Goal: Task Accomplishment & Management: Manage account settings

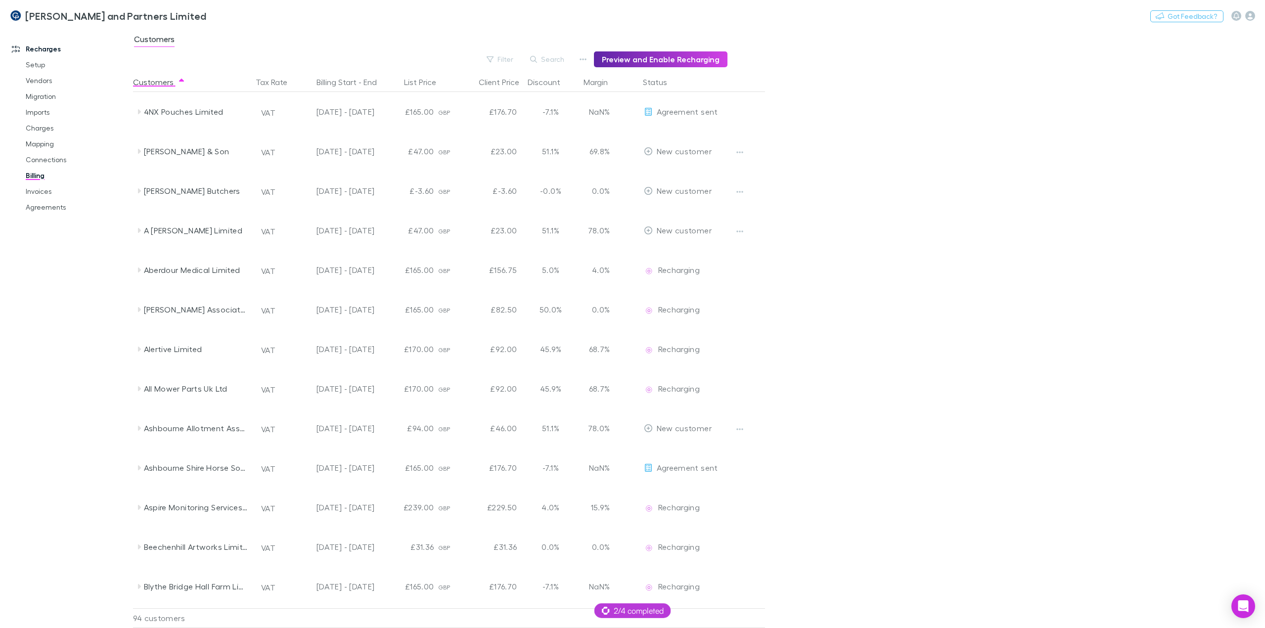
click at [998, 174] on main "Customers Filter Search Preview and Enable Recharging Customers Tax Rate Billin…" at bounding box center [699, 328] width 1132 height 600
click at [351, 22] on div "Coates and Partners Limited Switch company Nothing Got Feedback?" at bounding box center [632, 16] width 1265 height 32
click at [217, 17] on button "Switch company" at bounding box center [249, 16] width 65 height 12
type input "****"
click at [200, 60] on p "Shepherd Hensman Ltd" at bounding box center [222, 59] width 88 height 12
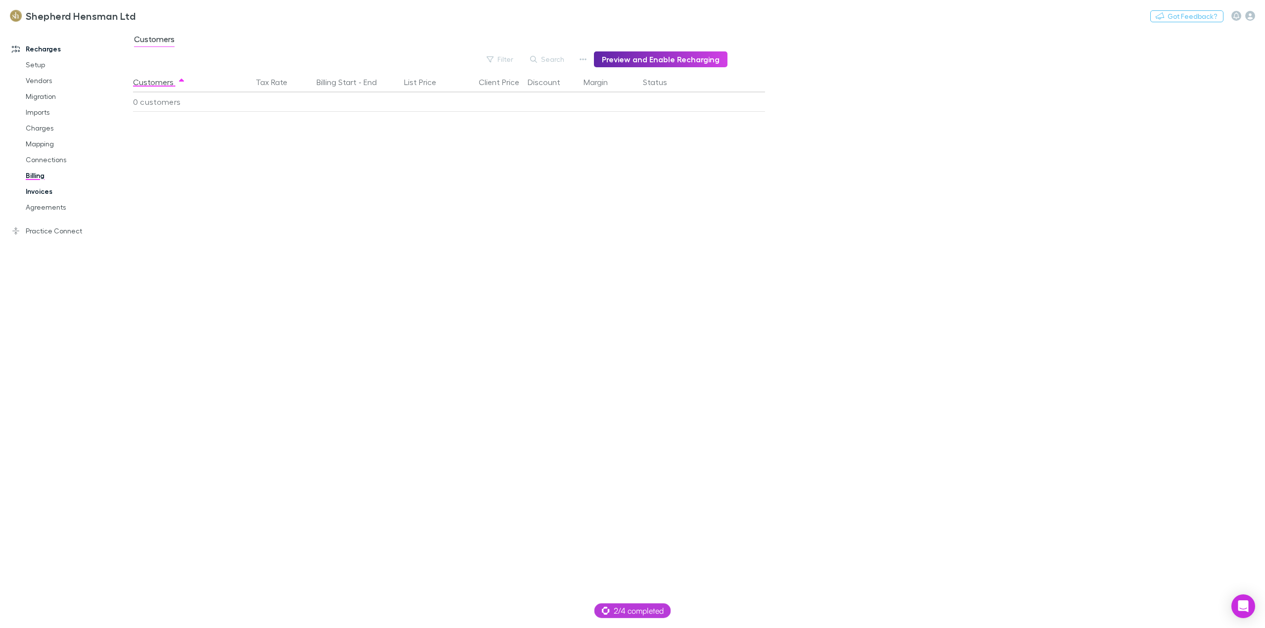
click at [49, 193] on link "Invoices" at bounding box center [77, 191] width 123 height 16
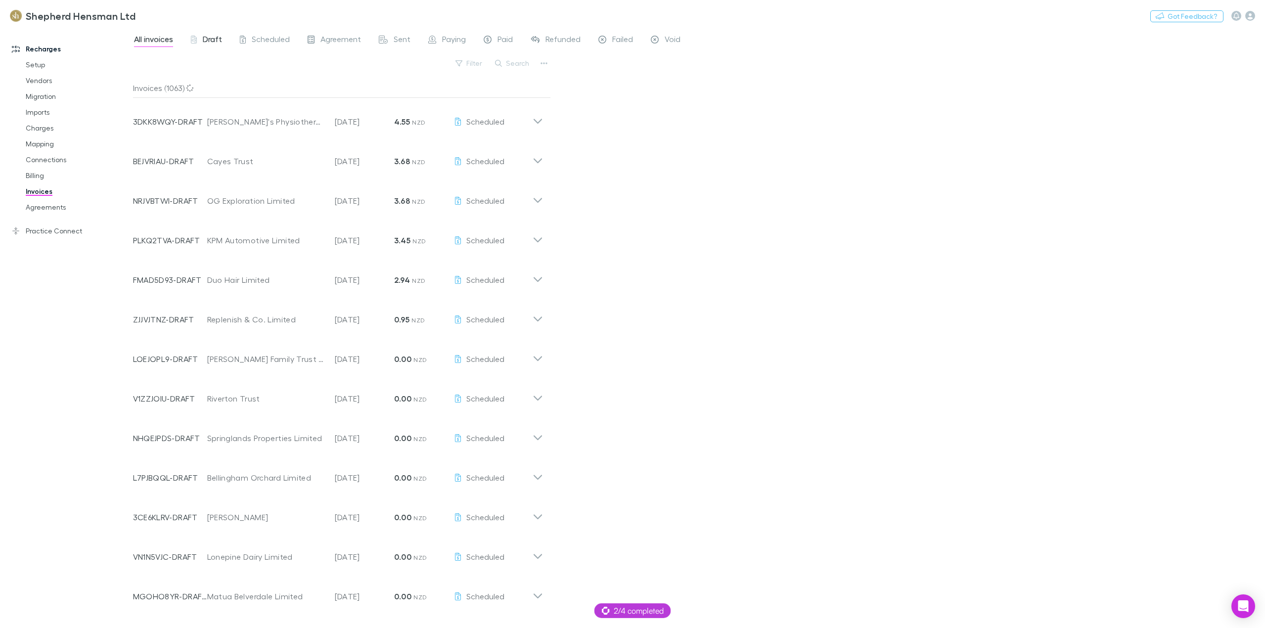
click at [210, 41] on span "Draft" at bounding box center [212, 40] width 19 height 13
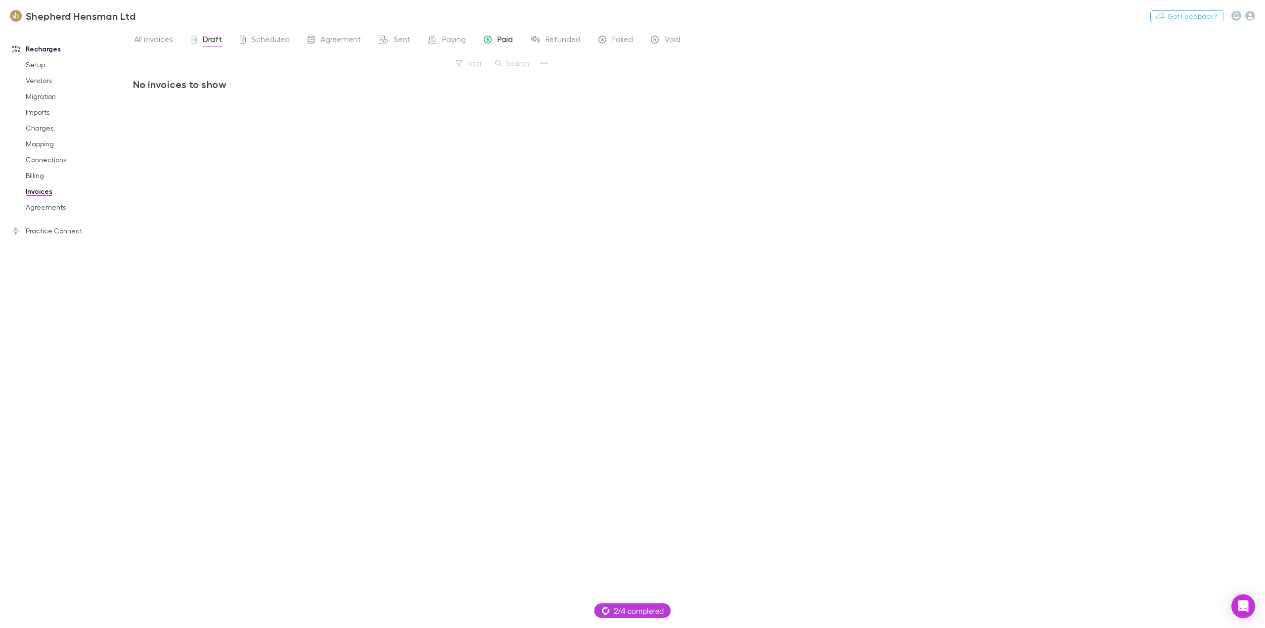
click at [502, 42] on span "Paid" at bounding box center [504, 40] width 15 height 13
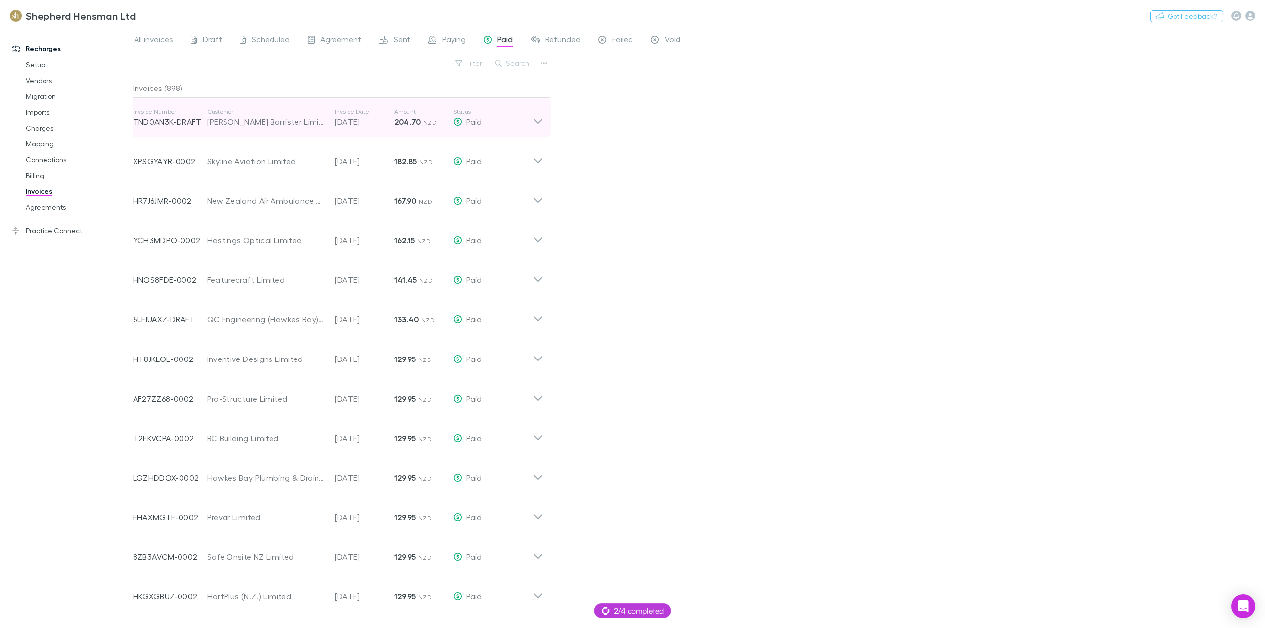
click at [534, 120] on icon at bounding box center [537, 121] width 8 height 5
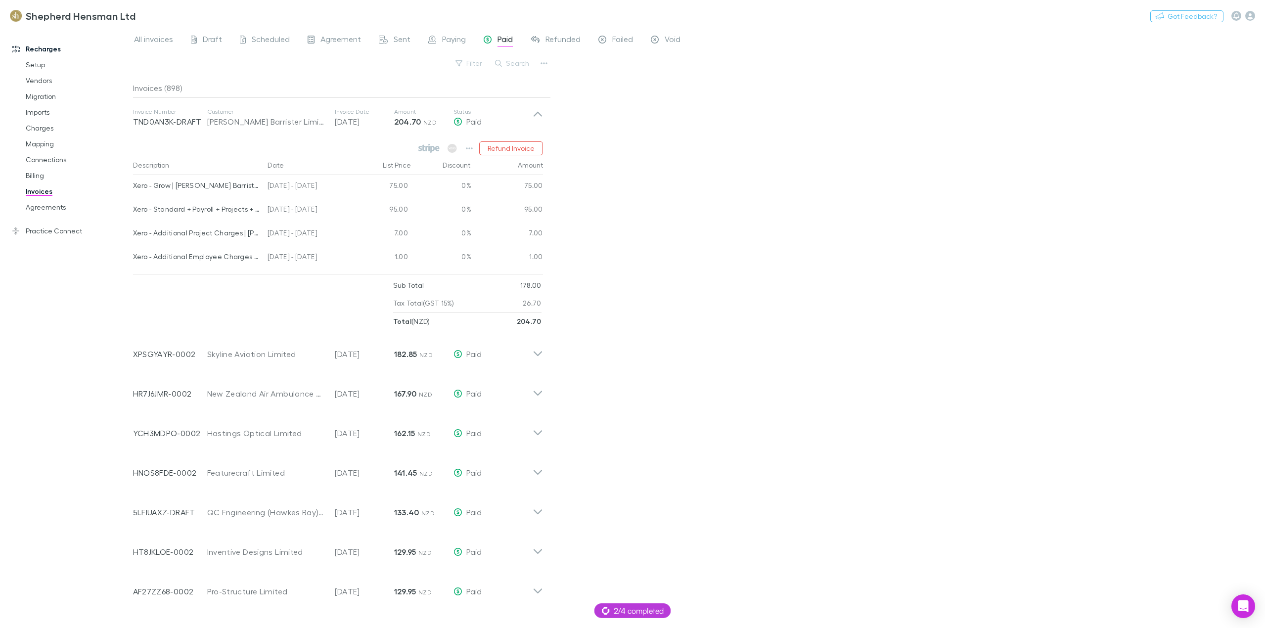
click at [843, 174] on div "All invoices Draft Scheduled Agreement Sent Paying Paid Refunded Failed Void Fi…" at bounding box center [699, 328] width 1132 height 600
click at [212, 35] on span "Draft" at bounding box center [212, 40] width 19 height 13
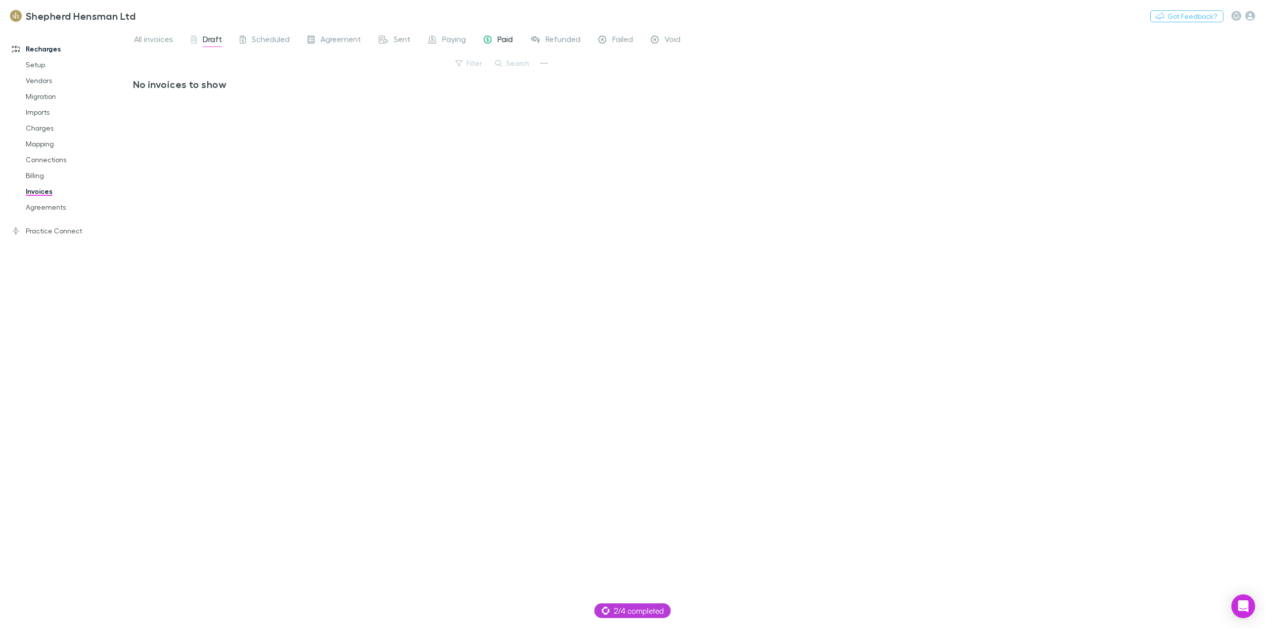
click at [503, 43] on span "Paid" at bounding box center [504, 40] width 15 height 13
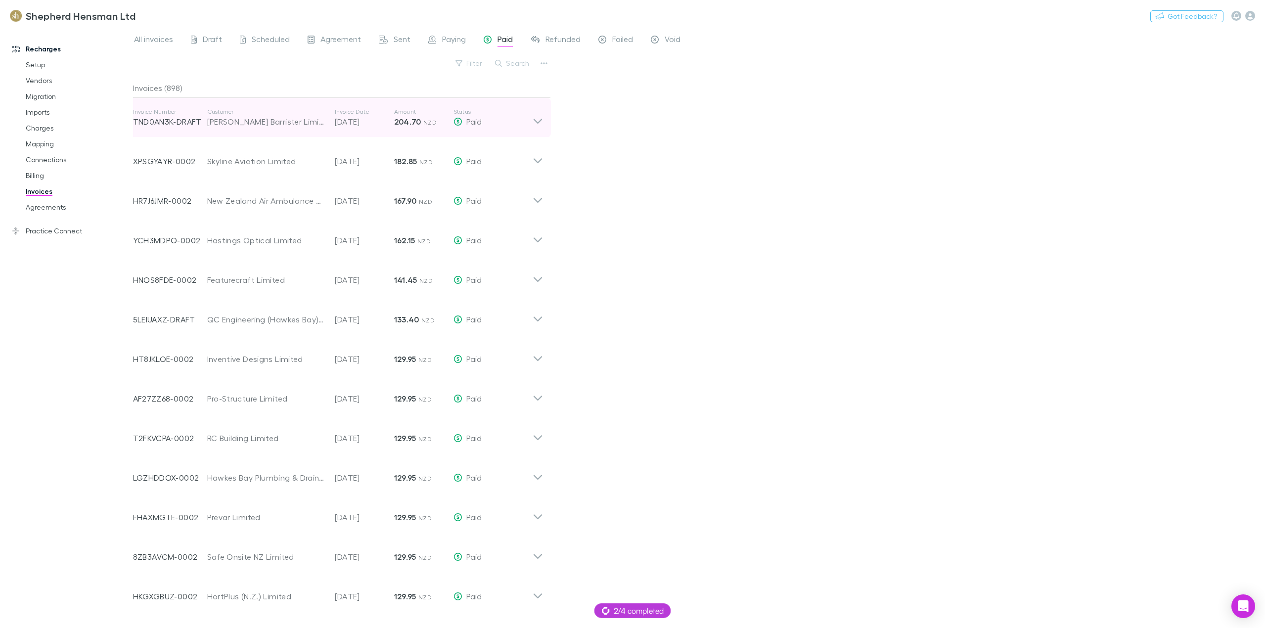
click at [534, 124] on icon at bounding box center [537, 118] width 10 height 20
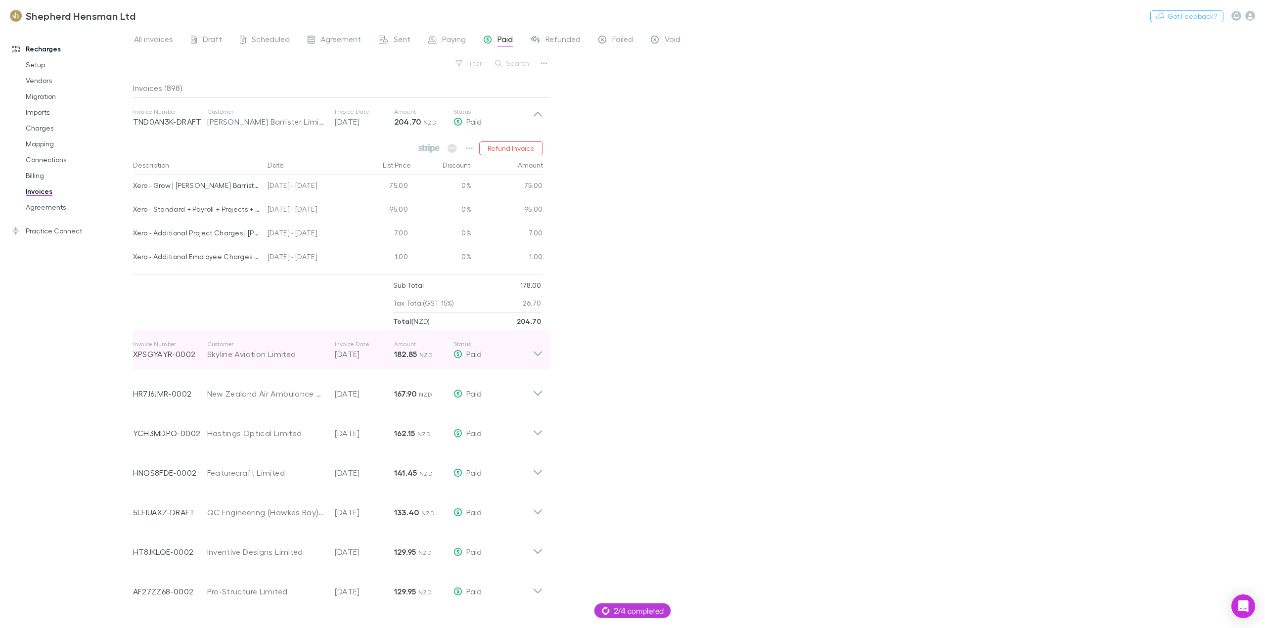
click at [535, 360] on icon at bounding box center [537, 350] width 10 height 20
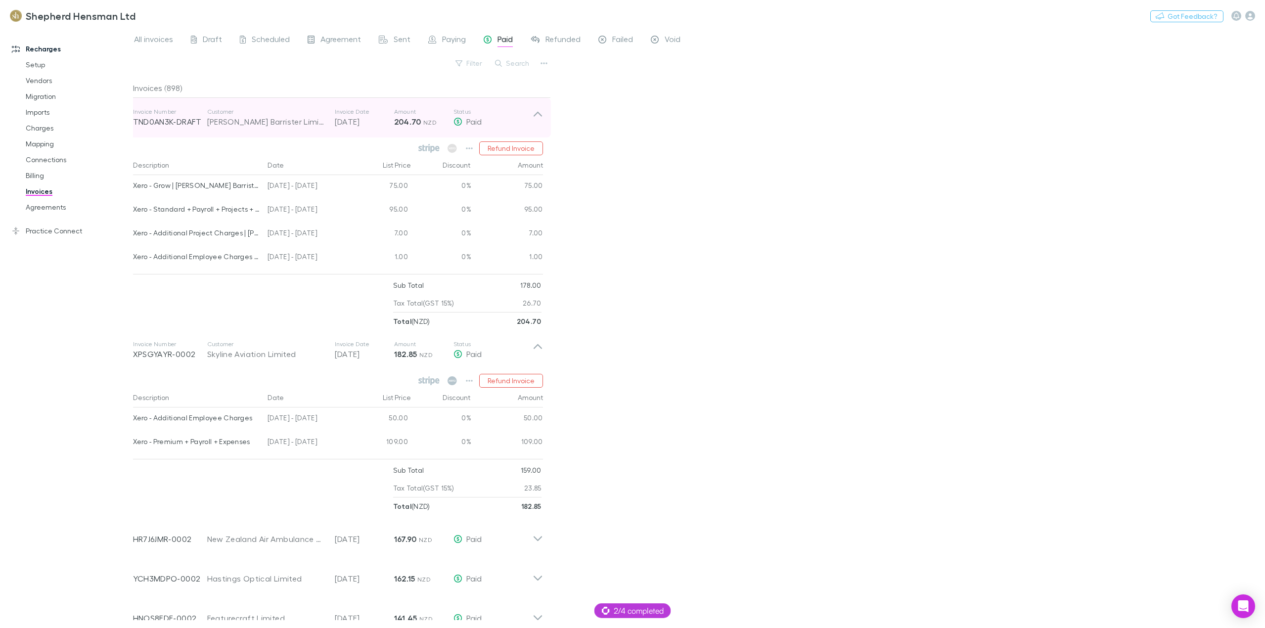
click at [538, 113] on icon at bounding box center [537, 114] width 8 height 5
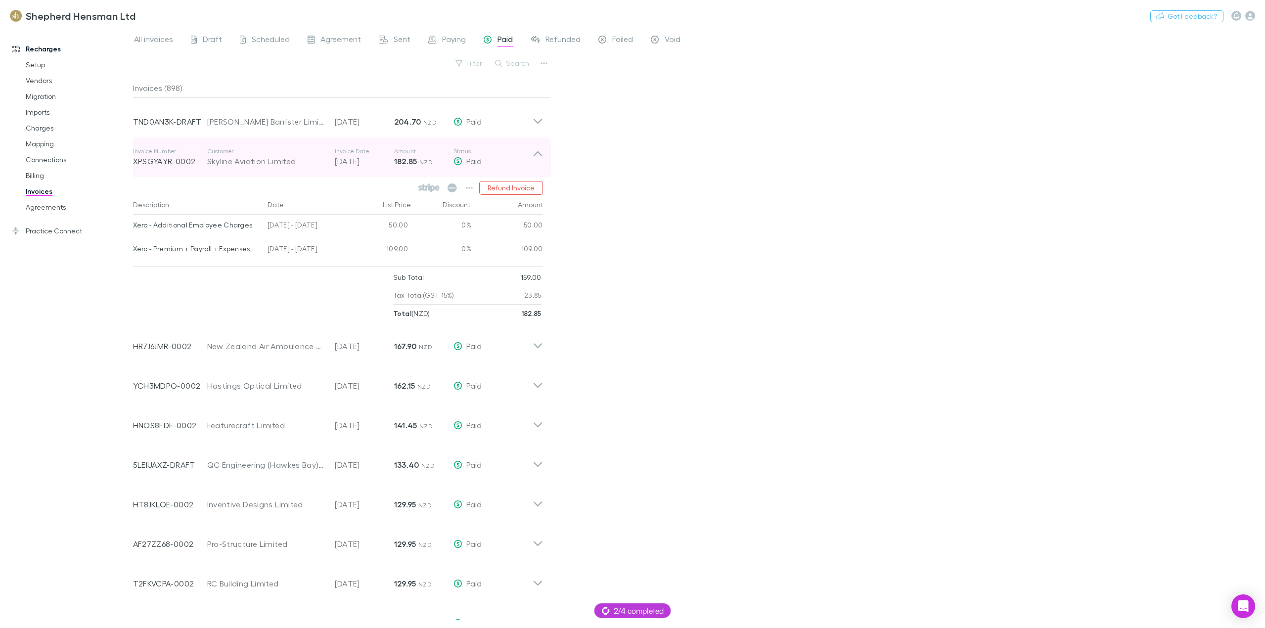
click at [535, 156] on icon at bounding box center [537, 157] width 10 height 20
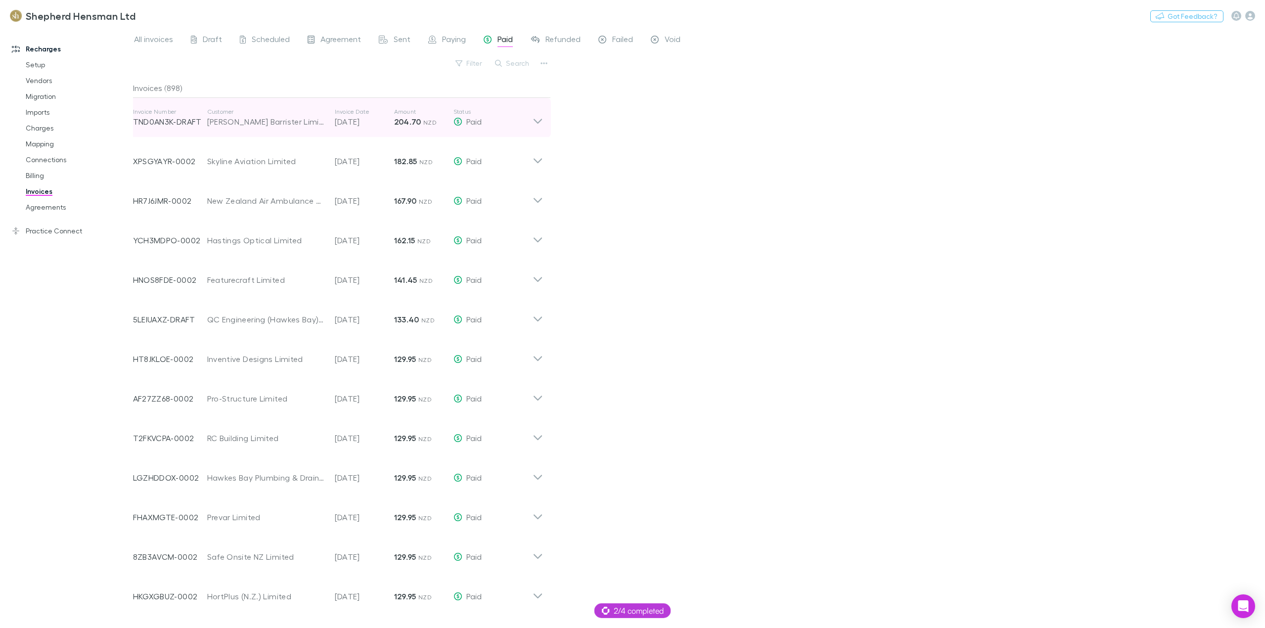
click at [227, 126] on div "Jeremy Sutton Barrister Limited" at bounding box center [266, 122] width 118 height 12
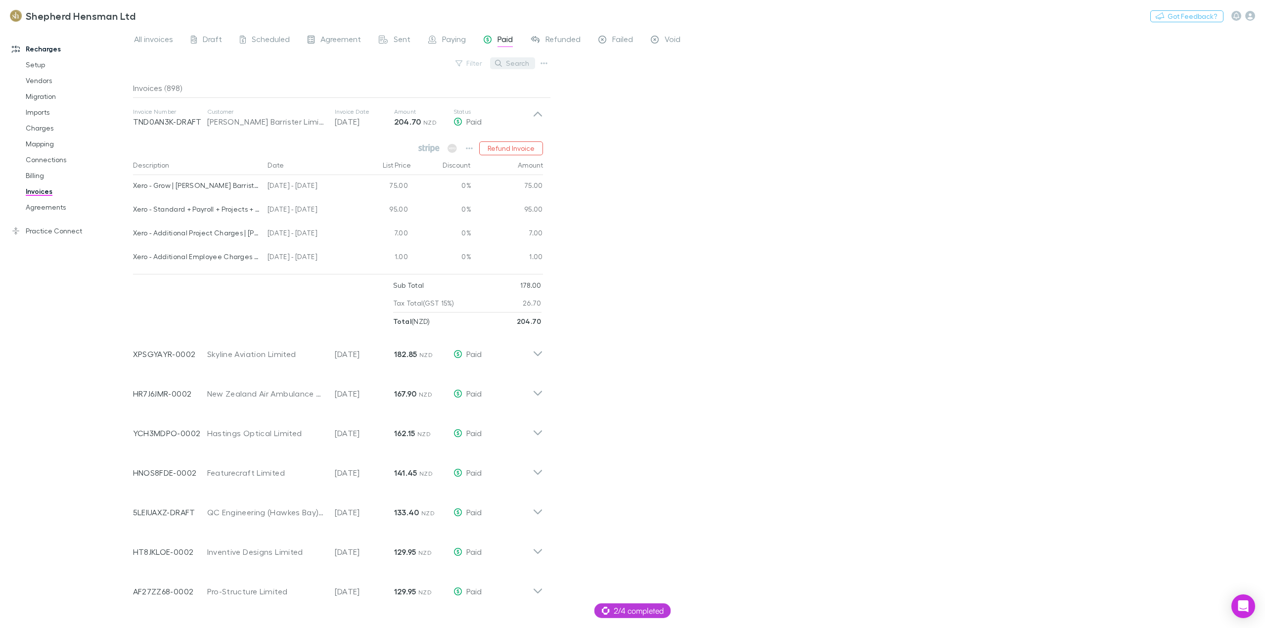
click at [516, 58] on button "Search" at bounding box center [512, 63] width 45 height 12
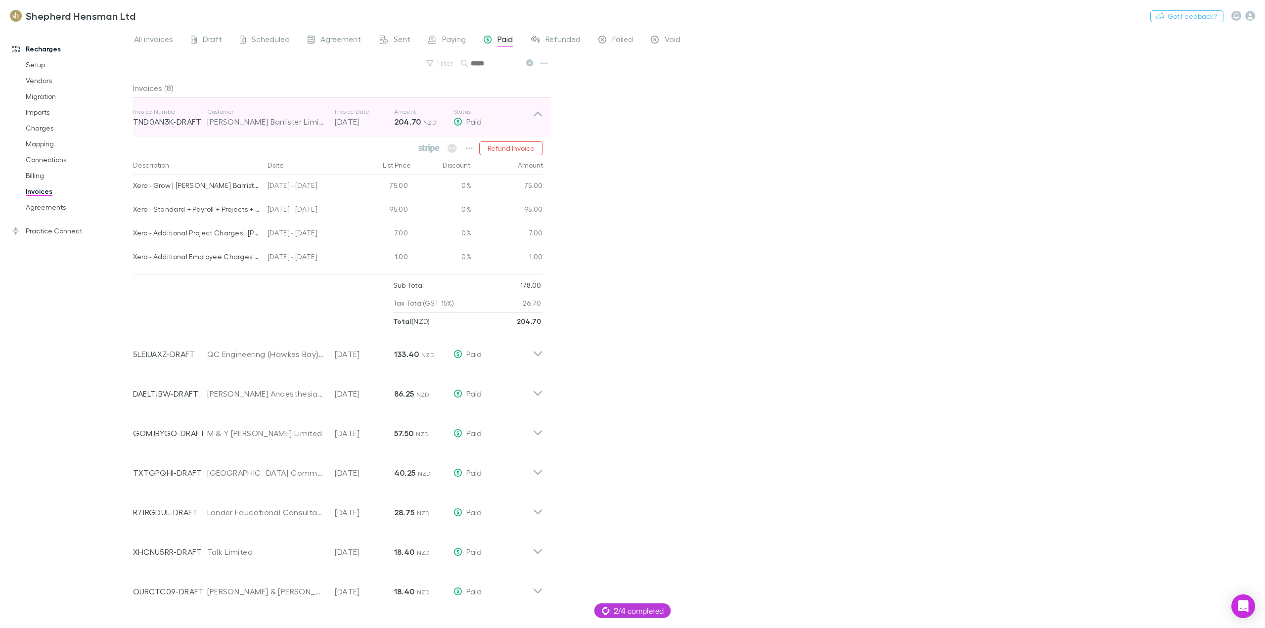
type input "*****"
click at [537, 120] on icon at bounding box center [537, 118] width 10 height 20
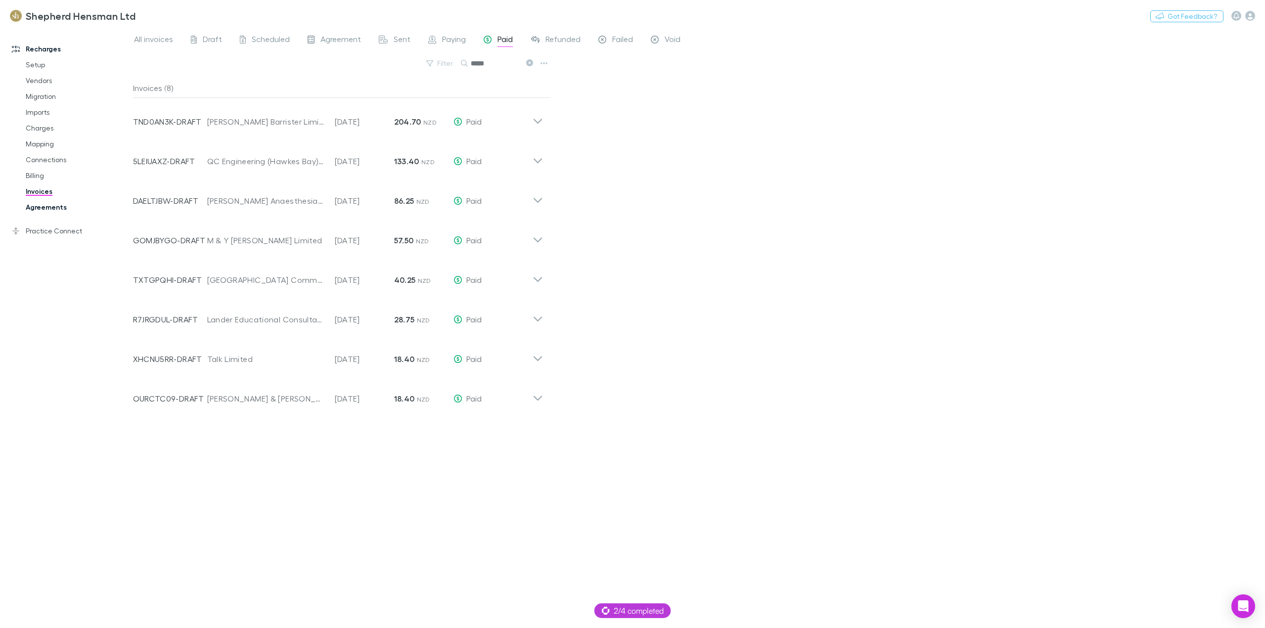
drag, startPoint x: 55, startPoint y: 213, endPoint x: 86, endPoint y: 212, distance: 30.2
click at [55, 213] on link "Agreements" at bounding box center [77, 207] width 123 height 16
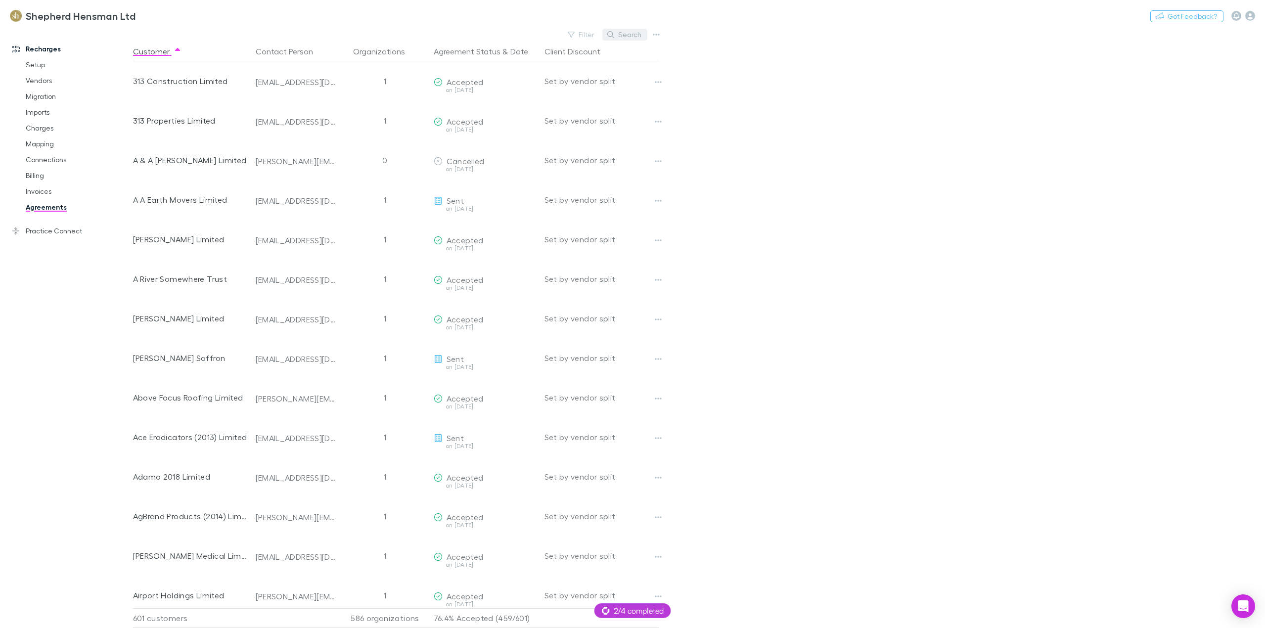
click at [621, 35] on button "Search" at bounding box center [624, 35] width 45 height 12
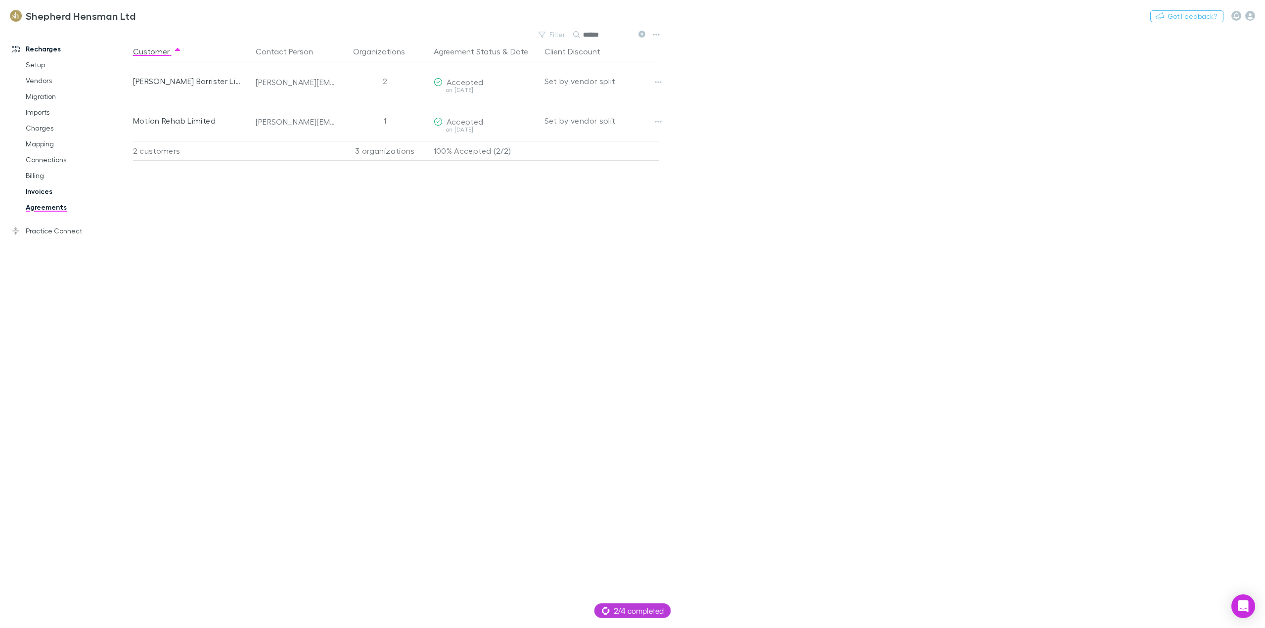
type input "******"
drag, startPoint x: 50, startPoint y: 193, endPoint x: 58, endPoint y: 192, distance: 7.4
click at [50, 193] on link "Invoices" at bounding box center [77, 191] width 123 height 16
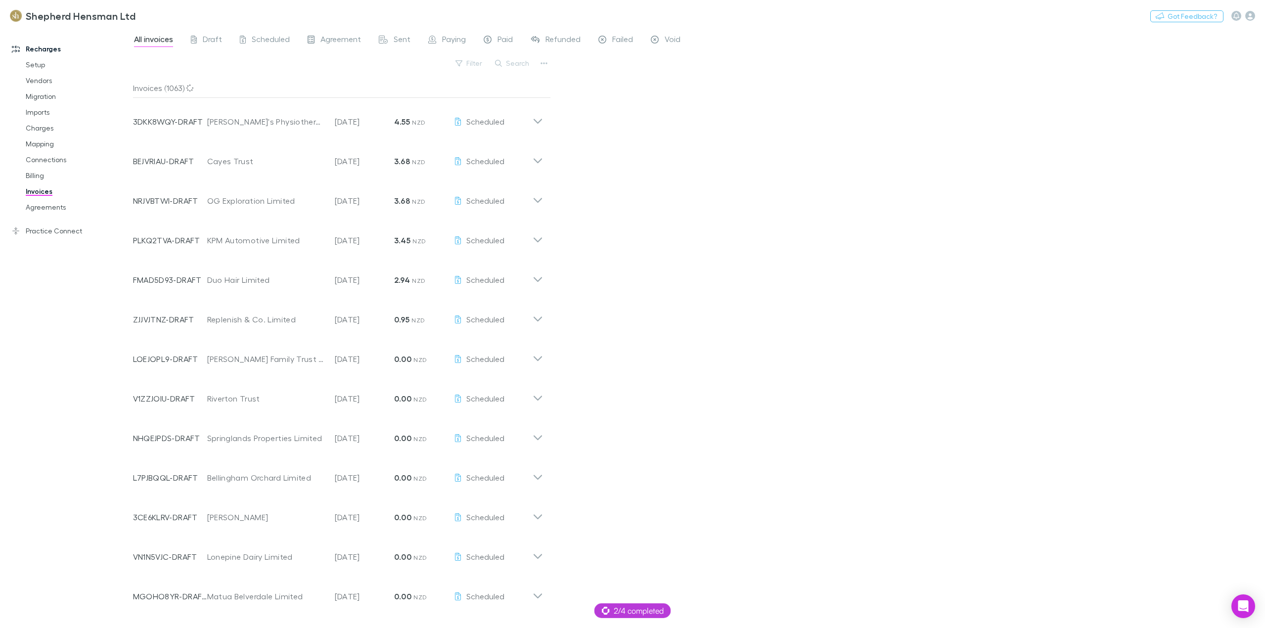
click at [525, 64] on button "Search" at bounding box center [512, 63] width 45 height 12
type input "*****"
click at [495, 66] on input "*****" at bounding box center [495, 63] width 49 height 14
click at [530, 63] on icon at bounding box center [529, 62] width 7 height 7
click at [507, 41] on span "Paid" at bounding box center [504, 40] width 15 height 13
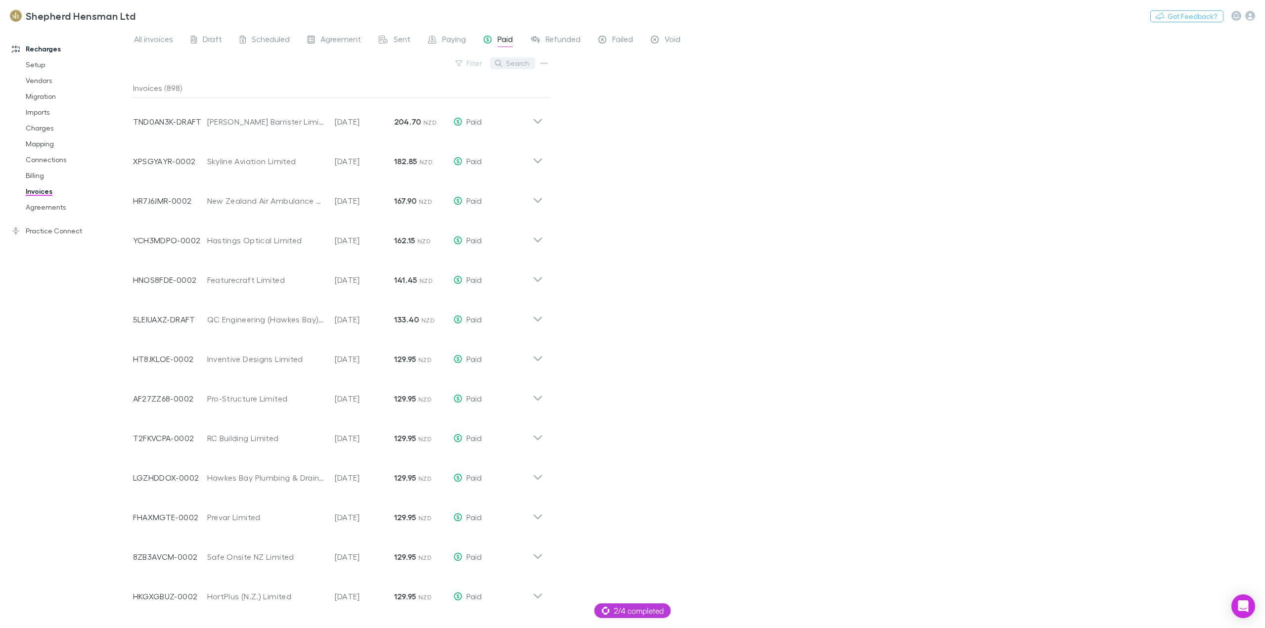
click at [519, 64] on button "Search" at bounding box center [512, 63] width 45 height 12
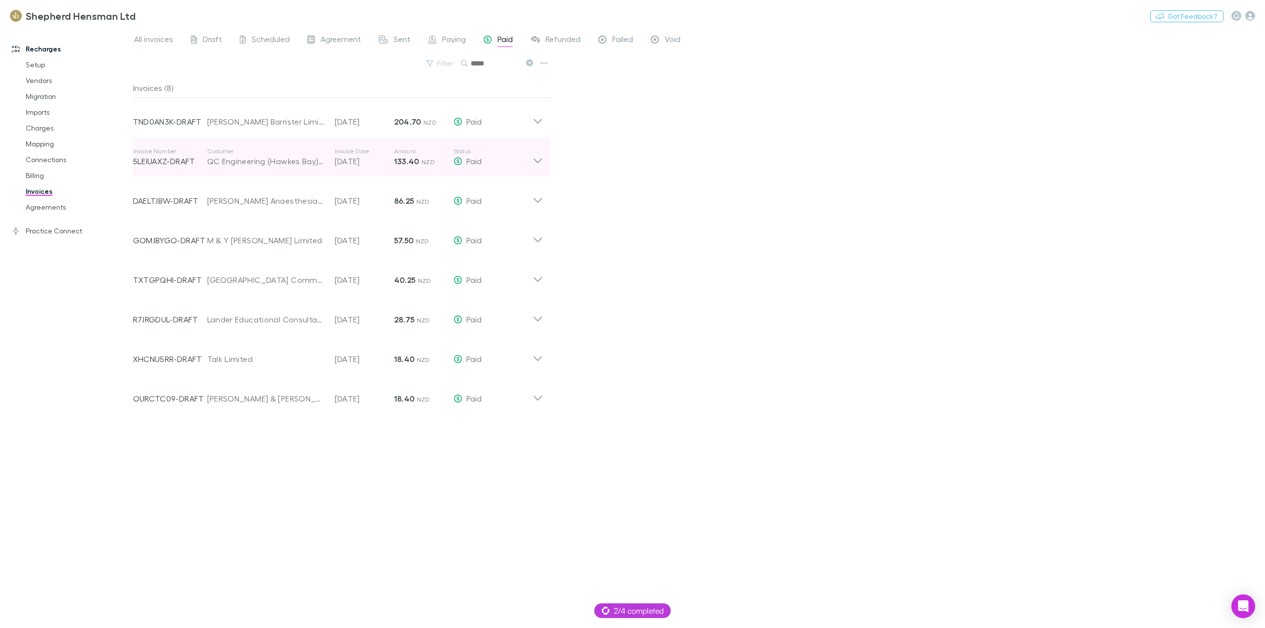
type input "*****"
click at [540, 161] on icon at bounding box center [537, 157] width 10 height 20
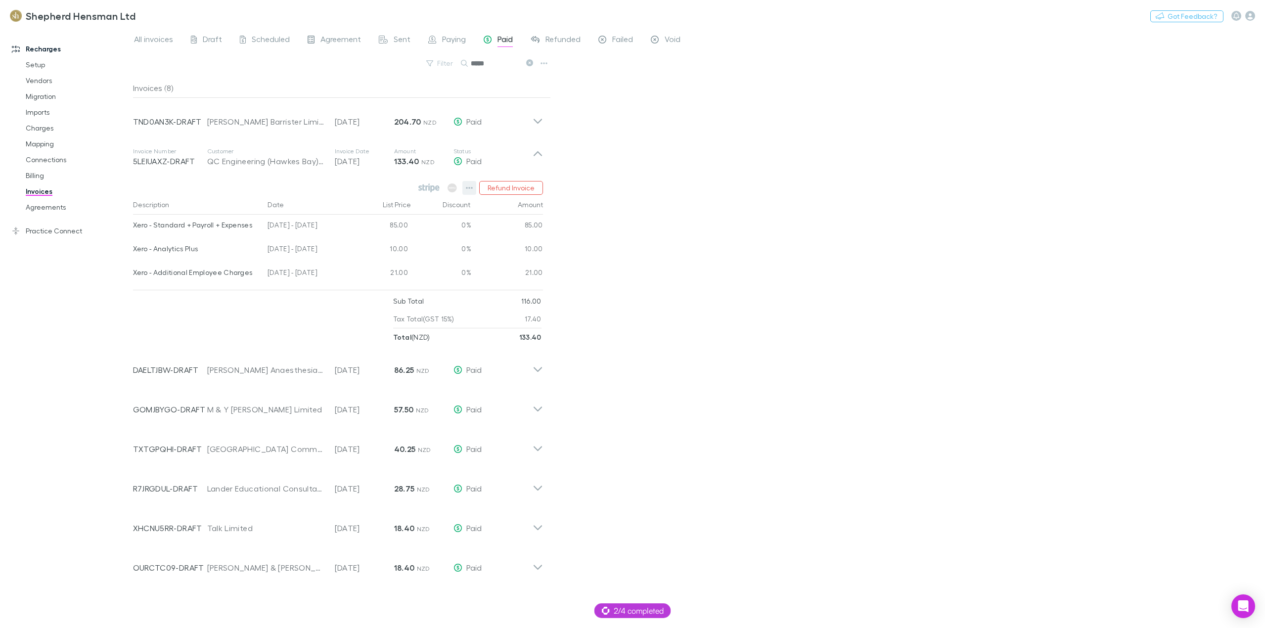
click at [469, 188] on icon "button" at bounding box center [469, 188] width 7 height 8
click at [406, 247] on p "Download PDF" at bounding box center [409, 246] width 120 height 12
click at [760, 213] on div "All invoices Draft Scheduled Agreement Sent Paying Paid Refunded Failed Void Fi…" at bounding box center [699, 328] width 1132 height 600
click at [876, 286] on div "All invoices Draft Scheduled Agreement Sent Paying Paid Refunded Failed Void Fi…" at bounding box center [699, 328] width 1132 height 600
click at [537, 152] on icon at bounding box center [537, 153] width 8 height 5
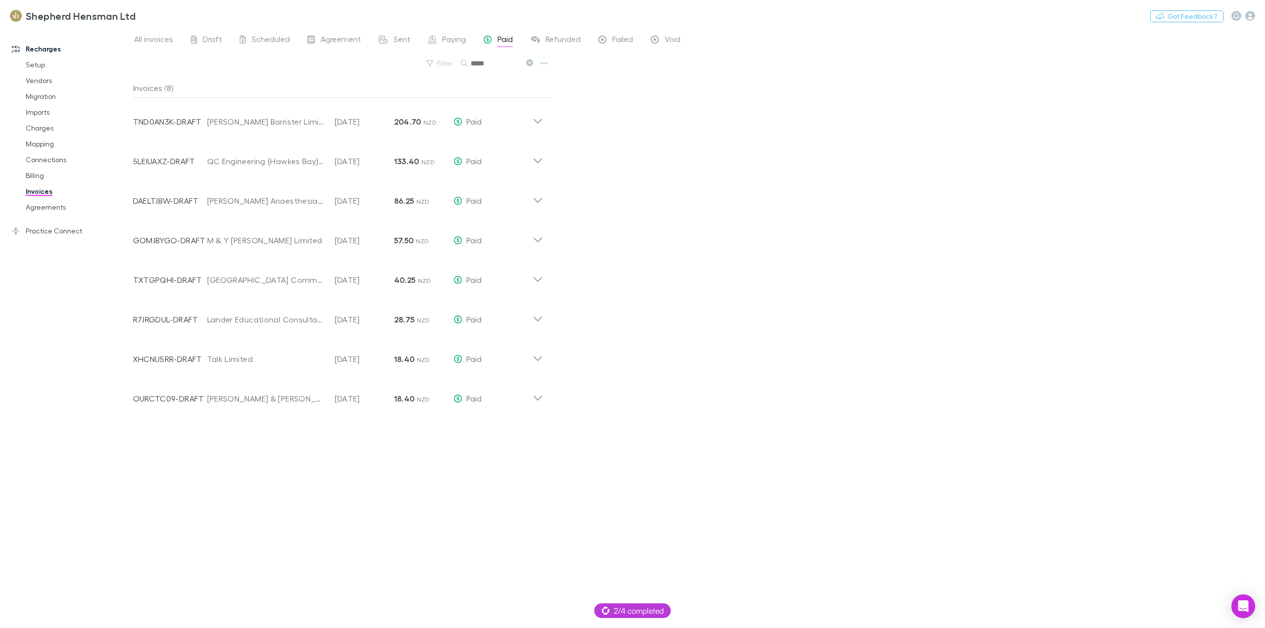
click at [1002, 269] on div "All invoices Draft Scheduled Agreement Sent Paying Paid Refunded Failed Void Fi…" at bounding box center [699, 328] width 1132 height 600
click at [1251, 13] on icon "button" at bounding box center [1250, 16] width 10 height 10
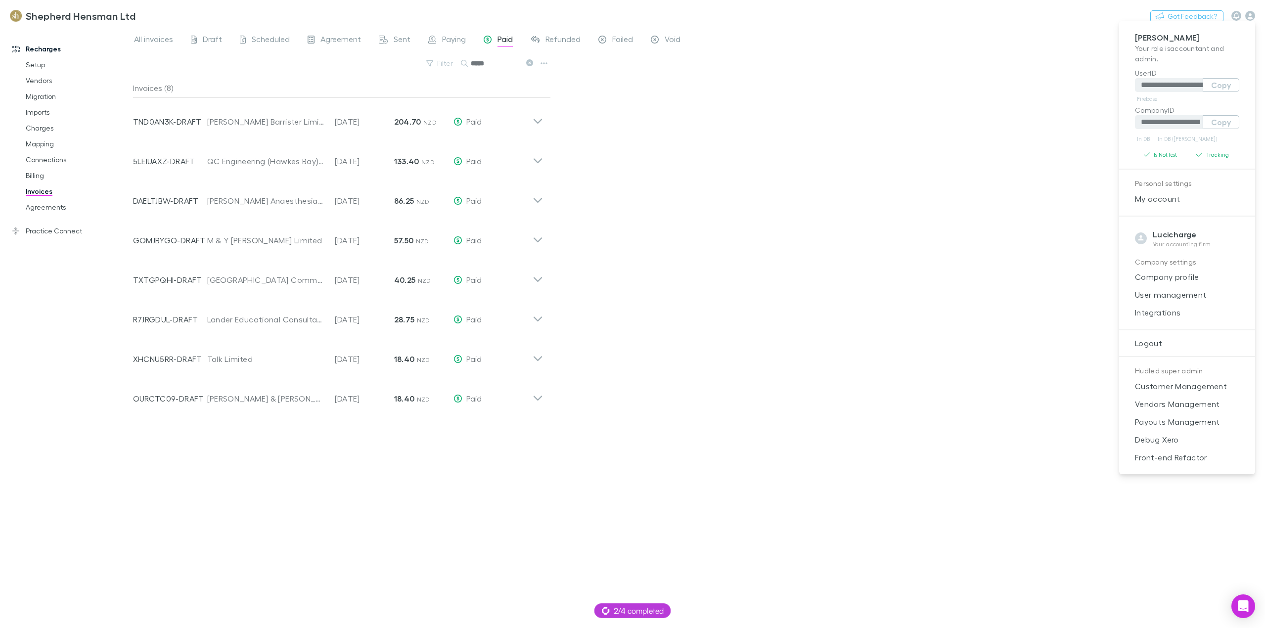
click at [782, 332] on div at bounding box center [632, 314] width 1265 height 628
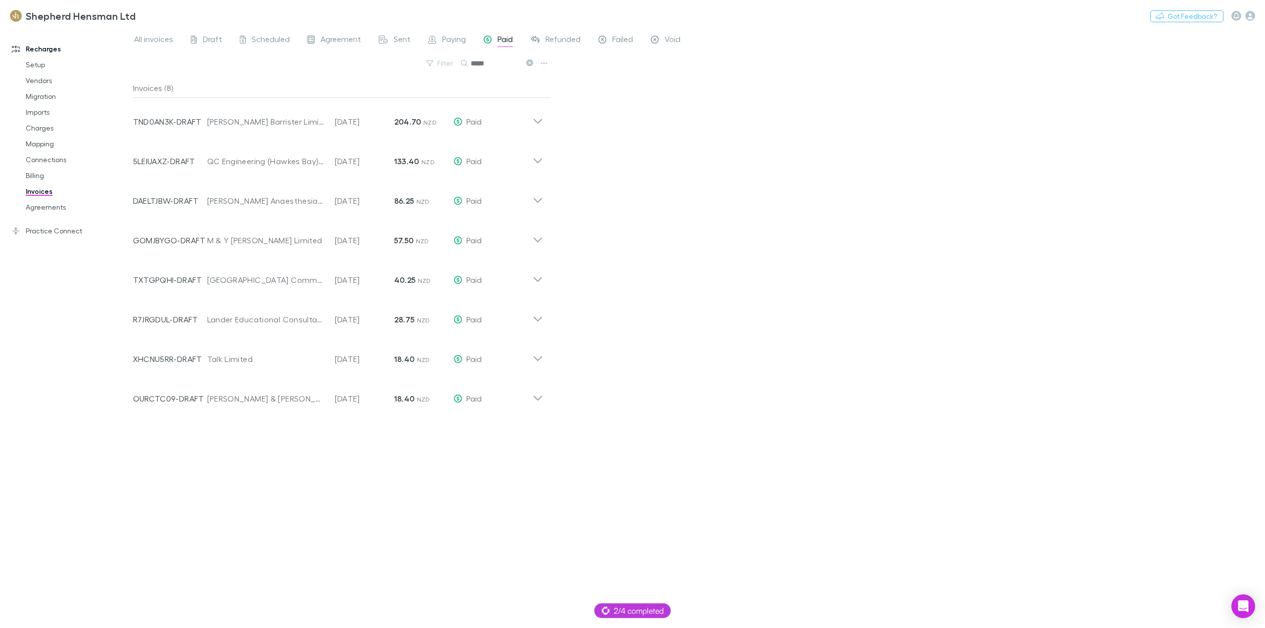
click at [701, 177] on div "All invoices Draft Scheduled Agreement Sent Paying Paid Refunded Failed Void Fi…" at bounding box center [699, 328] width 1132 height 600
click at [420, 475] on div "Invoices (8) Invoice Number TND0AN3K-DRAFT Customer Jeremy Sutton Barrister Lim…" at bounding box center [342, 349] width 418 height 542
click at [534, 157] on icon at bounding box center [537, 157] width 10 height 20
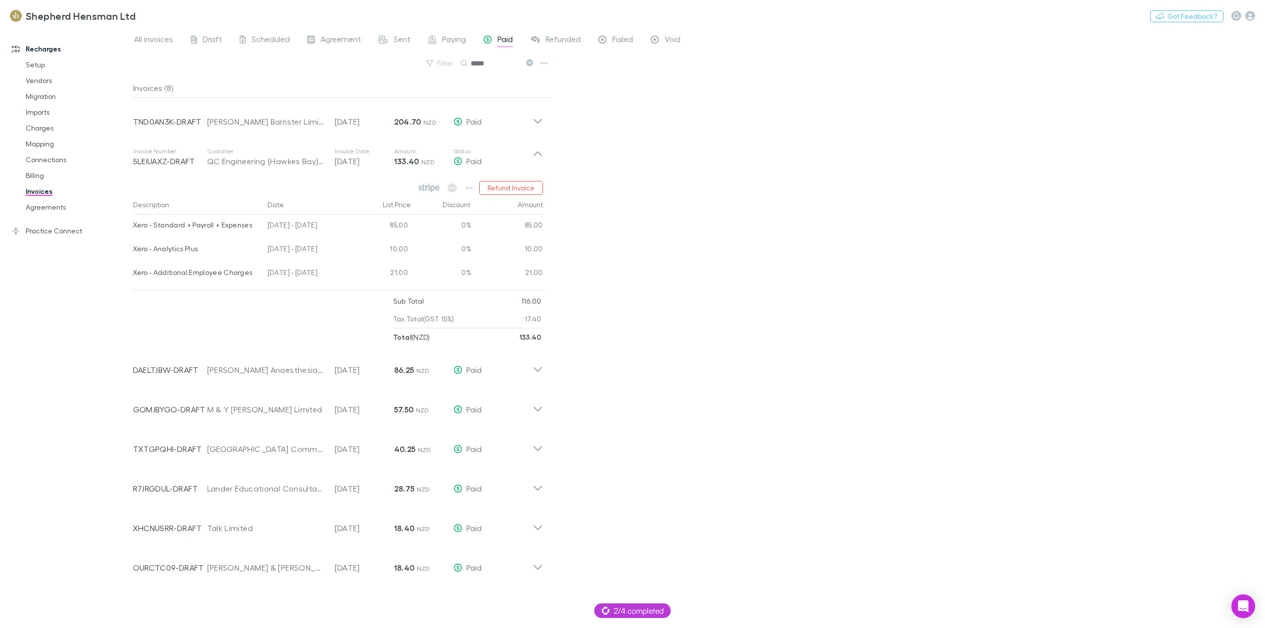
click at [79, 336] on div "Recharges Setup Vendors Migration Imports Charges Mapping Connections Billing I…" at bounding box center [70, 325] width 140 height 588
click at [1248, 20] on icon "button" at bounding box center [1250, 16] width 10 height 10
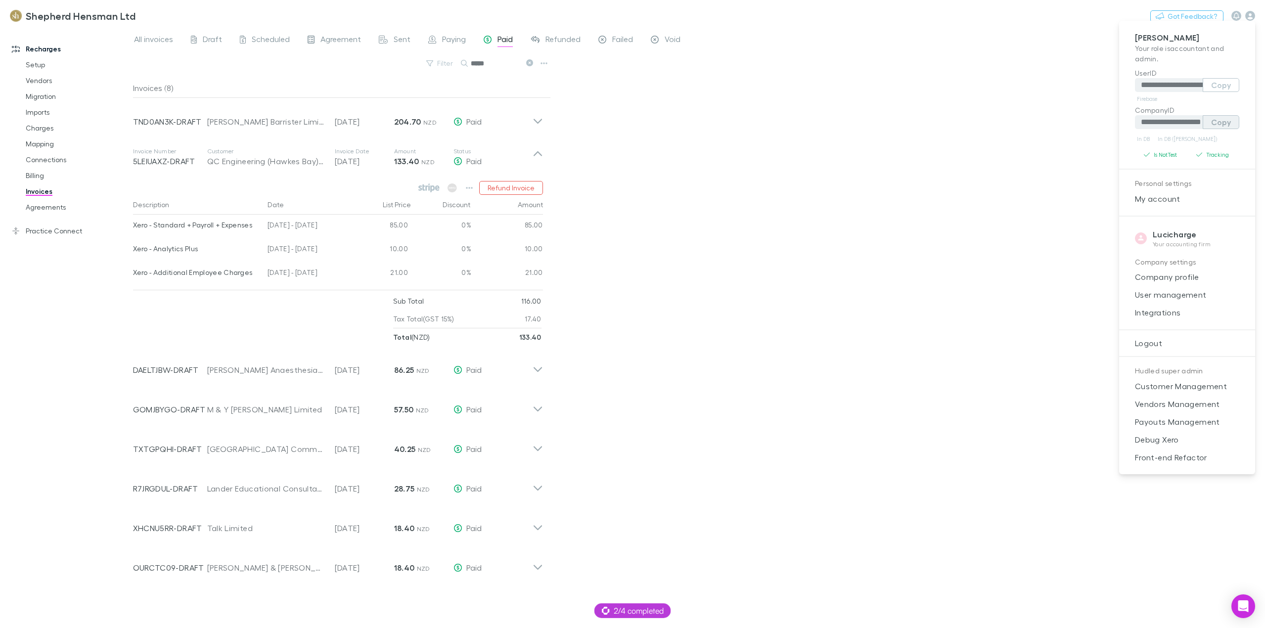
click at [1219, 125] on button "Copy" at bounding box center [1220, 122] width 37 height 14
drag, startPoint x: 136, startPoint y: 11, endPoint x: 60, endPoint y: 14, distance: 76.2
click at [68, 13] on div at bounding box center [632, 314] width 1265 height 628
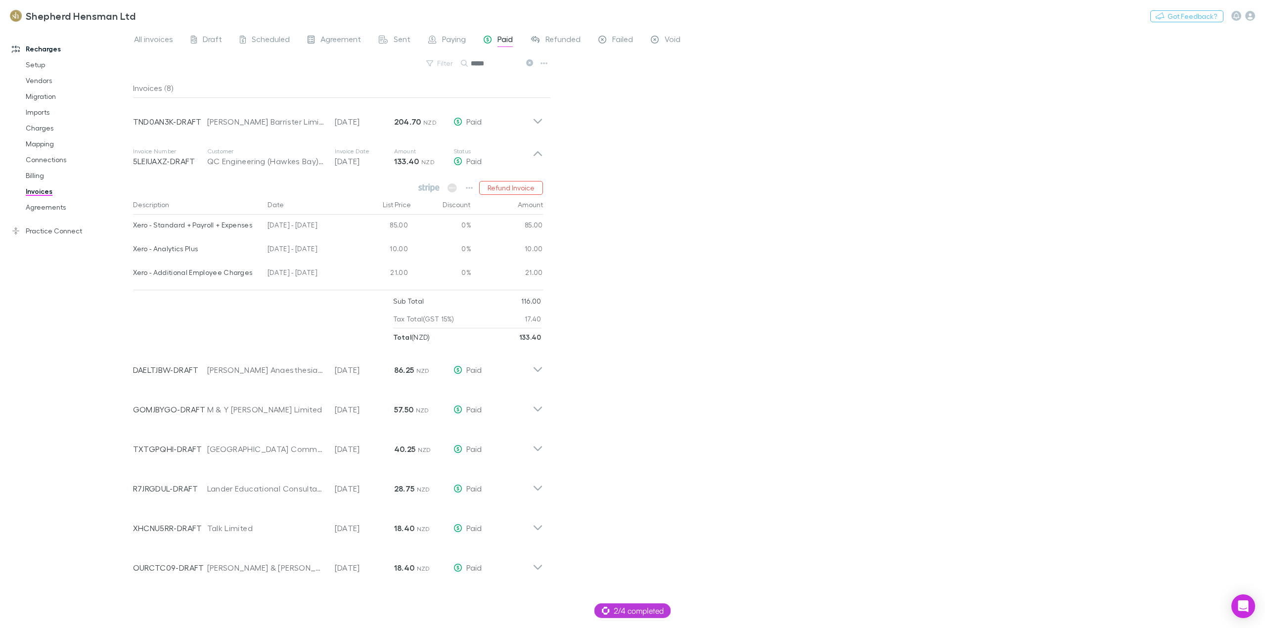
click at [989, 253] on div "All invoices Draft Scheduled Agreement Sent Paying Paid Refunded Failed Void Fi…" at bounding box center [699, 328] width 1132 height 600
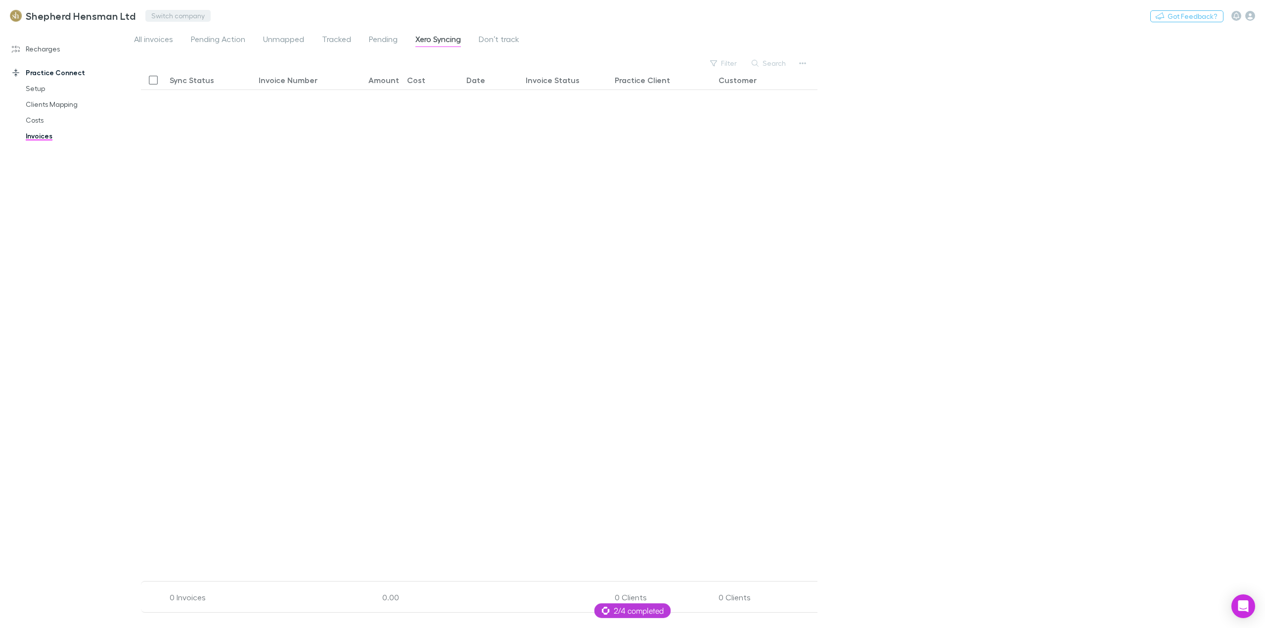
click at [180, 15] on button "Switch company" at bounding box center [177, 16] width 65 height 12
type input "****"
click at [202, 72] on p "[PERSON_NAME] Advisors ([GEOGRAPHIC_DATA]) Pty Ltd" at bounding box center [232, 81] width 156 height 24
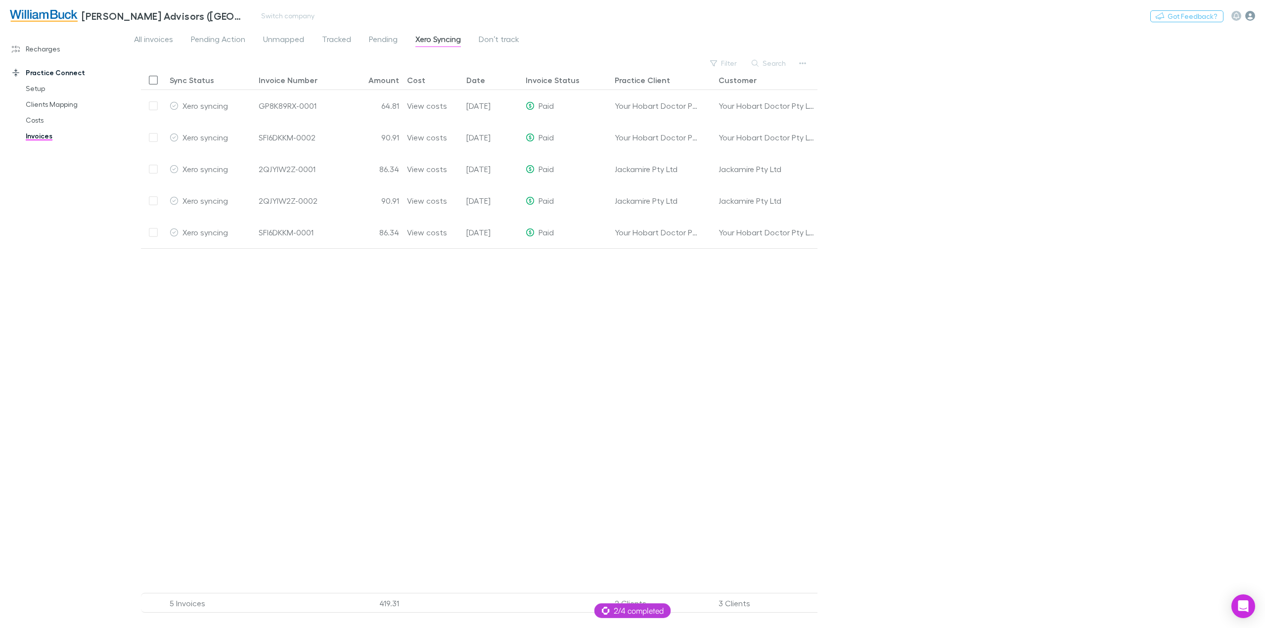
click at [1248, 15] on icon "button" at bounding box center [1250, 16] width 10 height 10
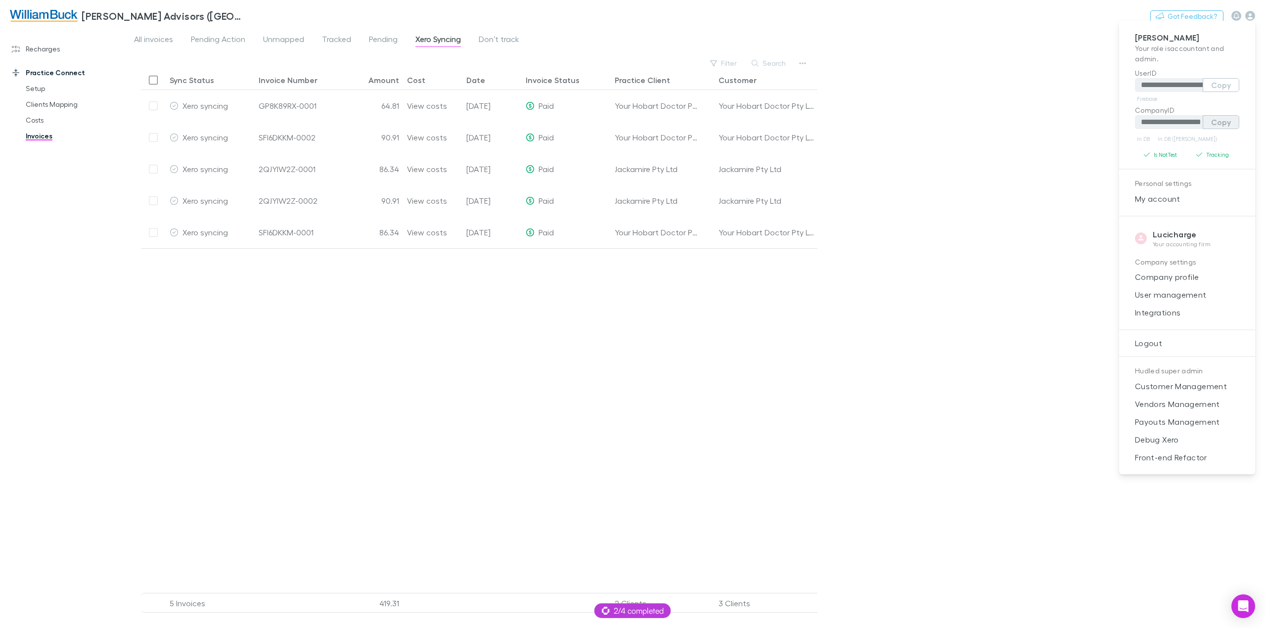
click at [1226, 128] on button "Copy" at bounding box center [1220, 122] width 37 height 14
click at [227, 16] on div at bounding box center [632, 314] width 1265 height 628
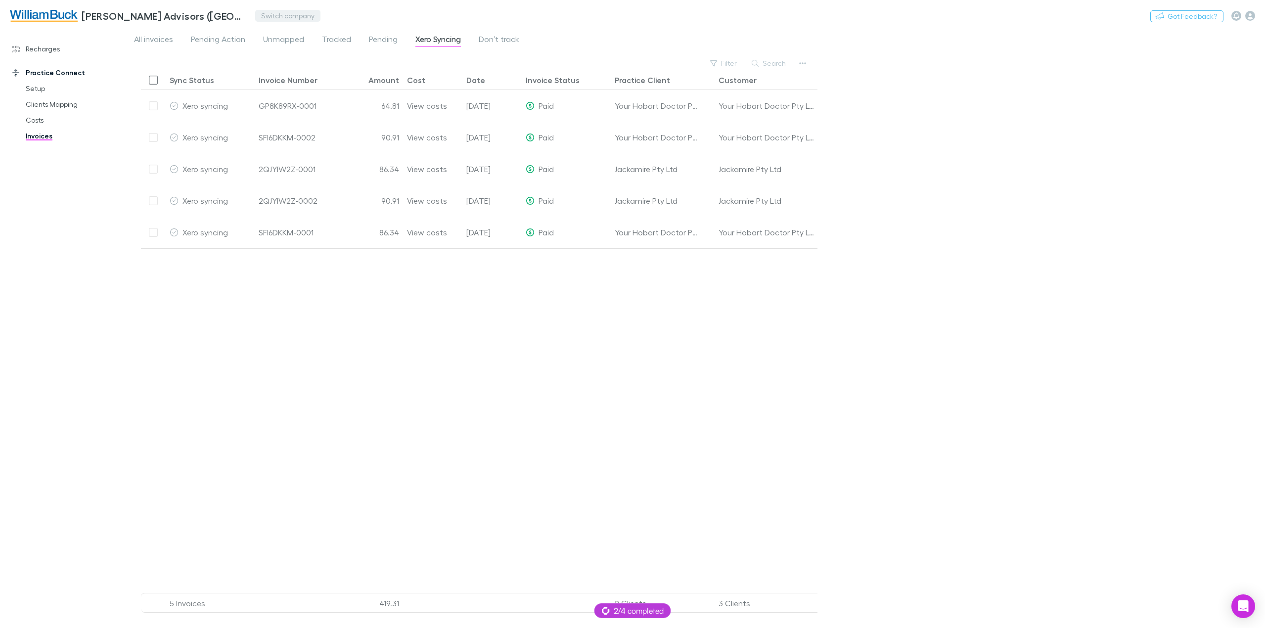
click at [282, 16] on button "Switch company" at bounding box center [287, 16] width 65 height 12
click at [293, 27] on input "****" at bounding box center [324, 21] width 129 height 18
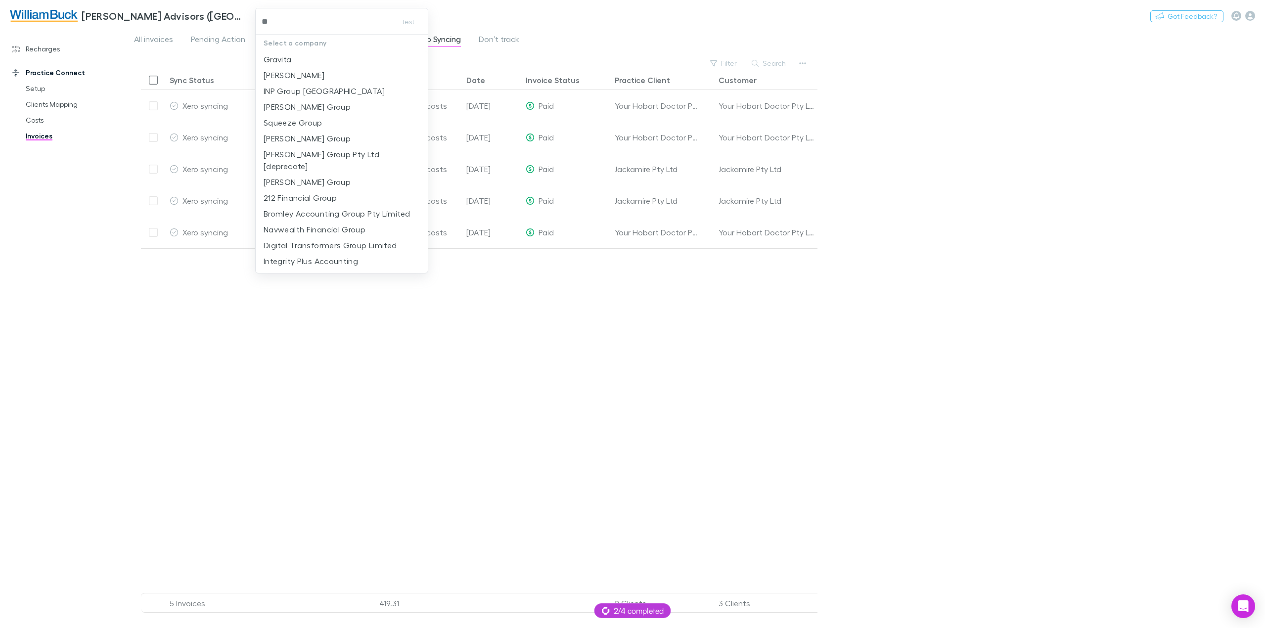
type input "***"
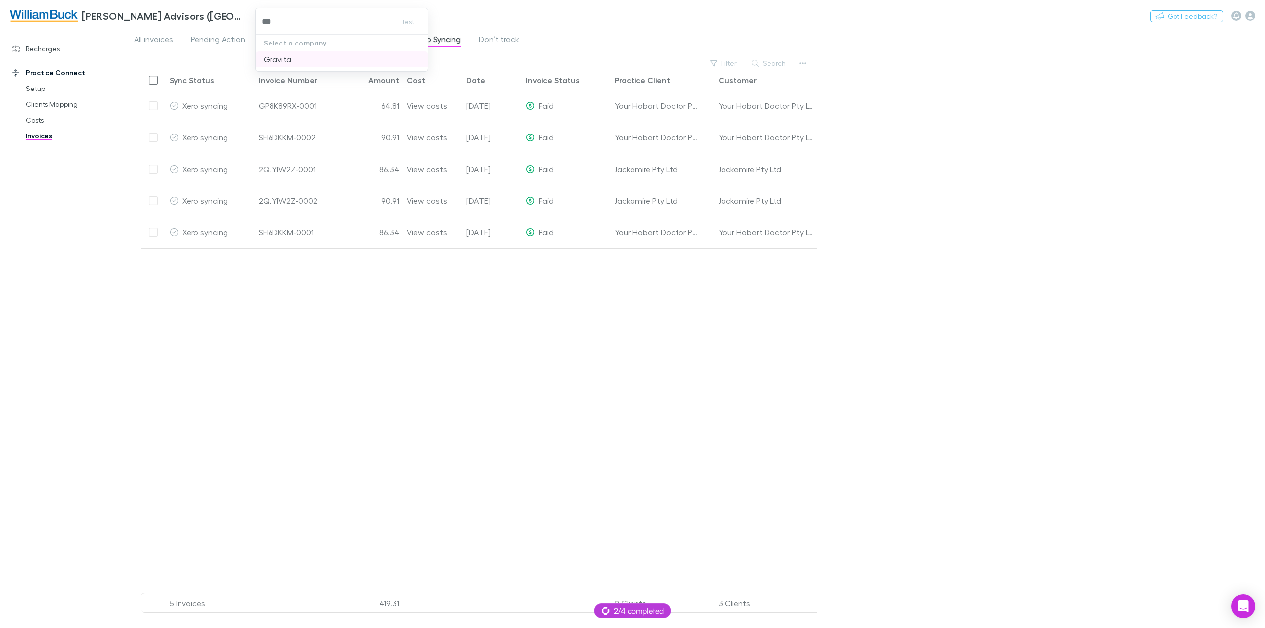
click at [289, 60] on p "Gravita" at bounding box center [278, 59] width 28 height 12
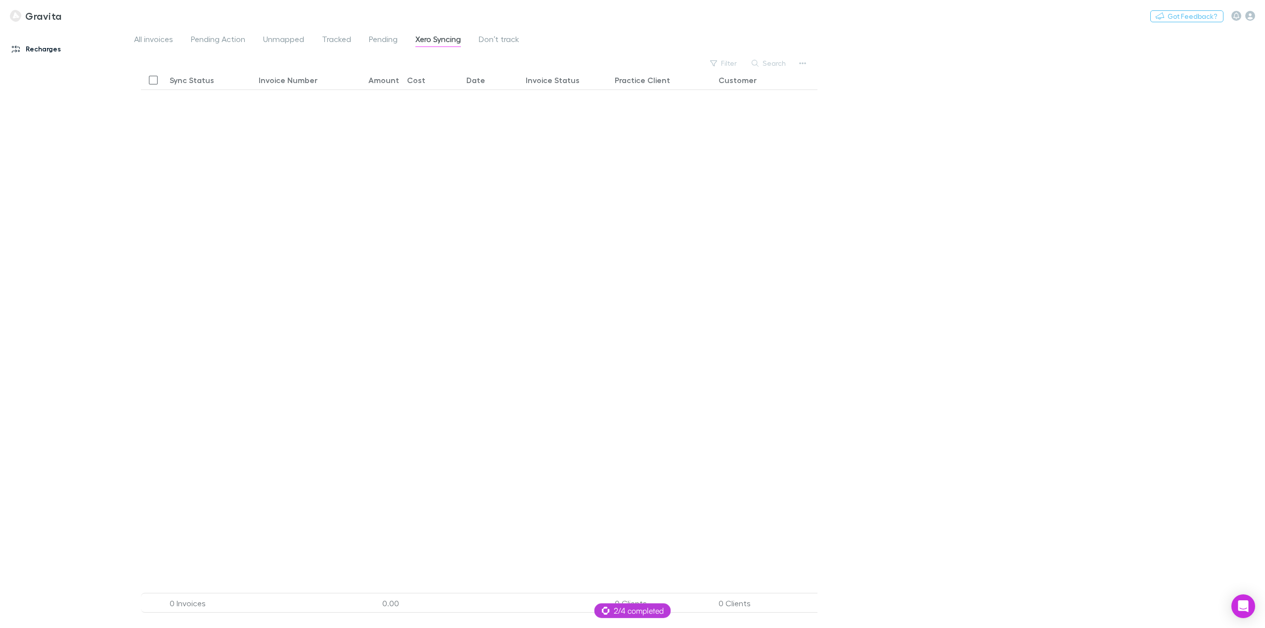
click at [40, 49] on link "Recharges" at bounding box center [70, 49] width 136 height 16
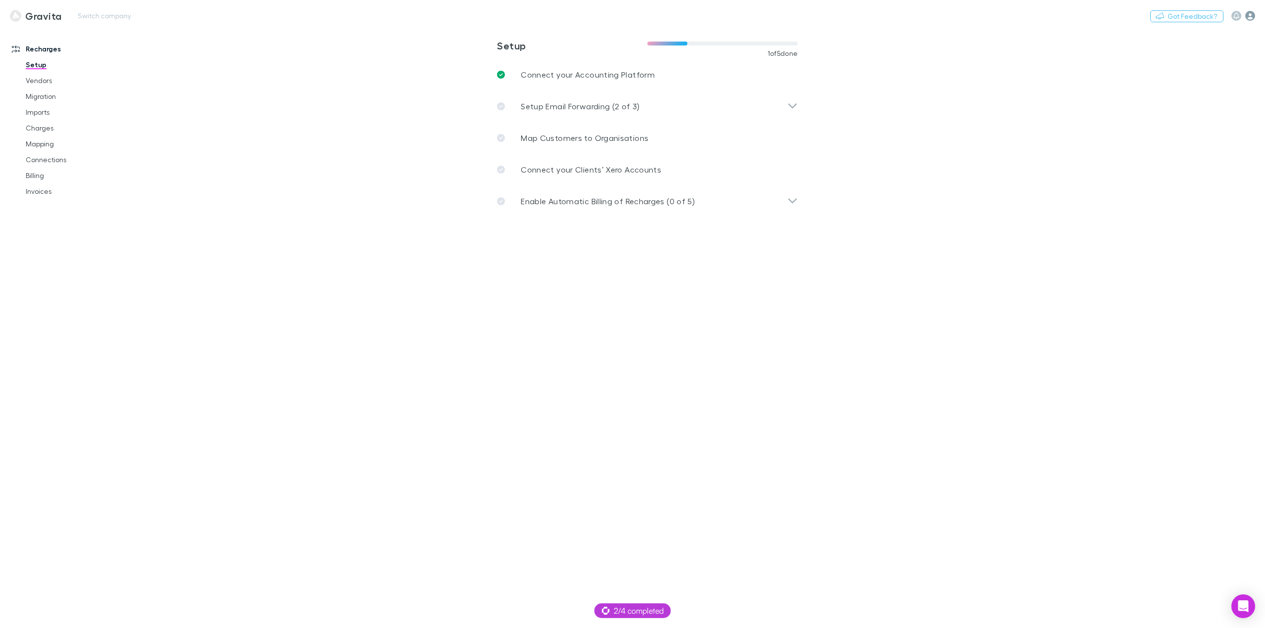
click at [1253, 13] on icon "button" at bounding box center [1250, 16] width 10 height 10
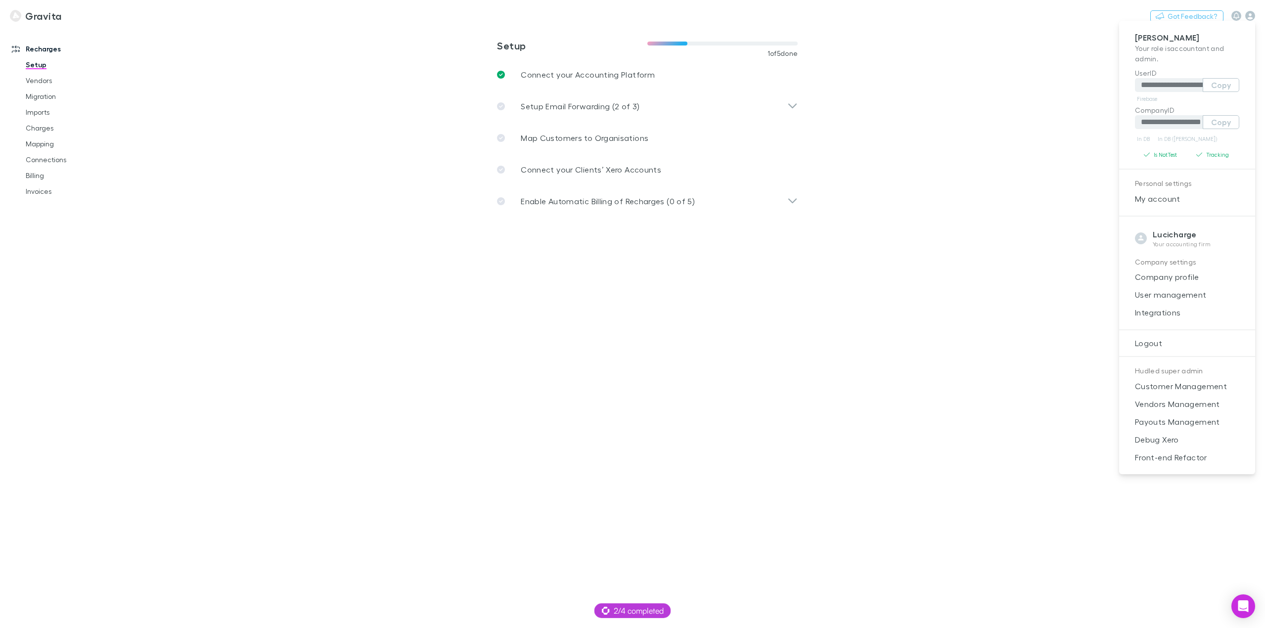
click at [922, 128] on div at bounding box center [632, 314] width 1265 height 628
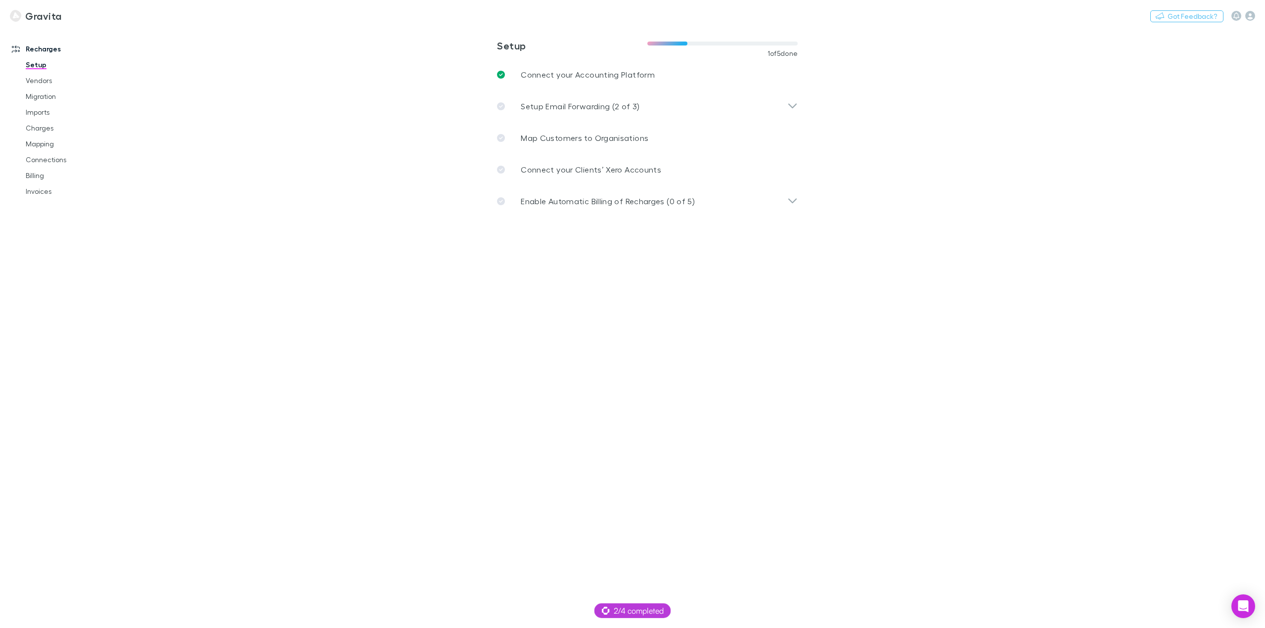
click at [434, 308] on main "**********" at bounding box center [699, 328] width 1132 height 600
click at [116, 17] on button "Switch company" at bounding box center [104, 16] width 65 height 12
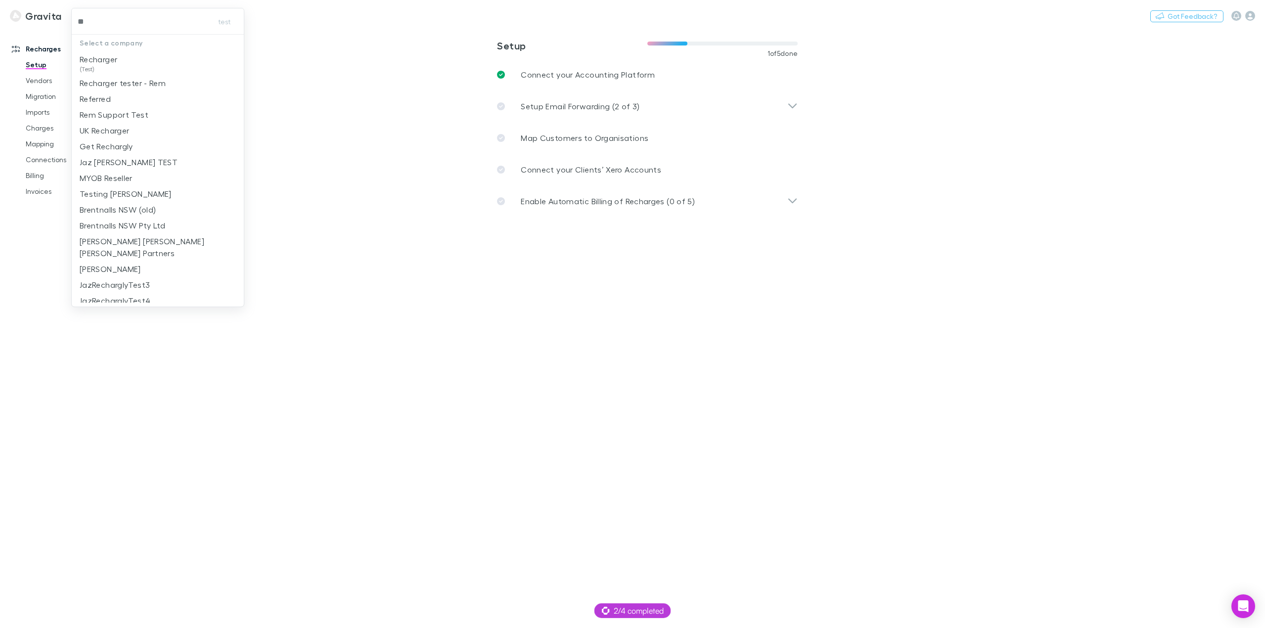
type input "***"
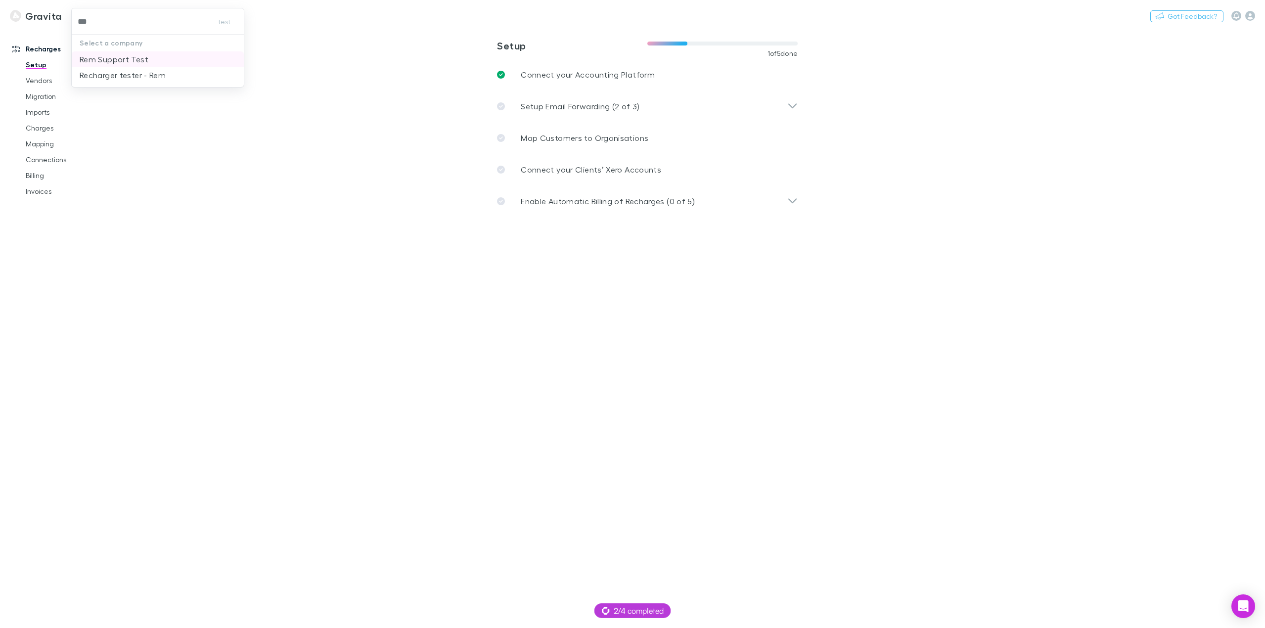
click at [142, 58] on p "Rem Support Test" at bounding box center [114, 59] width 69 height 12
click at [619, 614] on span "2/4 completed" at bounding box center [633, 611] width 62 height 12
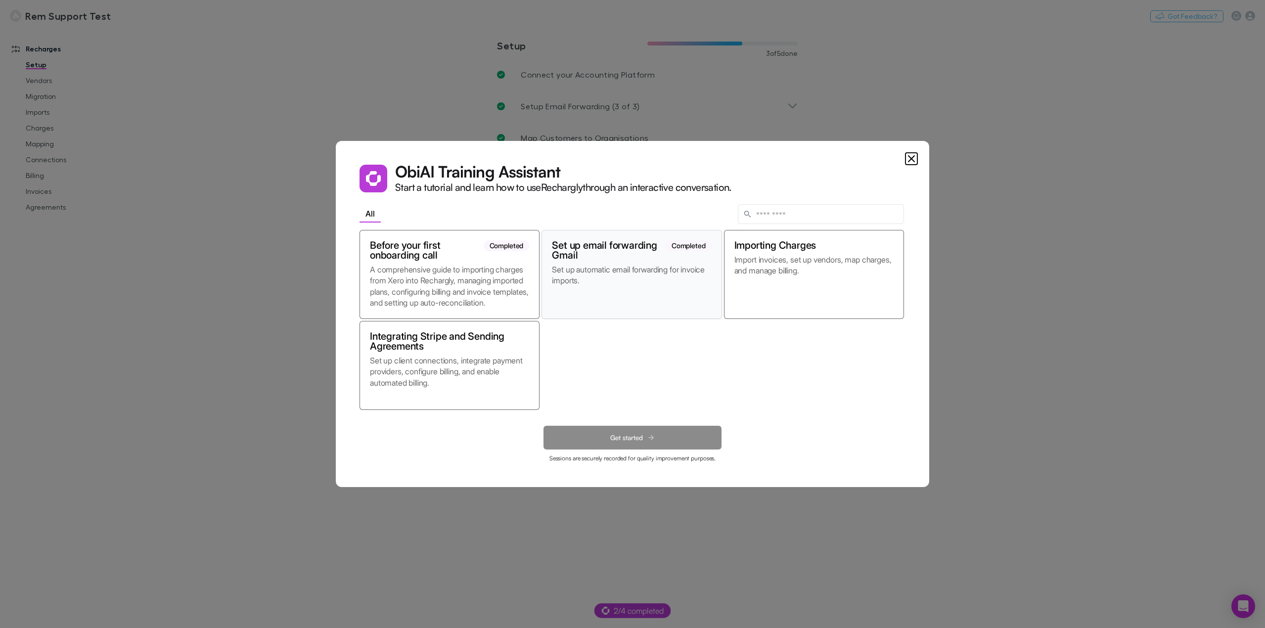
click at [598, 258] on h2 "Set up email forwarding Gmail" at bounding box center [609, 250] width 114 height 20
click at [622, 439] on span "Get started" at bounding box center [626, 438] width 33 height 8
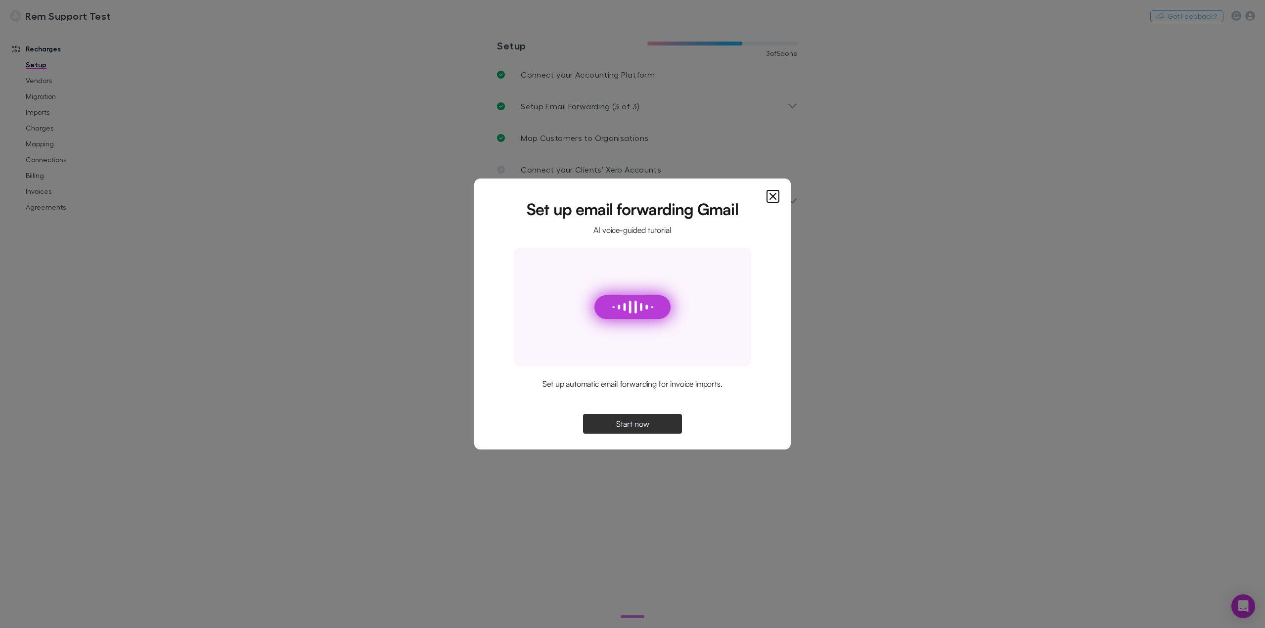
click at [647, 421] on span "Start now" at bounding box center [632, 424] width 33 height 8
click at [673, 360] on div at bounding box center [632, 307] width 237 height 119
click at [687, 391] on div "Obi will guide you through the tutorial by talking with you." at bounding box center [632, 390] width 269 height 24
click at [648, 424] on span "Continue" at bounding box center [633, 424] width 32 height 8
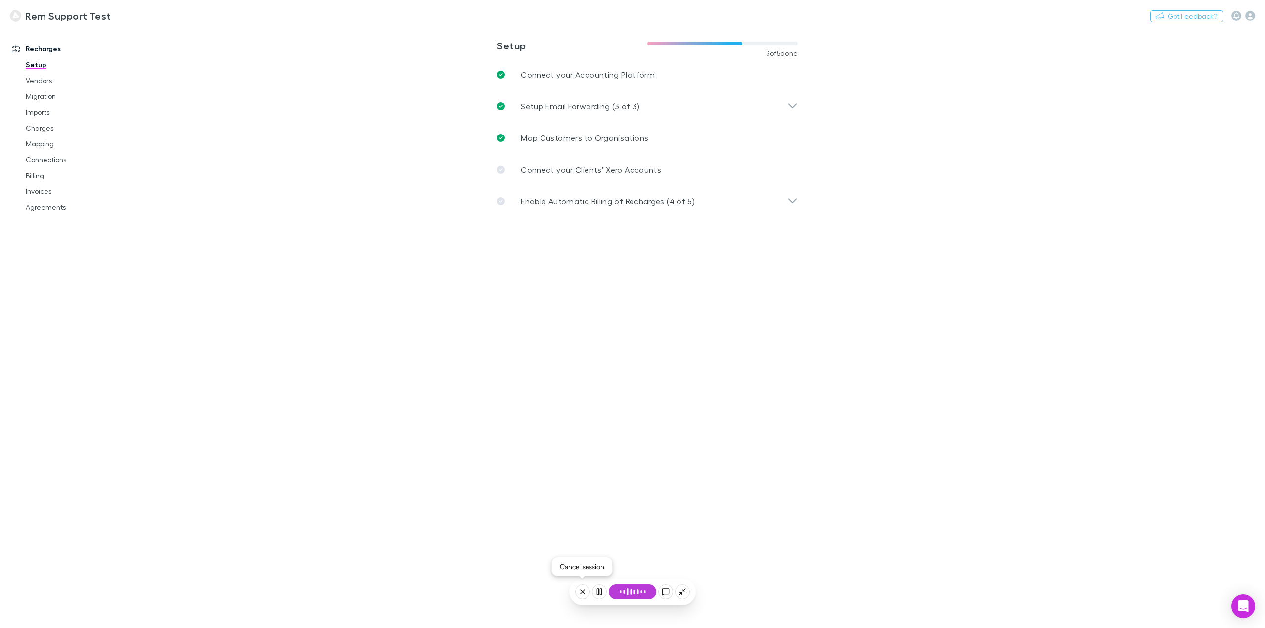
click at [579, 594] on icon at bounding box center [582, 592] width 8 height 8
click at [636, 553] on button "Yes, let's wrap up" at bounding box center [632, 552] width 134 height 22
click at [640, 512] on button "Will do later" at bounding box center [632, 514] width 134 height 22
click at [639, 617] on div "2/4 completed" at bounding box center [632, 610] width 77 height 15
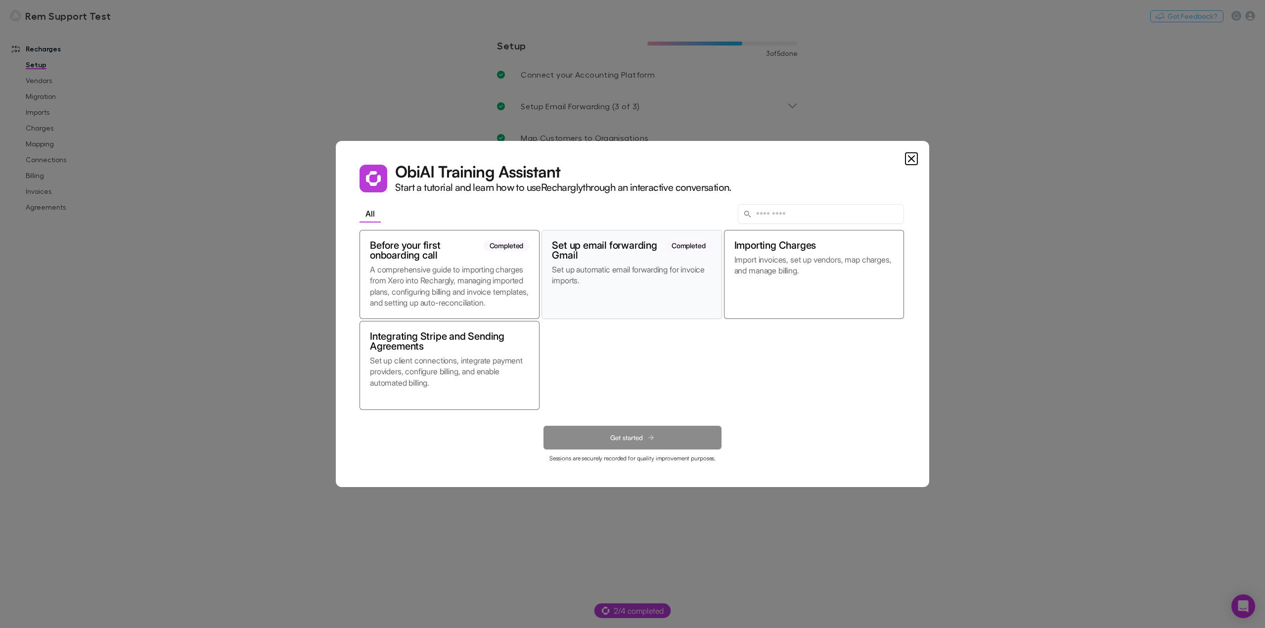
click at [593, 273] on p "Set up automatic email forwarding for invoice imports." at bounding box center [631, 286] width 159 height 44
click at [611, 436] on span "Get started" at bounding box center [626, 438] width 33 height 8
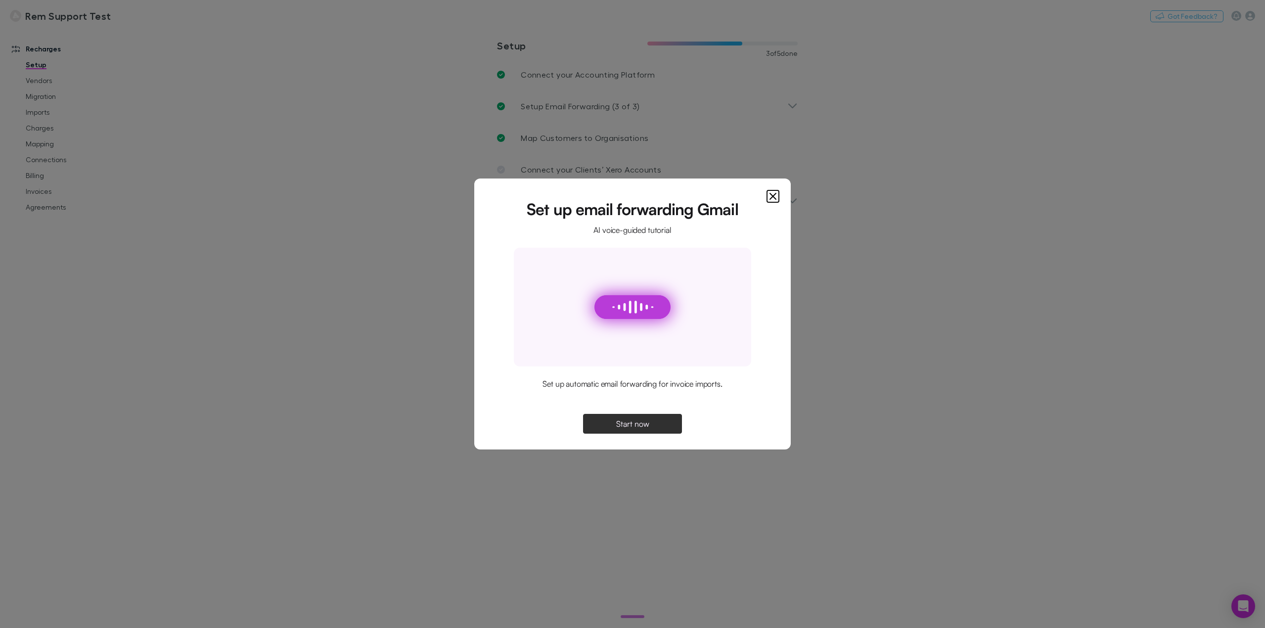
click at [641, 421] on span "Start now" at bounding box center [632, 424] width 33 height 8
click at [769, 196] on icon "Close" at bounding box center [773, 196] width 12 height 12
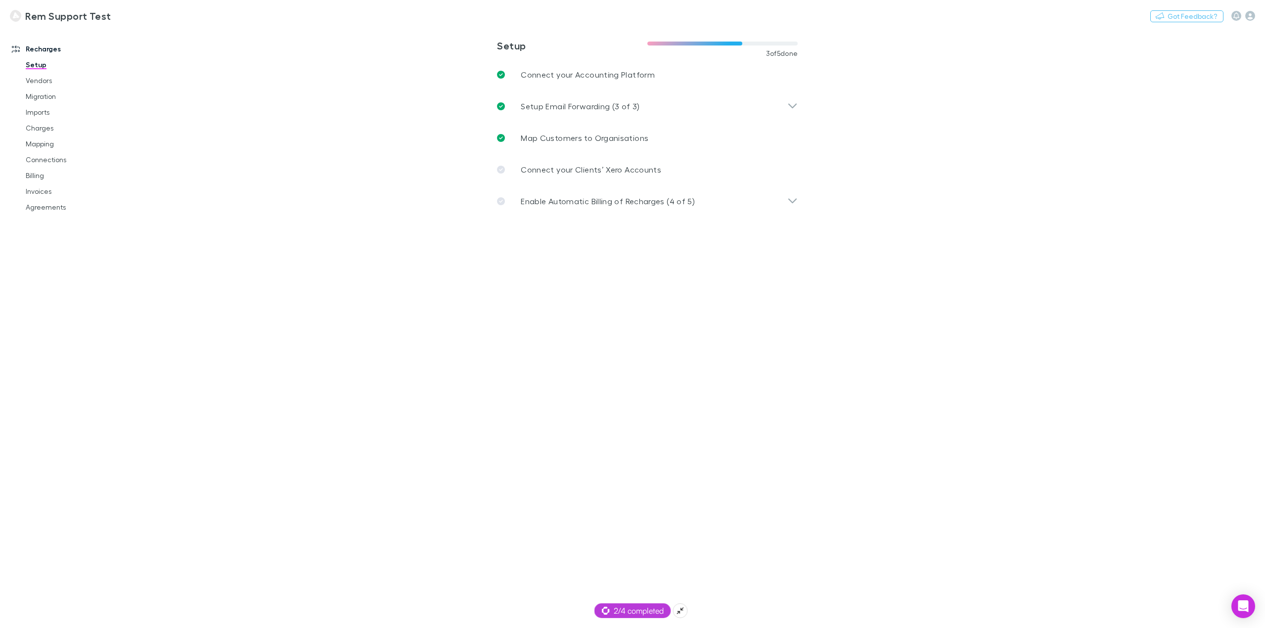
click at [639, 606] on span "2/4 completed" at bounding box center [633, 611] width 62 height 12
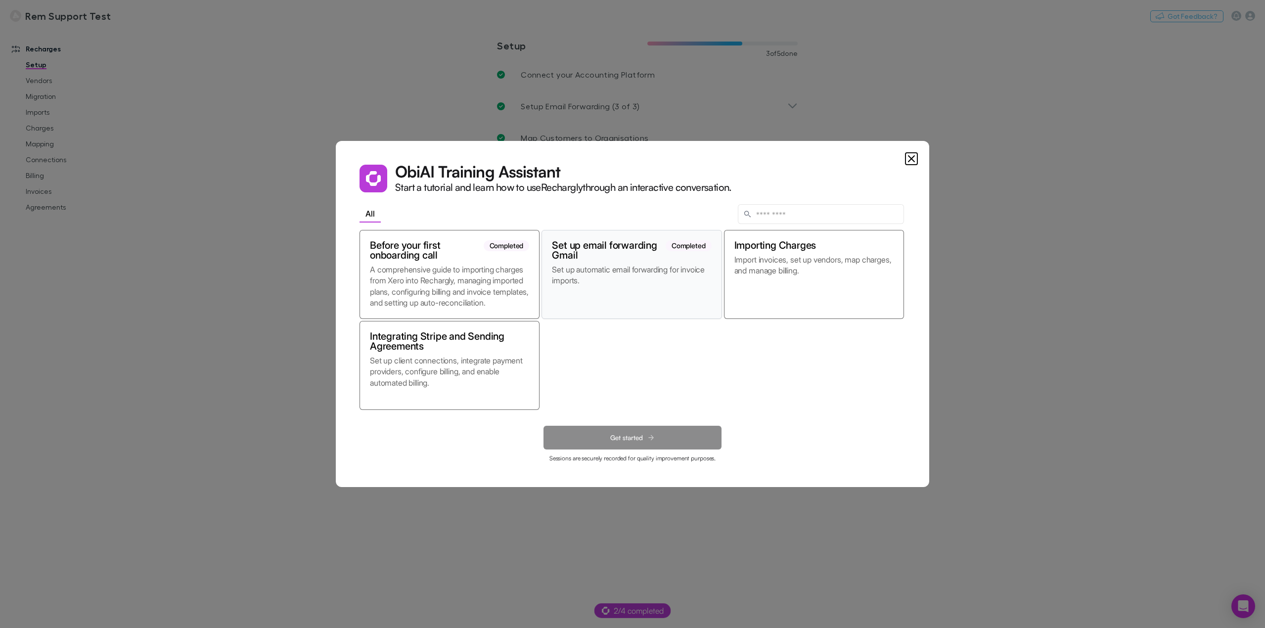
click at [639, 262] on div "Set up email forwarding Gmail Completed Set up automatic email forwarding for i…" at bounding box center [631, 274] width 180 height 89
click at [647, 432] on button "Get started" at bounding box center [632, 438] width 178 height 24
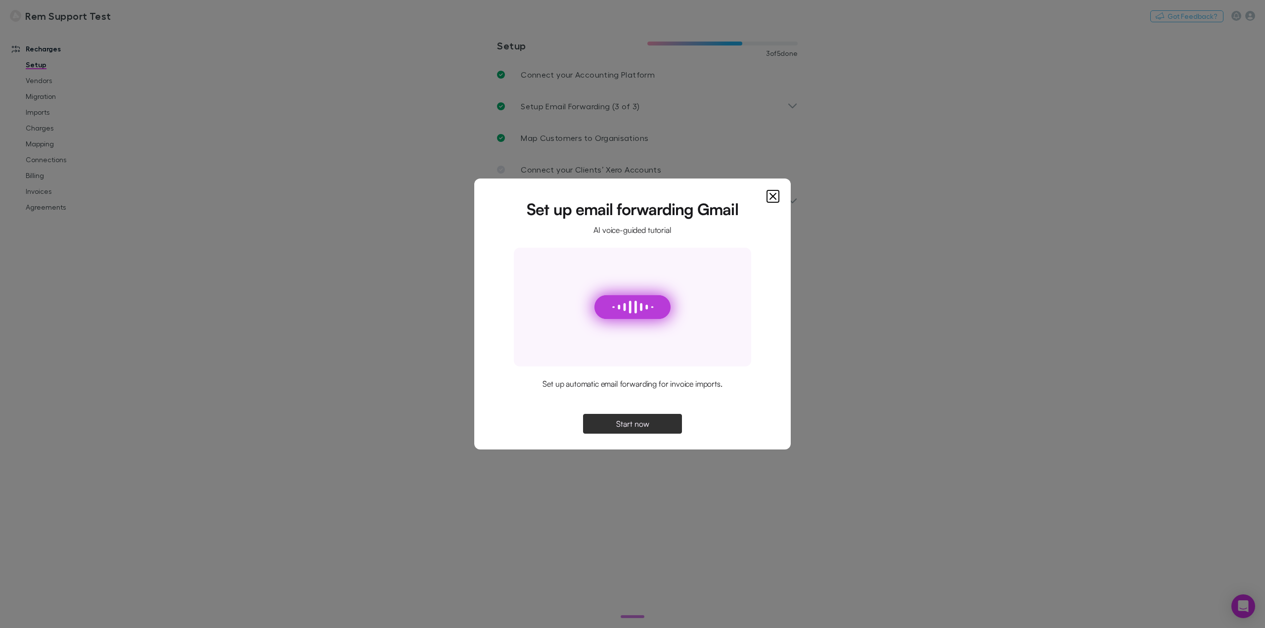
click at [622, 422] on span "Start now" at bounding box center [632, 424] width 33 height 8
click at [638, 428] on span "Continue" at bounding box center [633, 424] width 32 height 8
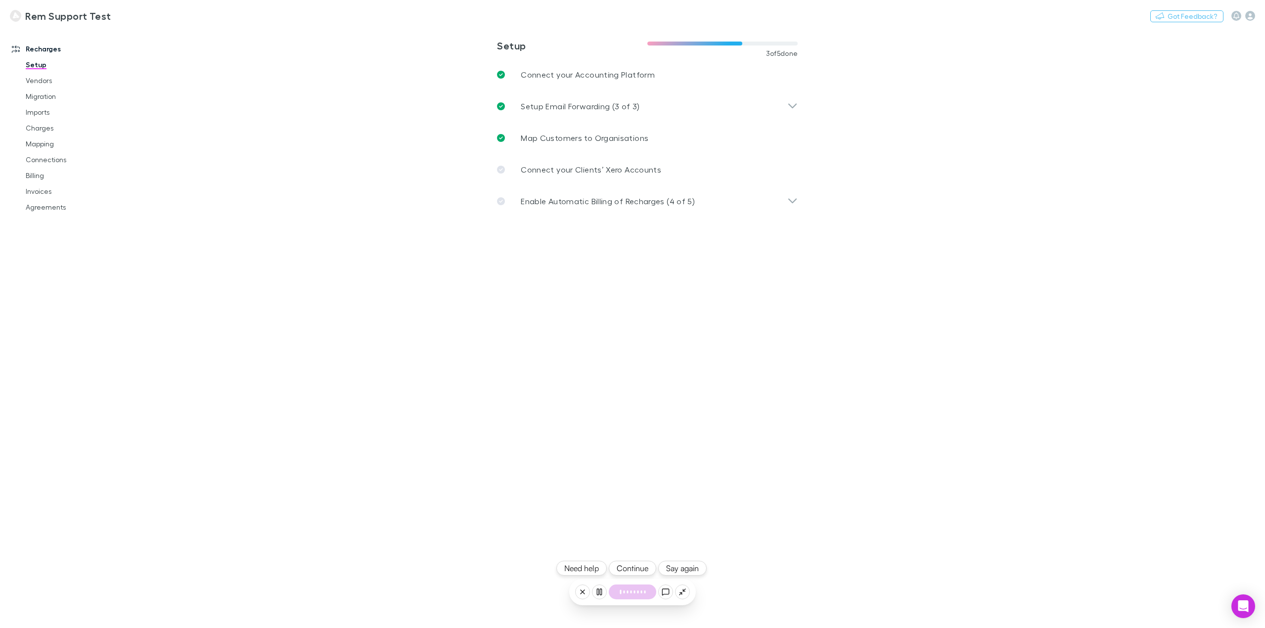
click at [625, 570] on button "Continue" at bounding box center [632, 568] width 47 height 15
click at [633, 567] on button "Continue" at bounding box center [632, 568] width 47 height 15
click at [565, 80] on p "Connect your Accounting Platform" at bounding box center [588, 75] width 134 height 12
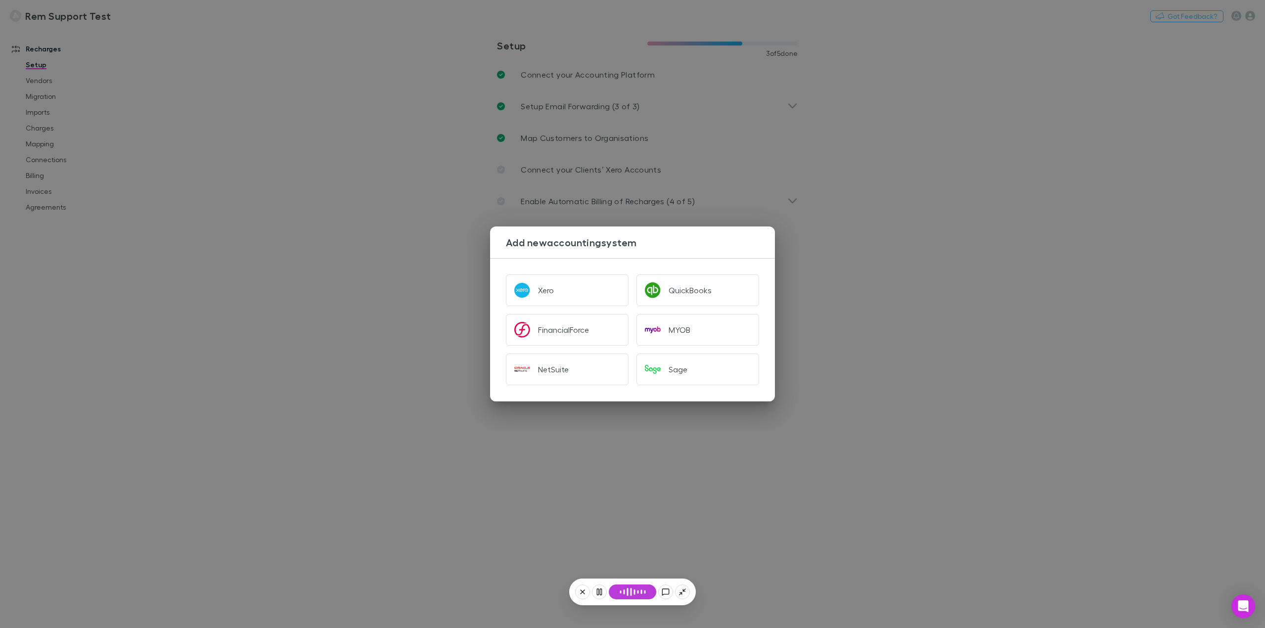
click at [861, 302] on div "Add new accounting system Xero QuickBooks FinancialForce MYOB NetSuite Sage" at bounding box center [632, 314] width 1265 height 628
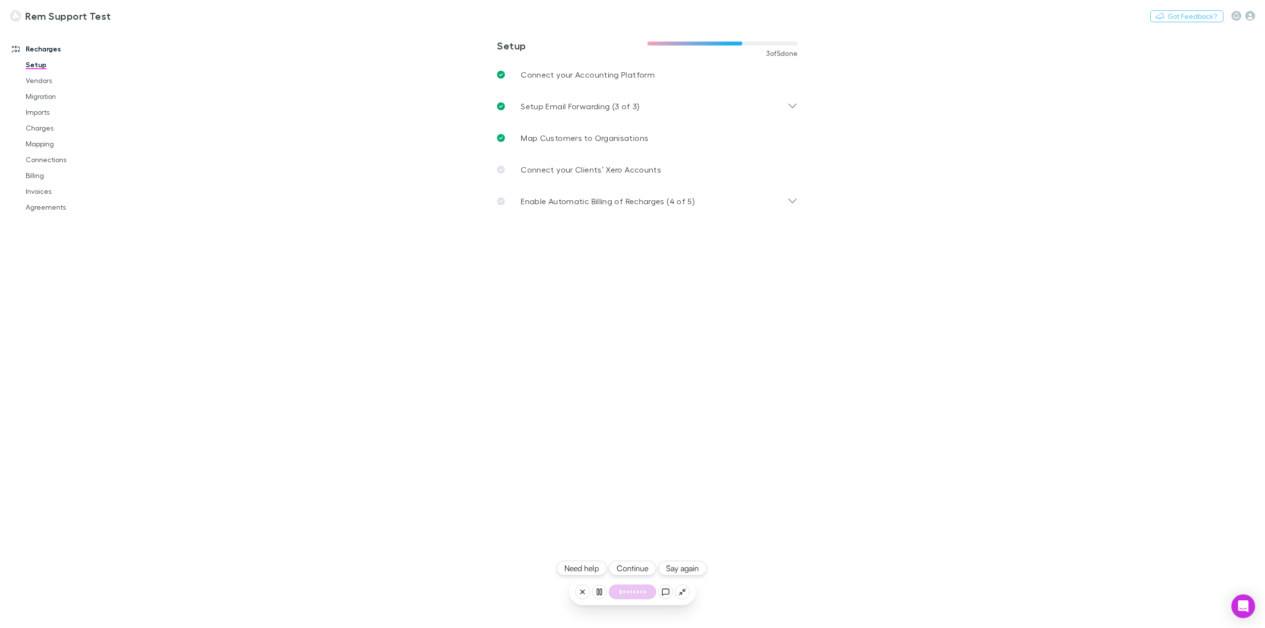
click at [643, 570] on button "Continue" at bounding box center [632, 568] width 47 height 15
click at [644, 565] on button "Continue" at bounding box center [632, 568] width 47 height 15
click at [628, 568] on button "Continue" at bounding box center [632, 568] width 47 height 15
click at [629, 106] on p "Setup Email Forwarding (3 of 3)" at bounding box center [580, 106] width 119 height 12
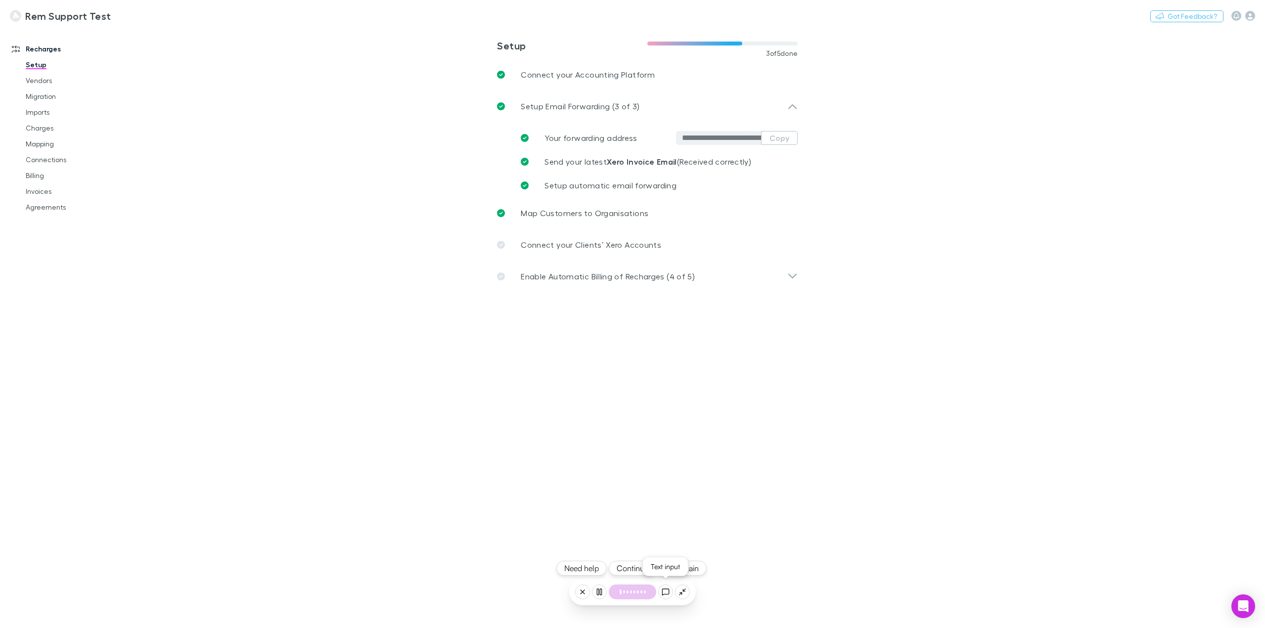
click at [666, 590] on icon at bounding box center [666, 592] width 8 height 8
click at [647, 595] on textarea "**********" at bounding box center [632, 592] width 104 height 14
type textarea "*******"
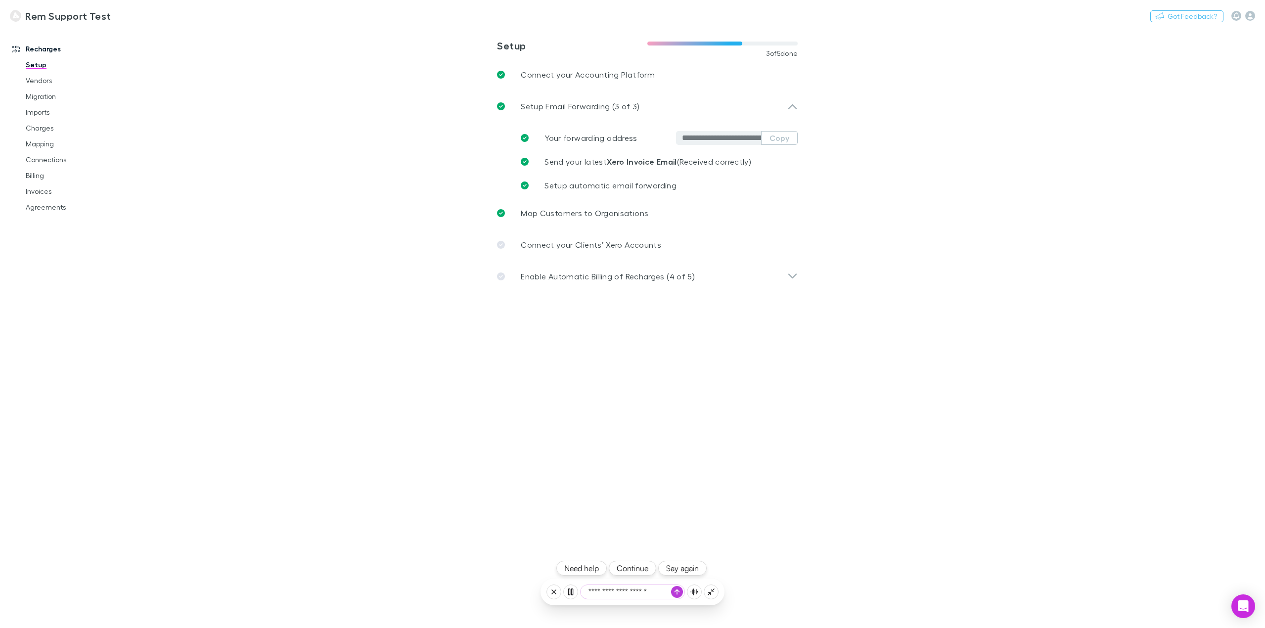
click at [636, 594] on textarea "**********" at bounding box center [632, 592] width 104 height 14
type textarea "**********"
click at [620, 184] on span "Setup automatic email forwarding" at bounding box center [610, 184] width 132 height 9
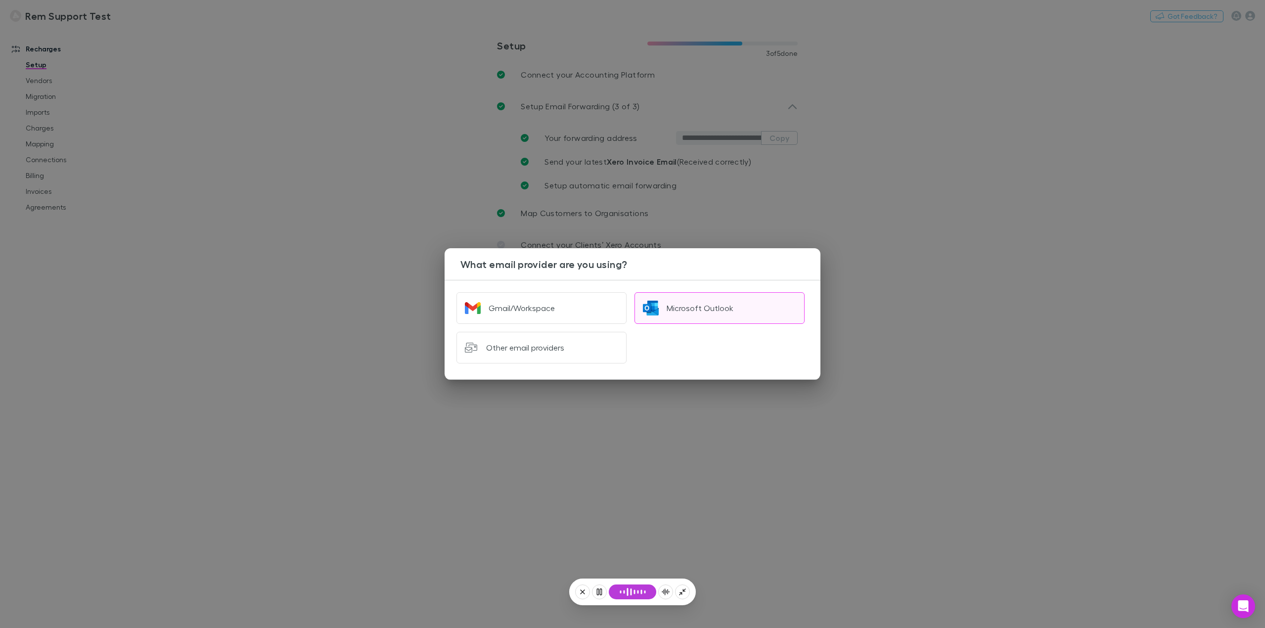
click at [714, 309] on div "Microsoft Outlook" at bounding box center [699, 308] width 67 height 10
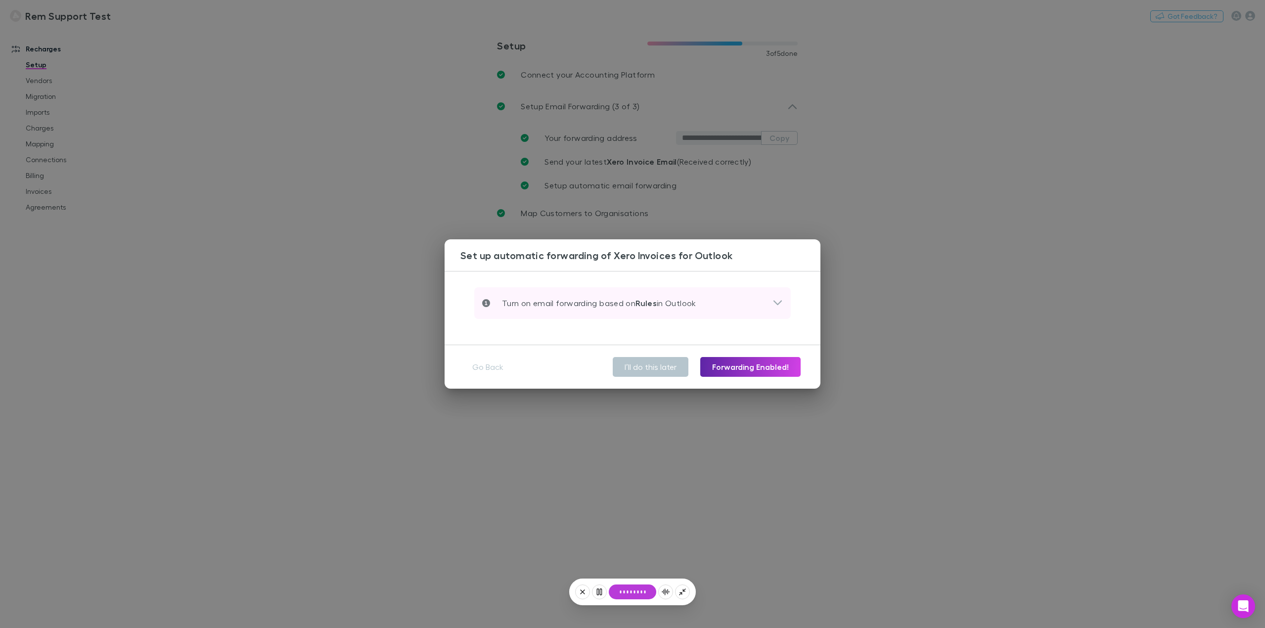
click at [774, 304] on icon at bounding box center [777, 303] width 10 height 12
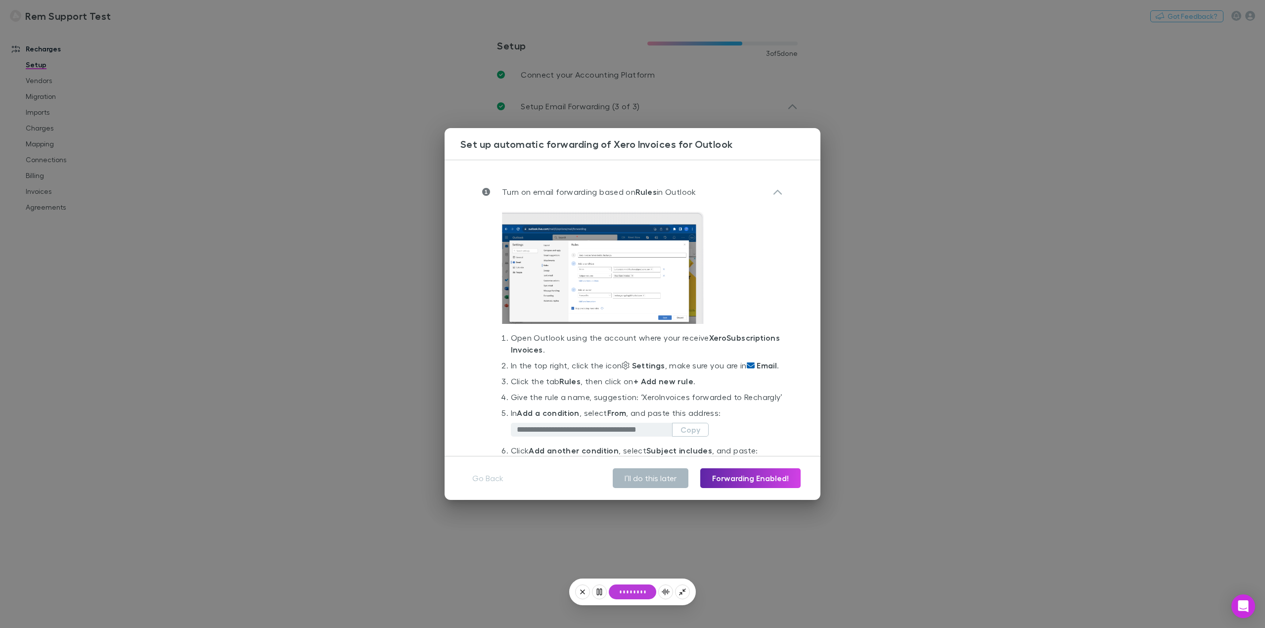
click at [667, 475] on button "I’ll do this later" at bounding box center [651, 478] width 76 height 20
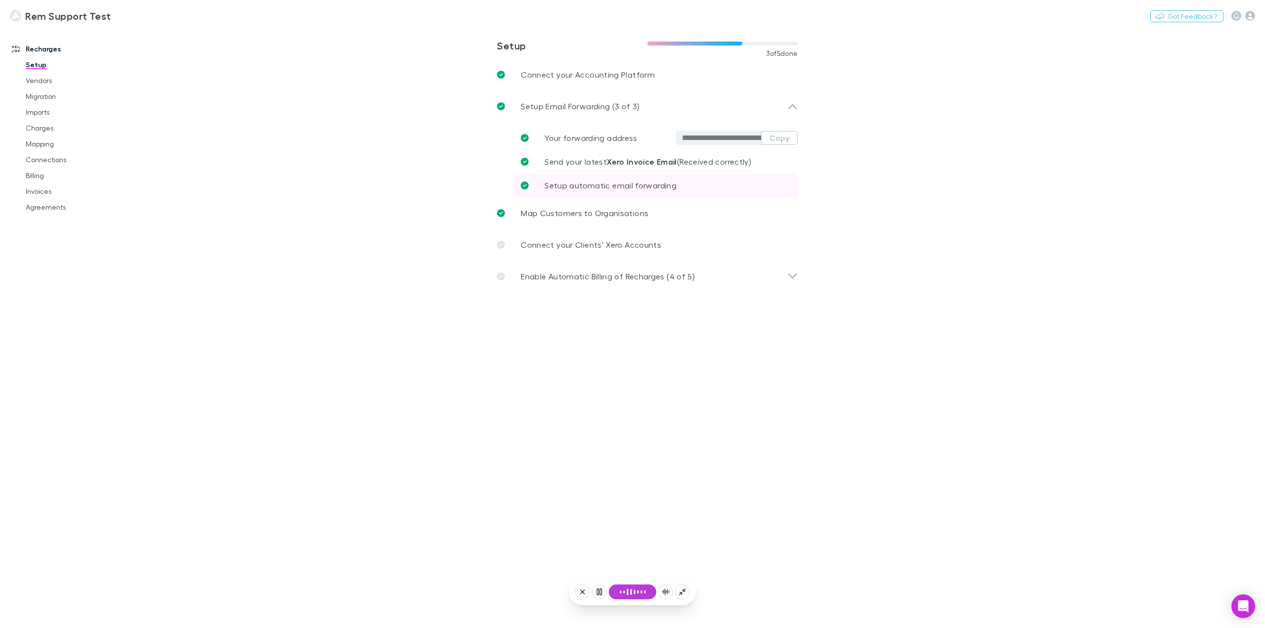
click at [630, 188] on span "Setup automatic email forwarding" at bounding box center [610, 184] width 132 height 9
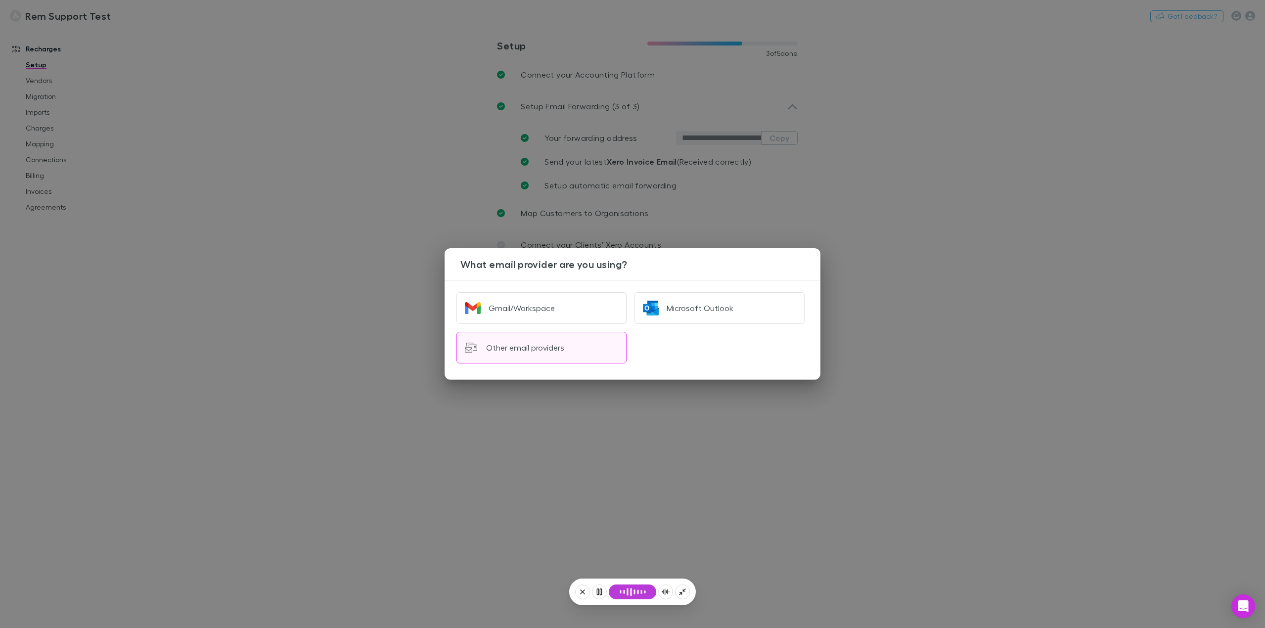
click at [523, 351] on div "Other email providers" at bounding box center [525, 348] width 78 height 10
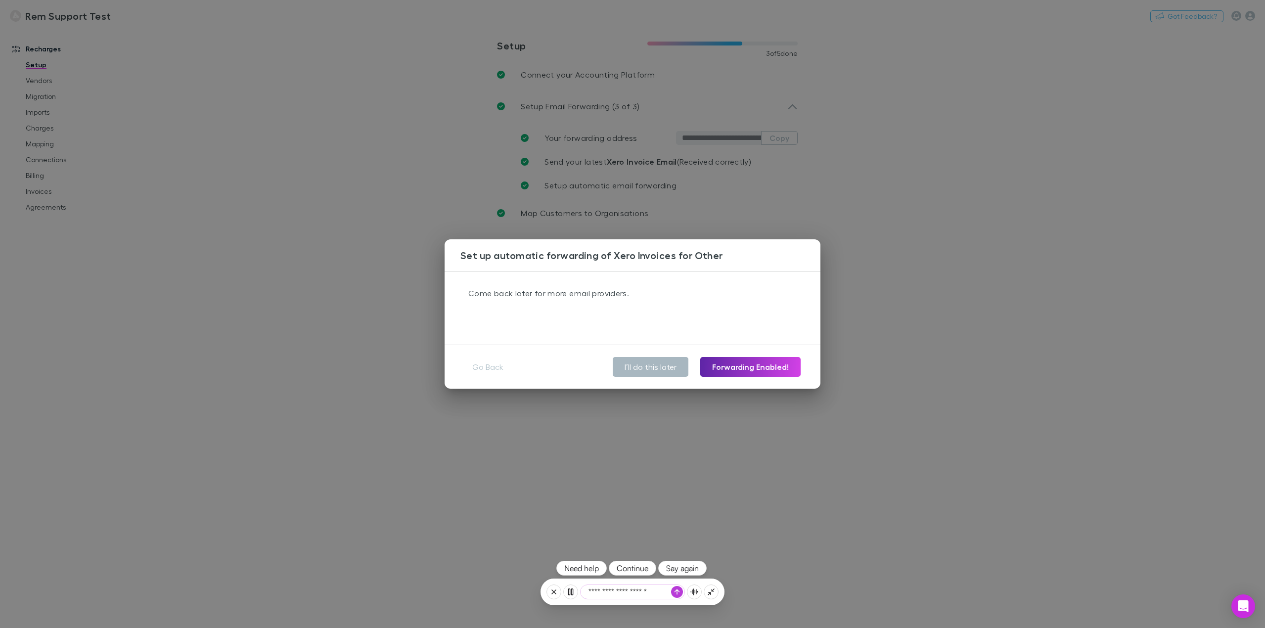
click at [665, 366] on button "I’ll do this later" at bounding box center [651, 367] width 76 height 20
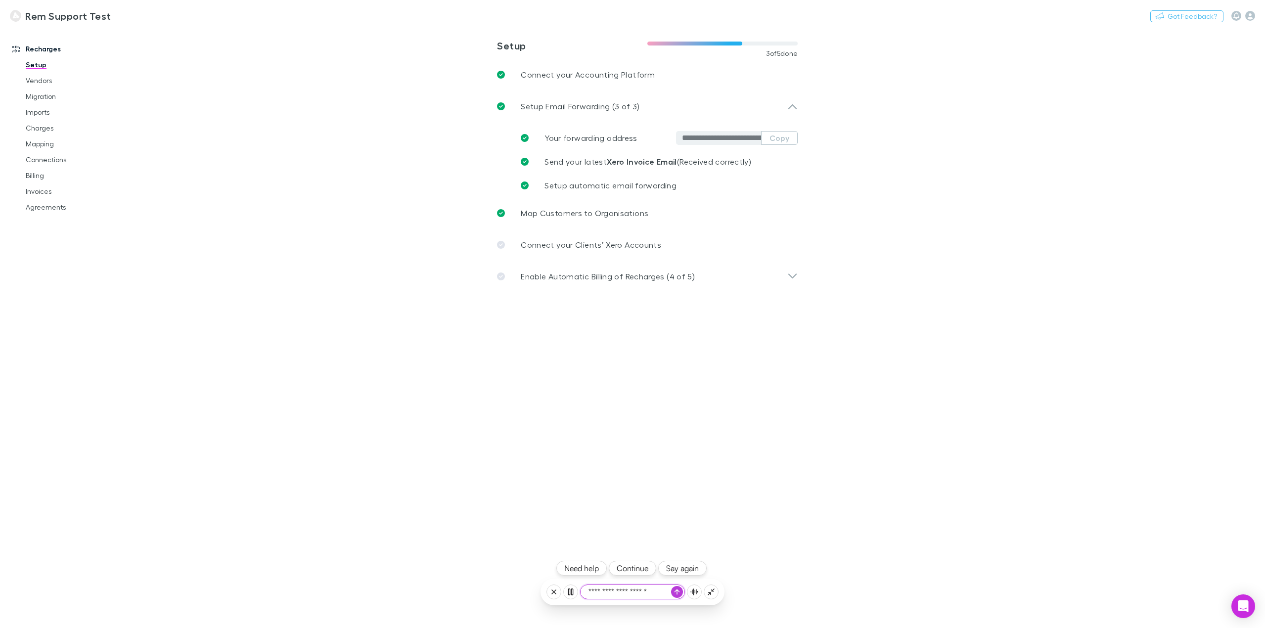
click at [635, 569] on button "Continue" at bounding box center [632, 568] width 47 height 15
click at [582, 595] on icon at bounding box center [582, 592] width 8 height 8
click at [611, 550] on button "Yes, let's wrap up" at bounding box center [632, 552] width 134 height 22
click at [633, 514] on button "Will do later" at bounding box center [632, 514] width 134 height 22
click at [631, 609] on span "2/4 completed" at bounding box center [633, 611] width 62 height 12
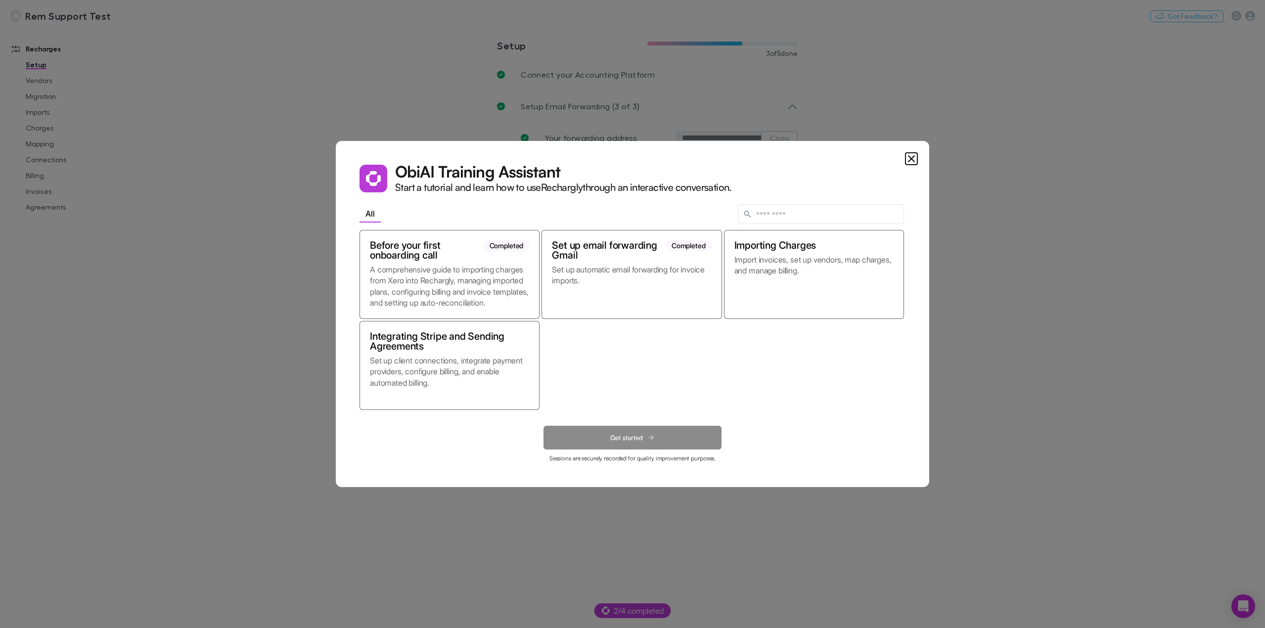
click at [650, 344] on div "Before your first onboarding call Completed A comprehensive guide to importing …" at bounding box center [631, 320] width 544 height 180
click at [336, 257] on dialog "Obi AI Training Assistant Start a tutorial and learn how to use Rechargly throu…" at bounding box center [632, 314] width 593 height 346
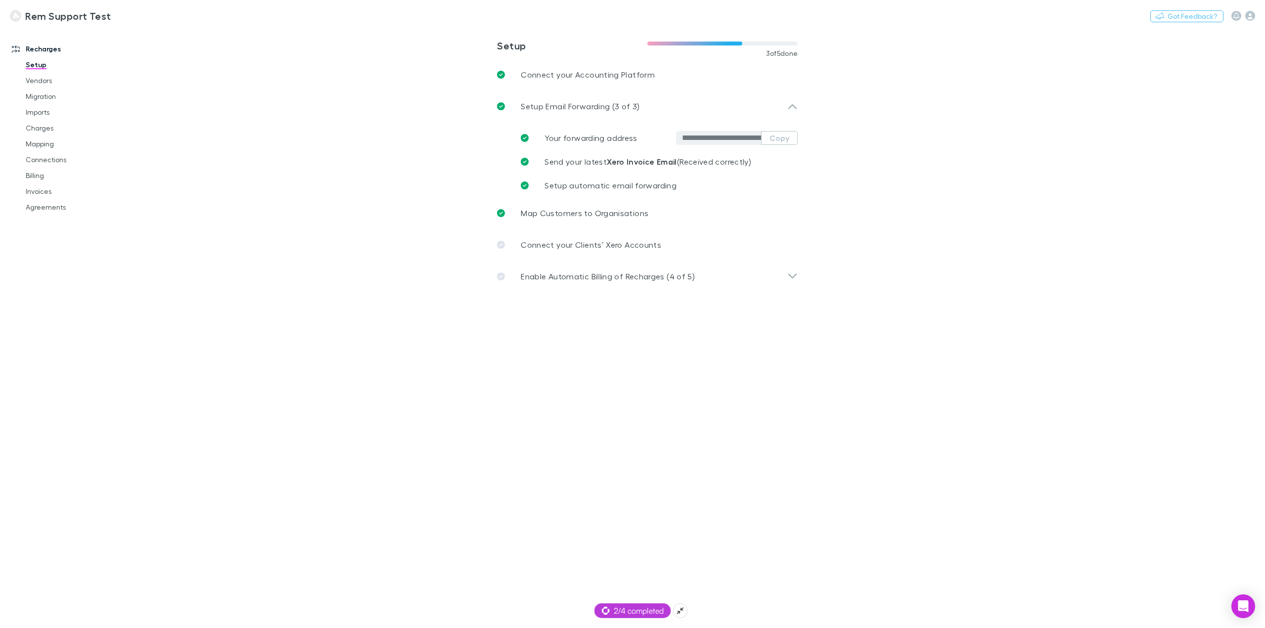
click at [638, 606] on span "2/4 completed" at bounding box center [633, 611] width 62 height 12
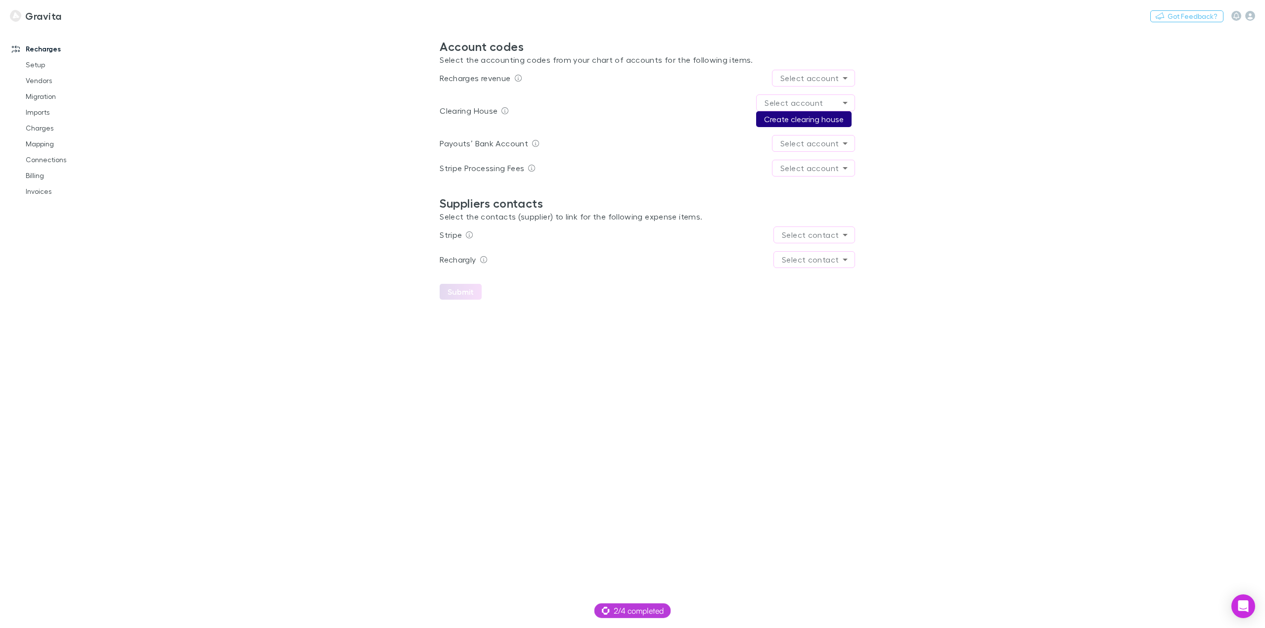
click at [803, 119] on button "Create clearing house" at bounding box center [803, 119] width 95 height 16
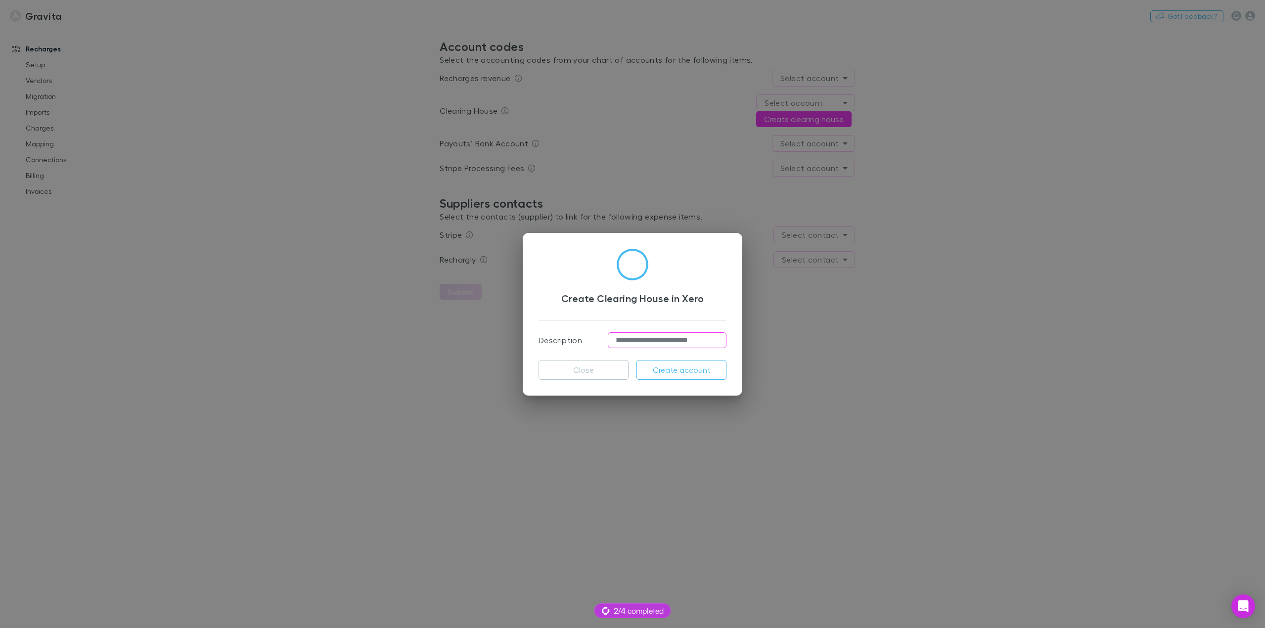
click at [648, 339] on input "**********" at bounding box center [667, 340] width 119 height 16
click at [643, 339] on input "**********" at bounding box center [667, 340] width 119 height 16
click at [642, 339] on input "**********" at bounding box center [667, 340] width 119 height 16
click at [636, 311] on div "Create Clearing House in Xero" at bounding box center [632, 284] width 188 height 71
click at [469, 372] on div "**********" at bounding box center [632, 314] width 1265 height 628
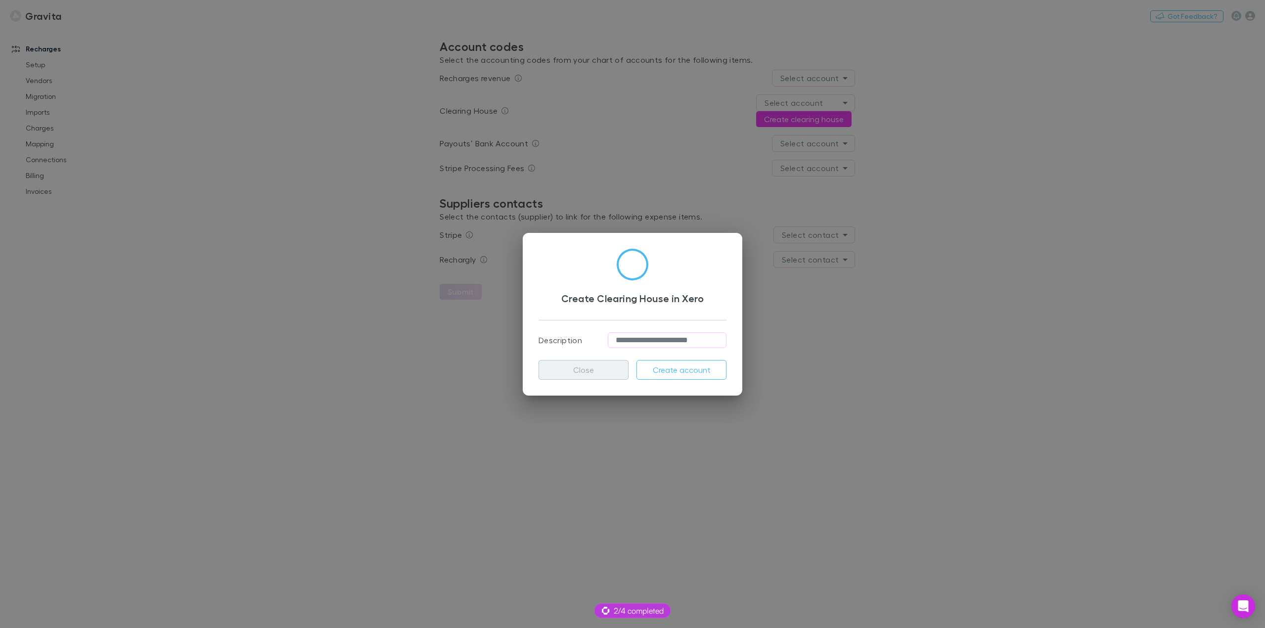
click at [575, 375] on button "Close" at bounding box center [583, 370] width 90 height 20
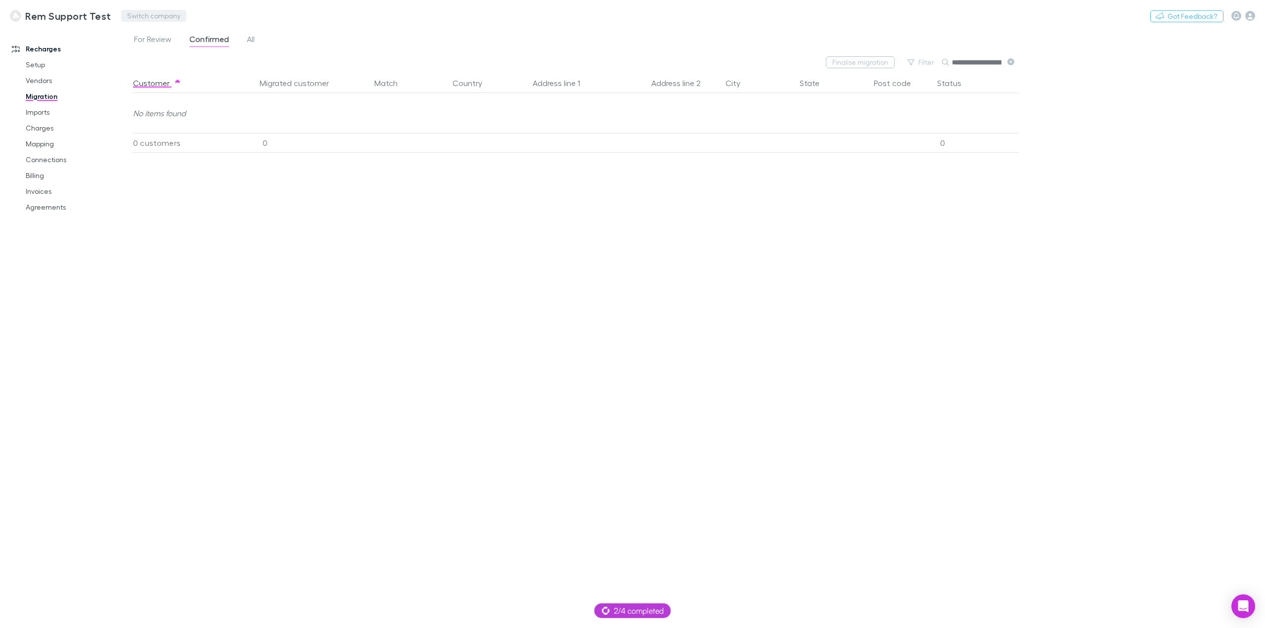
click at [151, 16] on button "Switch company" at bounding box center [153, 16] width 65 height 12
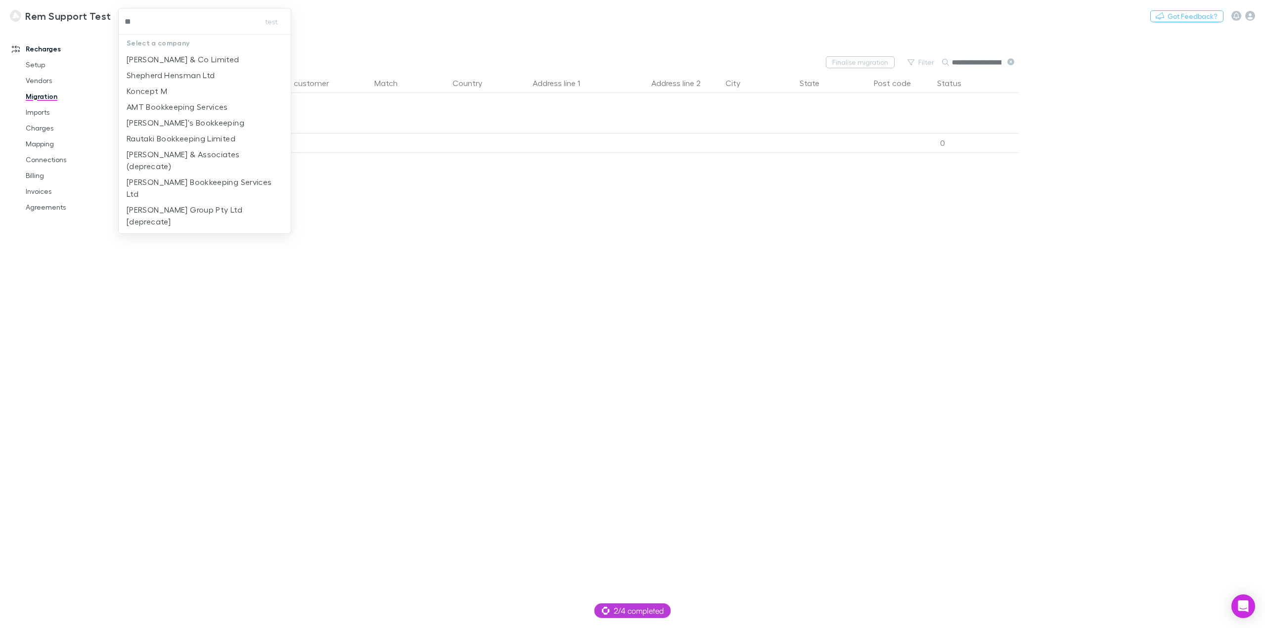
type input "***"
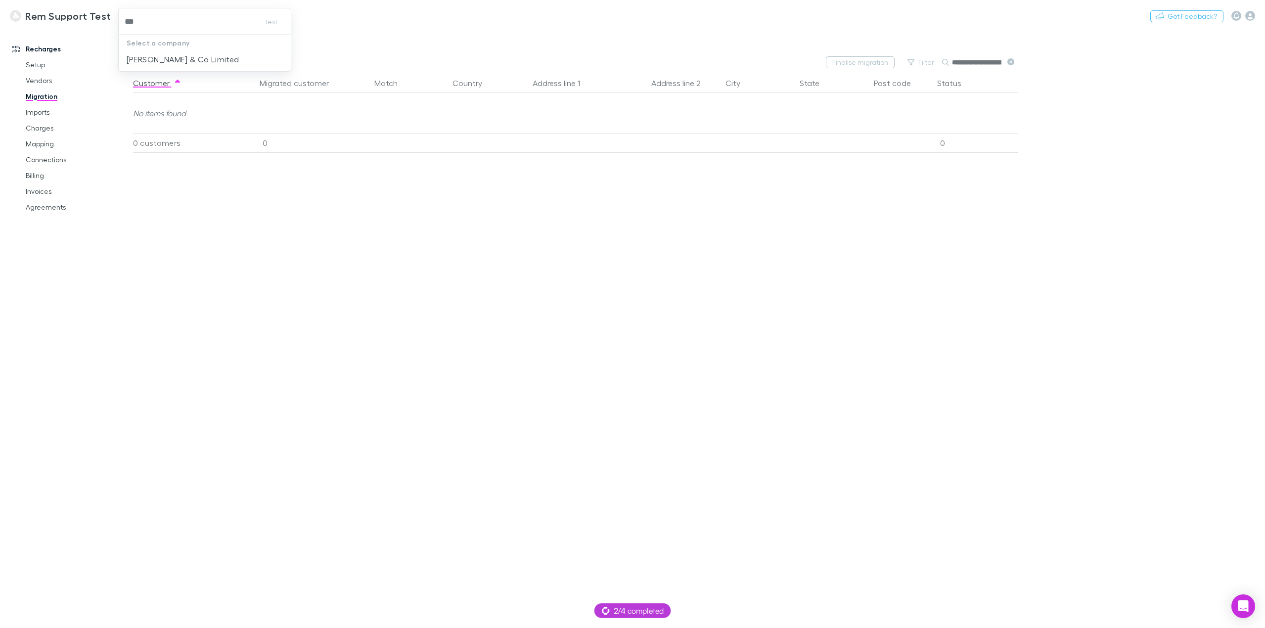
click at [168, 65] on p "[PERSON_NAME] & Co Limited" at bounding box center [183, 59] width 113 height 12
click at [247, 38] on span "All" at bounding box center [251, 40] width 8 height 13
click at [207, 41] on span "Confirmed" at bounding box center [209, 40] width 40 height 13
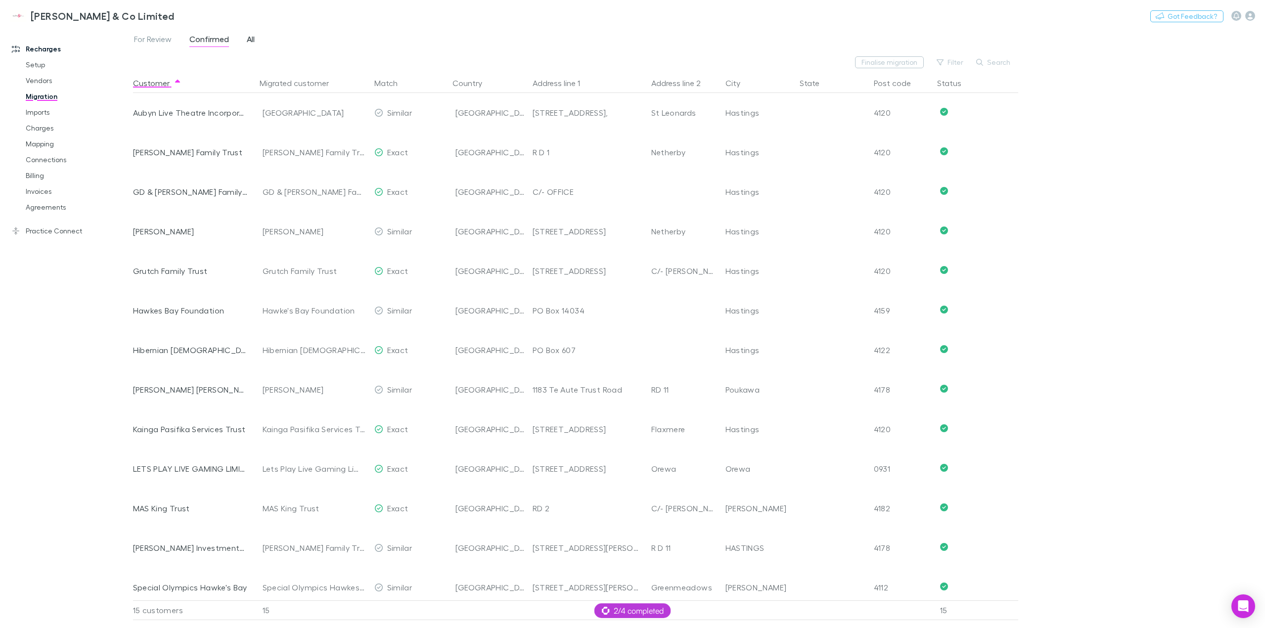
click at [253, 41] on span "All" at bounding box center [251, 40] width 8 height 13
click at [1009, 60] on button "Search" at bounding box center [993, 62] width 45 height 12
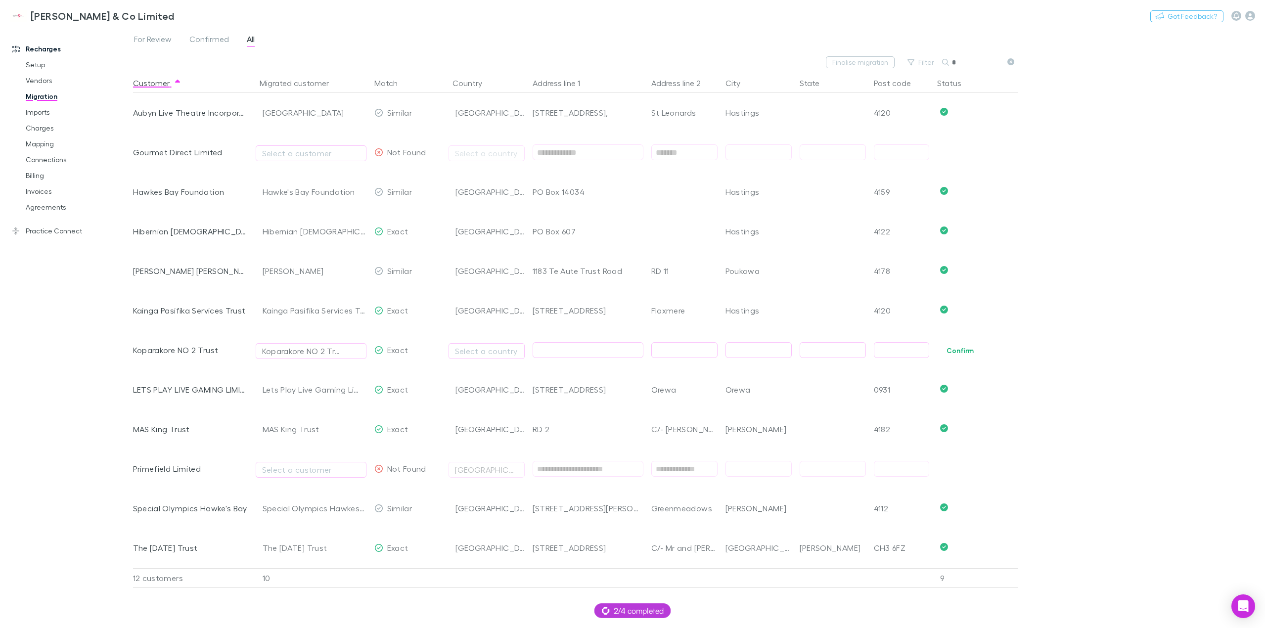
click at [961, 63] on input "*" at bounding box center [976, 62] width 49 height 14
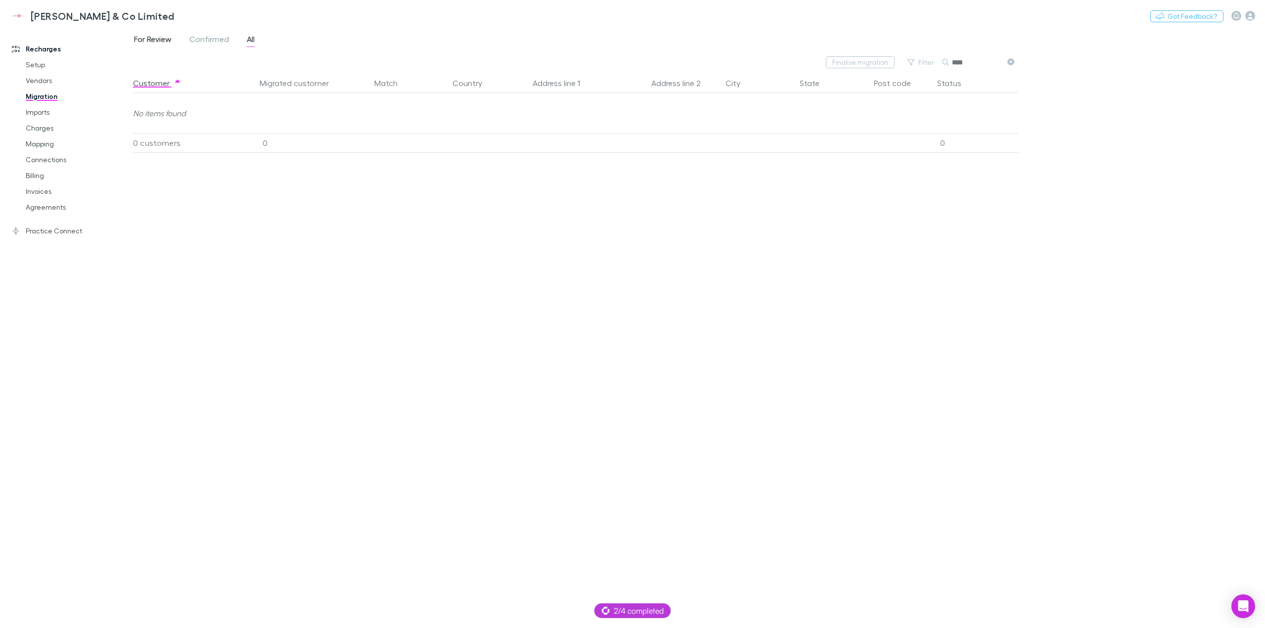
type input "****"
click at [163, 43] on span "For Review" at bounding box center [153, 40] width 38 height 13
click at [211, 34] on link "Confirmed" at bounding box center [209, 41] width 42 height 16
click at [1010, 63] on icon at bounding box center [1010, 61] width 7 height 7
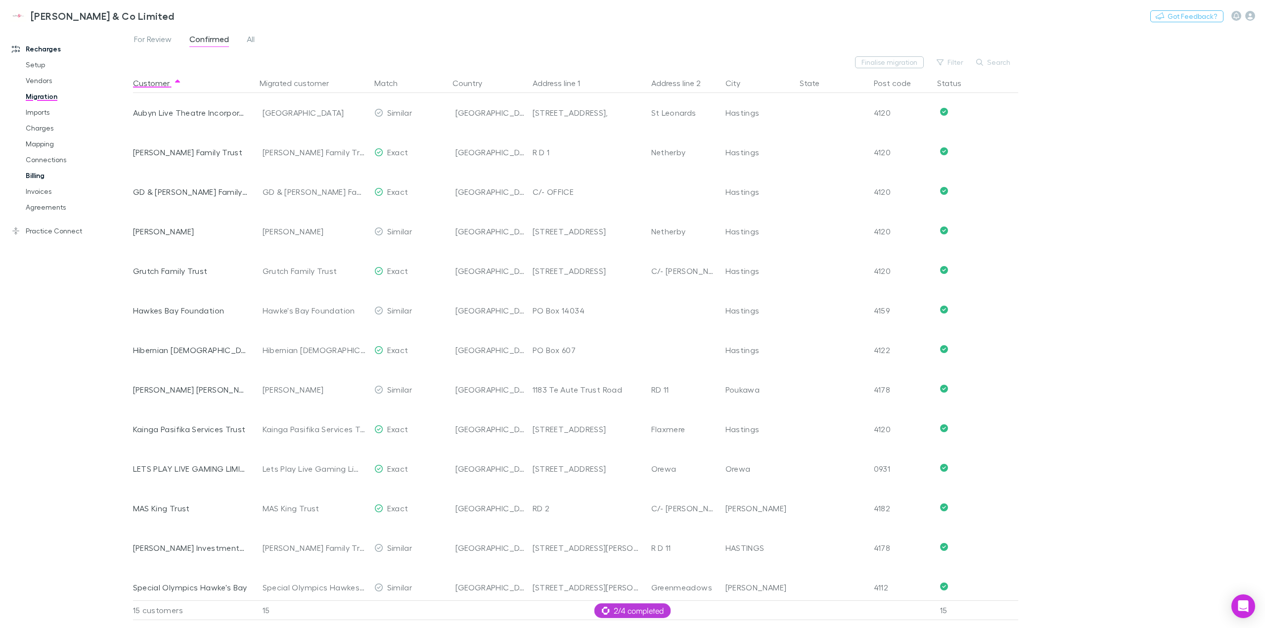
click at [40, 172] on link "Billing" at bounding box center [77, 176] width 123 height 16
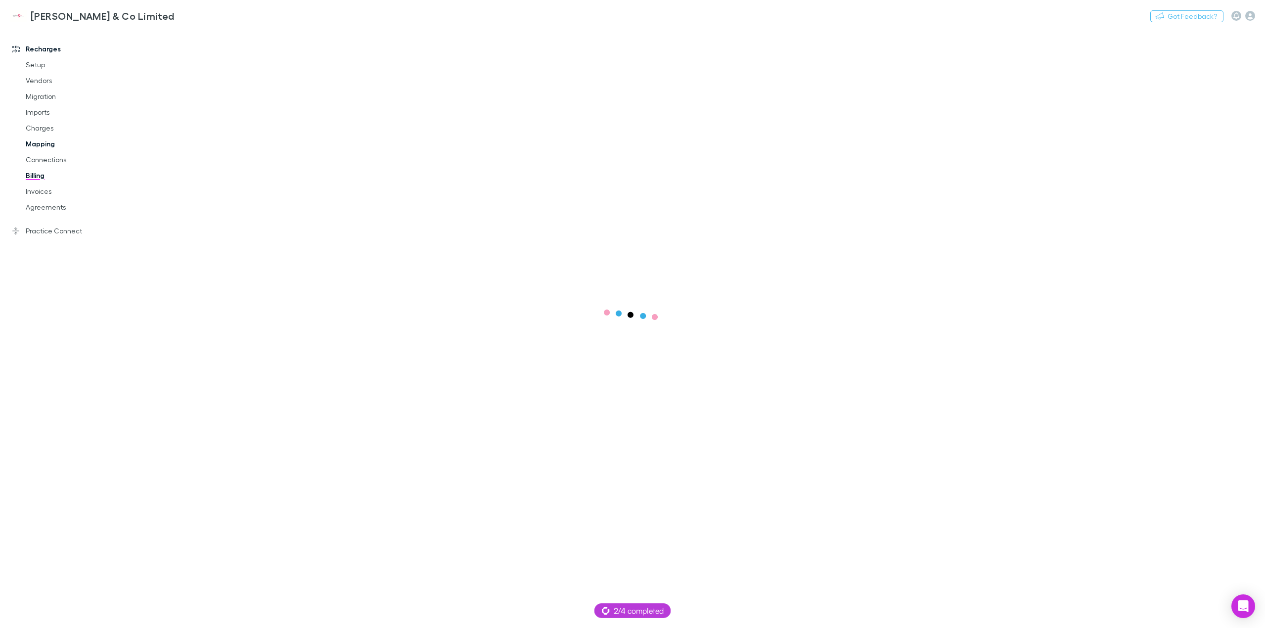
click at [37, 148] on link "Mapping" at bounding box center [77, 144] width 123 height 16
click at [36, 143] on link "Mapping" at bounding box center [77, 144] width 123 height 16
click at [205, 42] on span "Confirmed" at bounding box center [209, 40] width 40 height 13
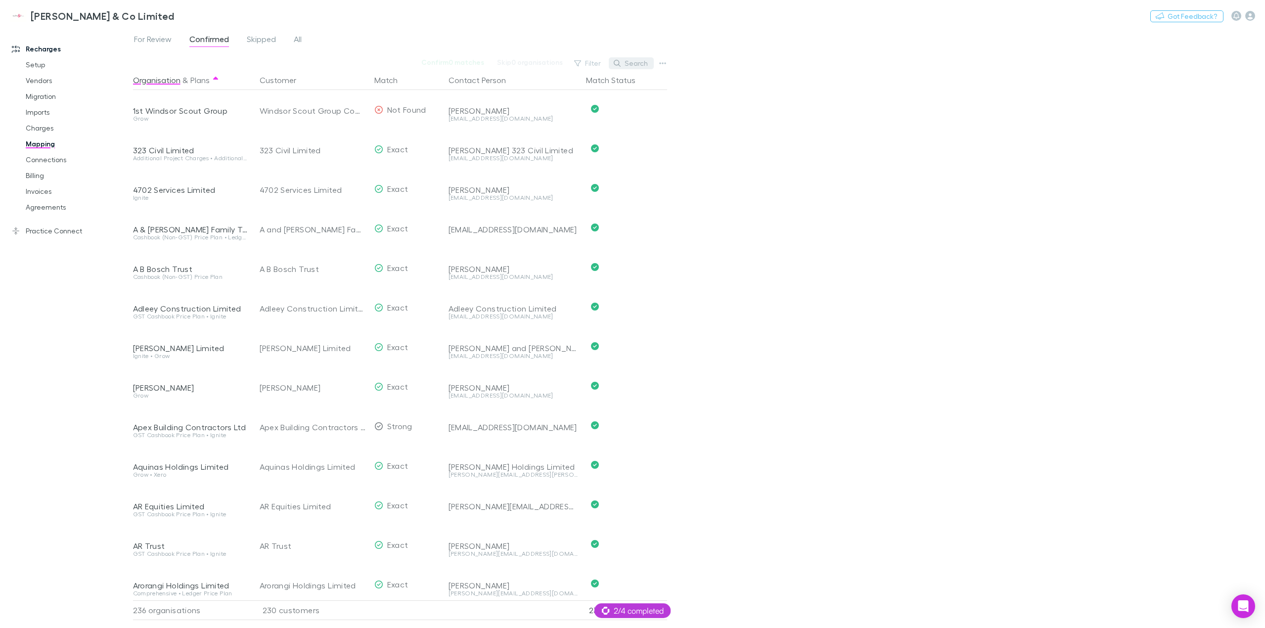
click at [626, 60] on button "Search" at bounding box center [631, 63] width 45 height 12
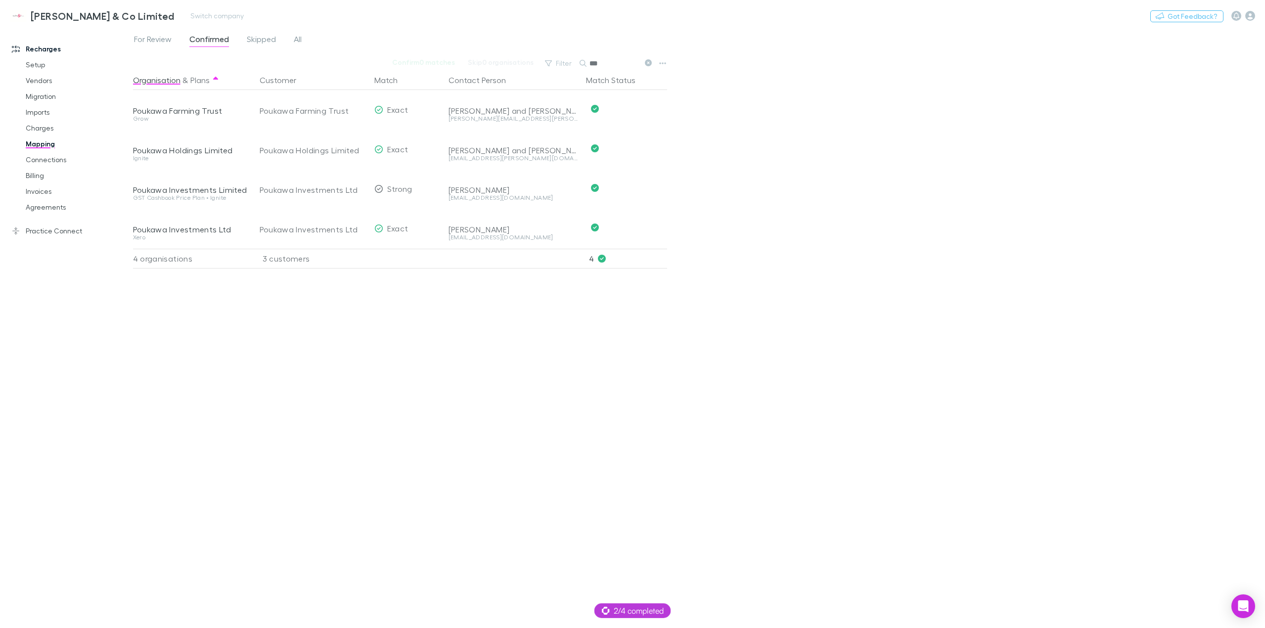
type input "***"
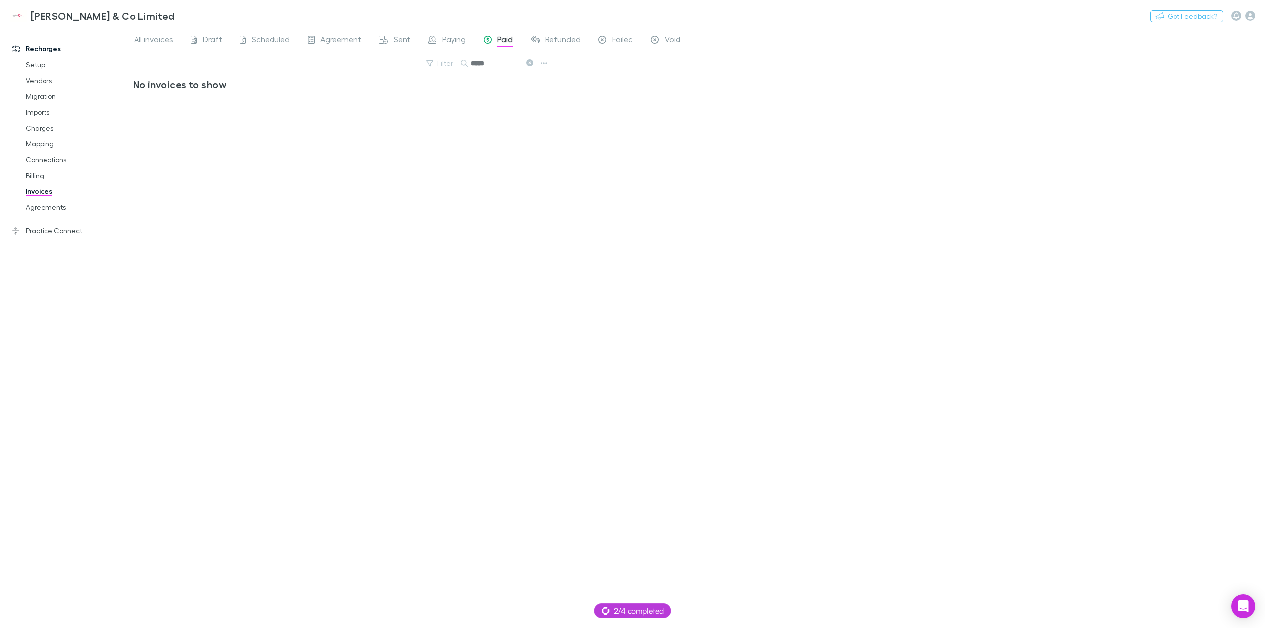
click at [380, 357] on div "No invoices to show" at bounding box center [342, 349] width 418 height 542
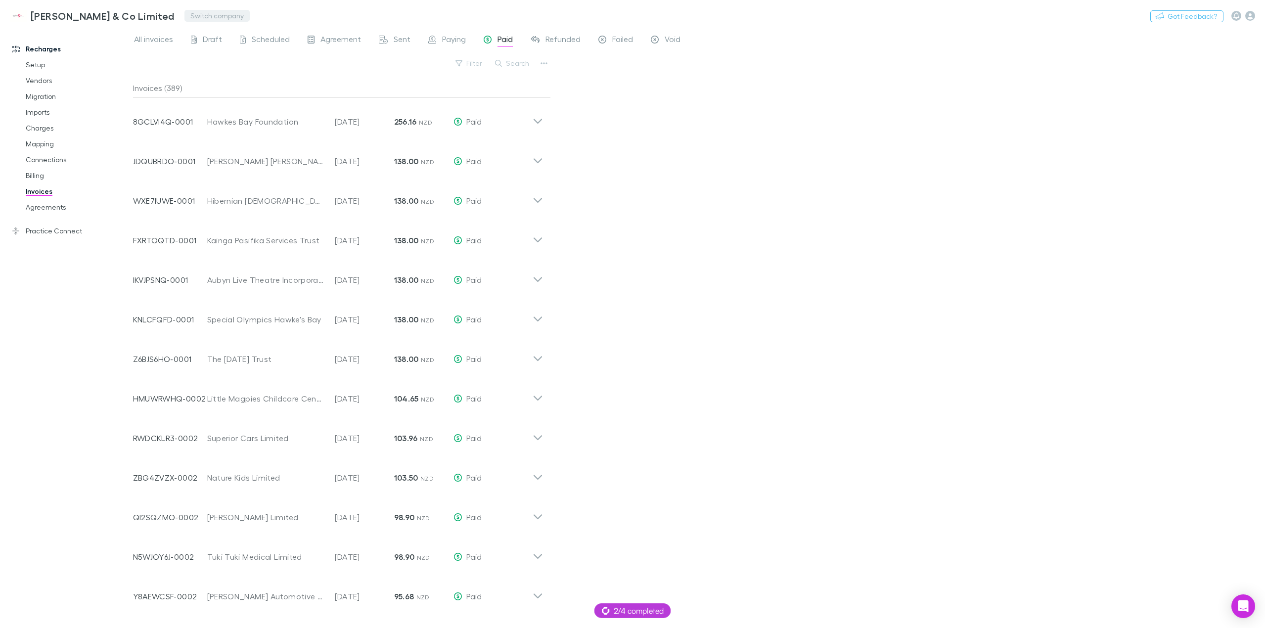
click at [184, 15] on button "Switch company" at bounding box center [216, 16] width 65 height 12
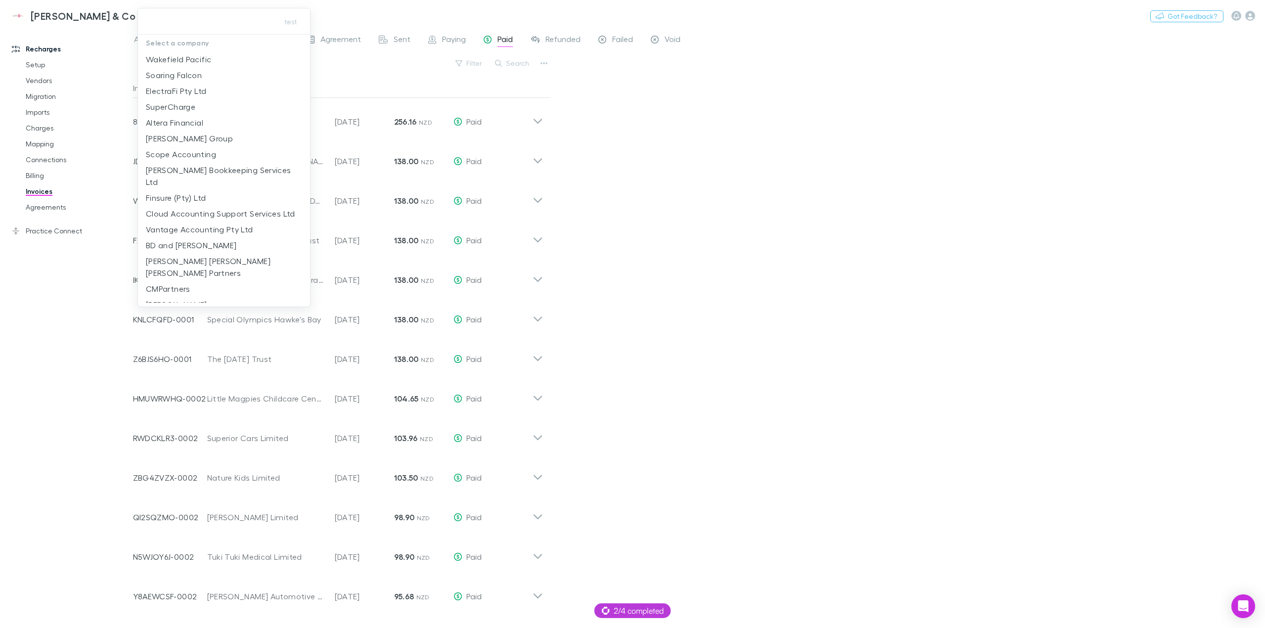
type input "*"
type input "***"
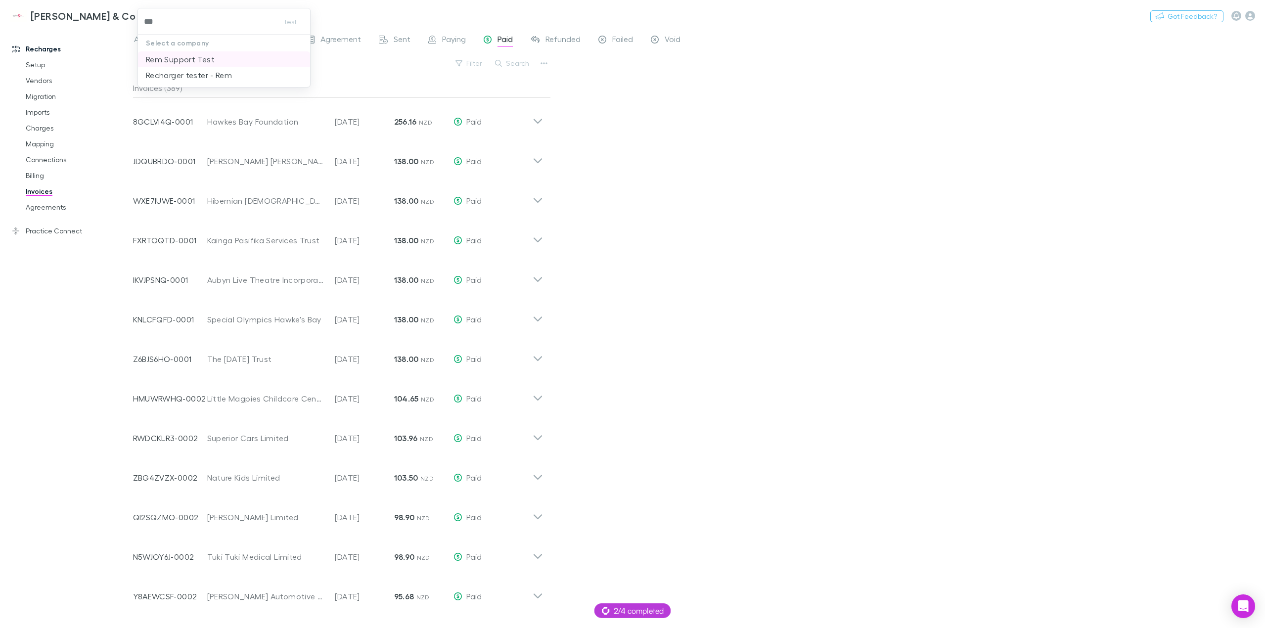
click at [170, 58] on p "Rem Support Test" at bounding box center [180, 59] width 69 height 12
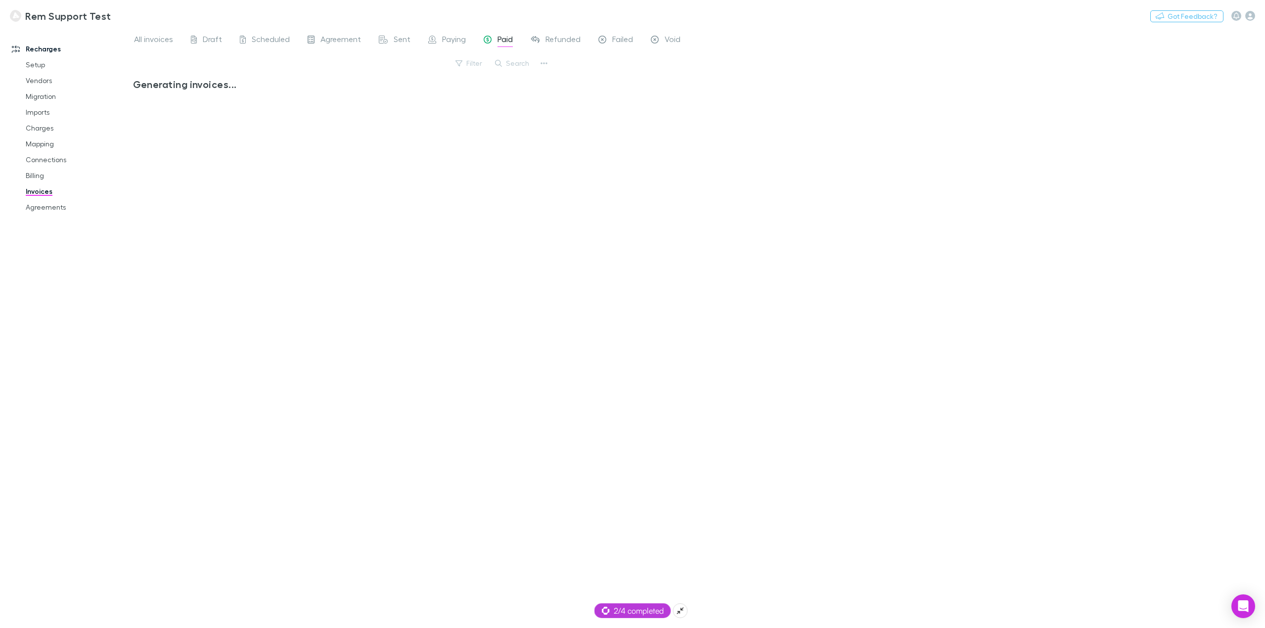
click at [638, 607] on span "2/4 completed" at bounding box center [633, 611] width 62 height 12
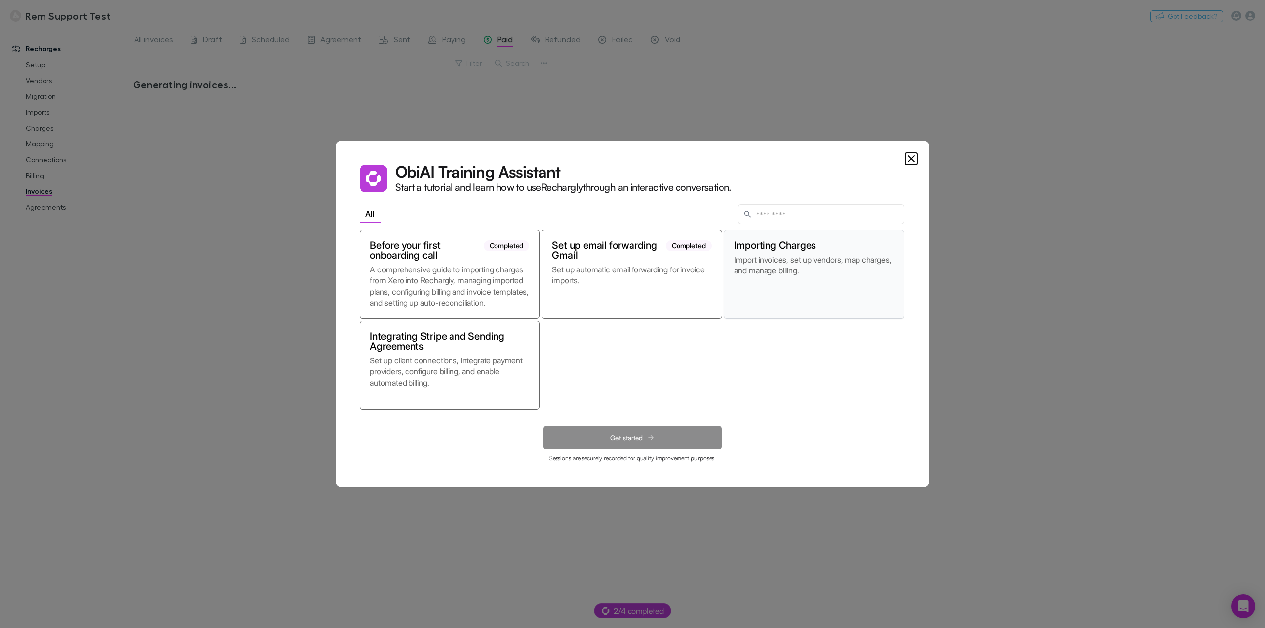
click at [817, 287] on p "Import invoices, set up vendors, map charges, and manage billing." at bounding box center [813, 281] width 159 height 54
click at [626, 443] on button "Get started" at bounding box center [632, 438] width 178 height 24
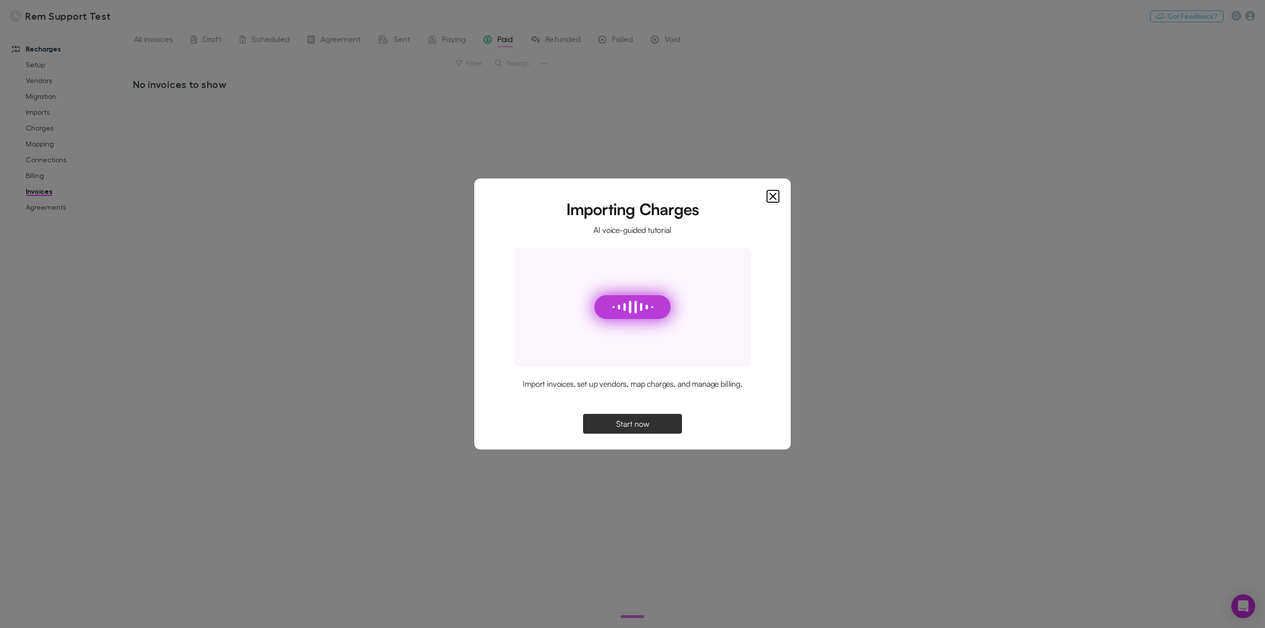
click at [640, 425] on span "Start now" at bounding box center [632, 424] width 33 height 8
click at [775, 196] on icon "Close" at bounding box center [773, 196] width 12 height 12
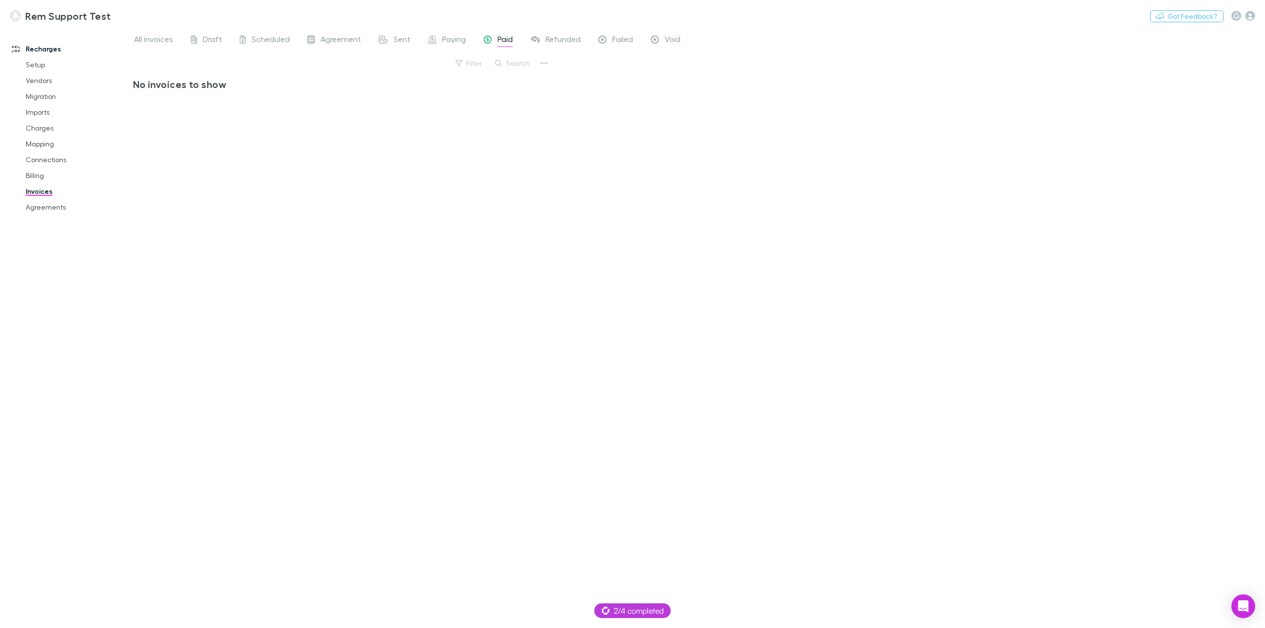
drag, startPoint x: 905, startPoint y: 264, endPoint x: 896, endPoint y: 270, distance: 10.7
click at [906, 264] on div "All invoices Draft Scheduled Agreement Sent Paying Paid Refunded Failed Void Fi…" at bounding box center [699, 328] width 1132 height 600
click at [25, 60] on link "Setup" at bounding box center [77, 65] width 123 height 16
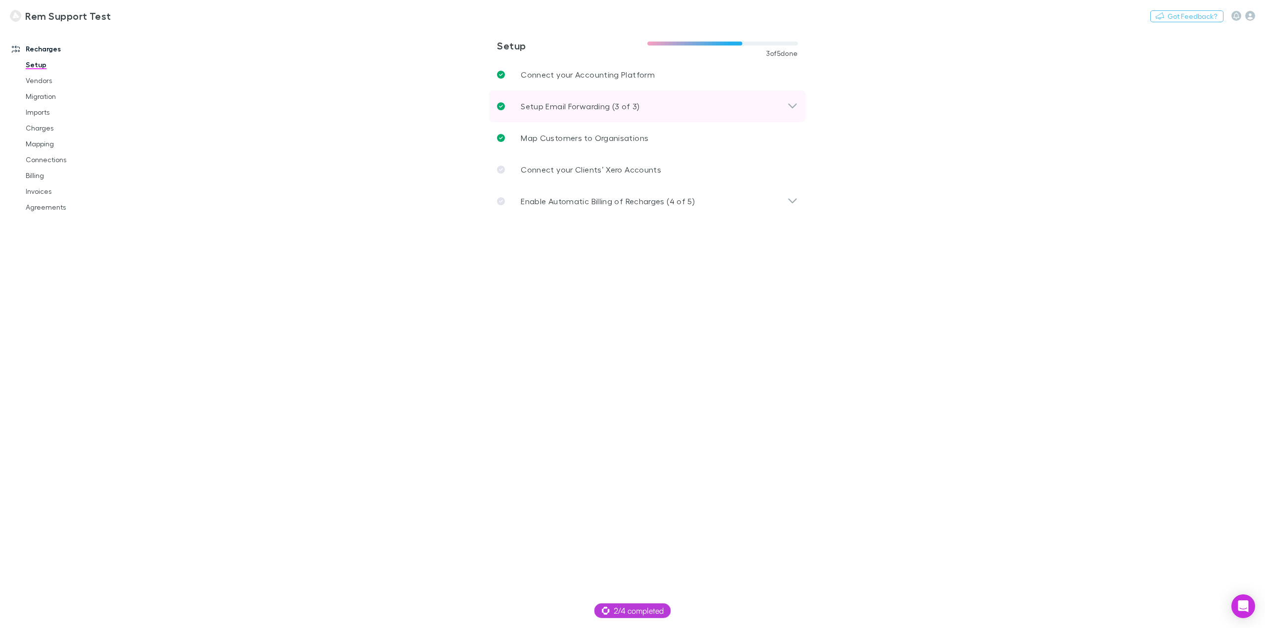
click at [636, 109] on p "Setup Email Forwarding (3 of 3)" at bounding box center [580, 106] width 119 height 12
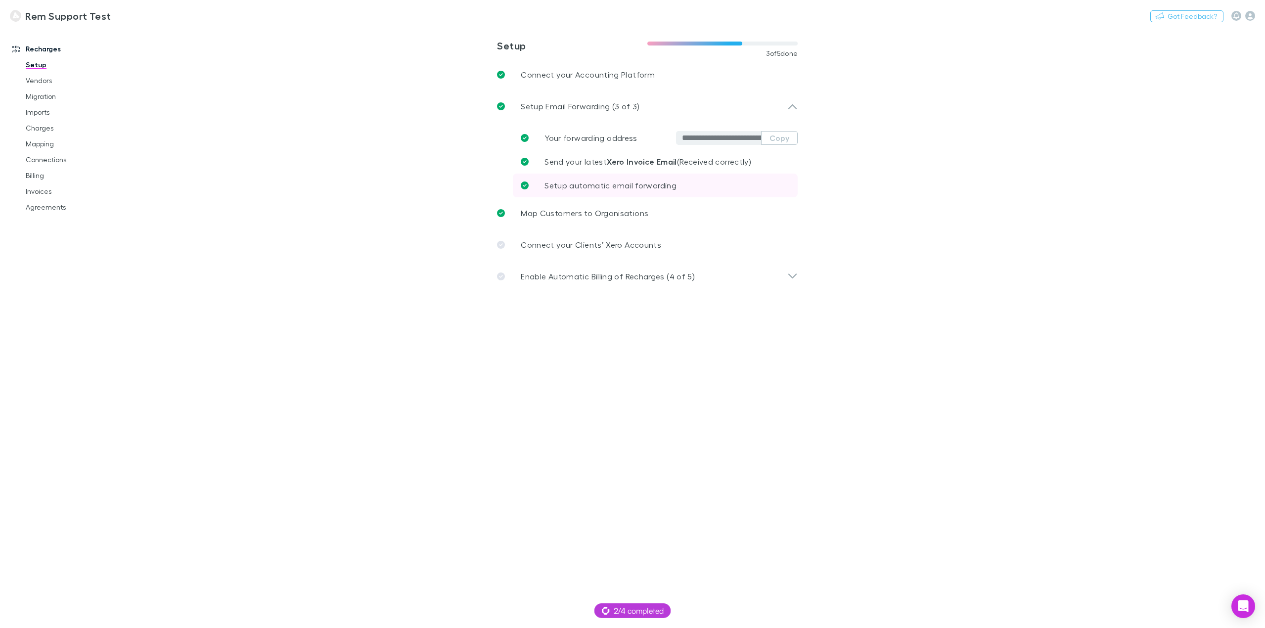
click at [642, 186] on span "Setup automatic email forwarding" at bounding box center [610, 184] width 132 height 9
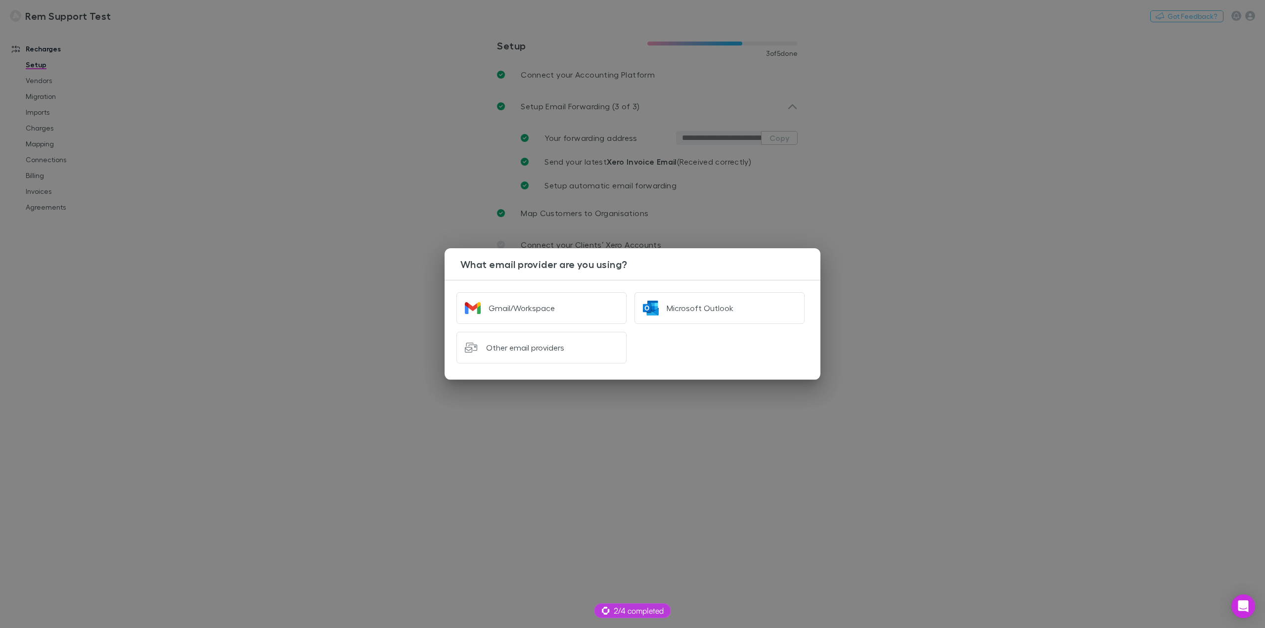
click at [996, 243] on div "What email provider are you using? Gmail/Workspace Microsoft Outlook Other emai…" at bounding box center [632, 314] width 1265 height 628
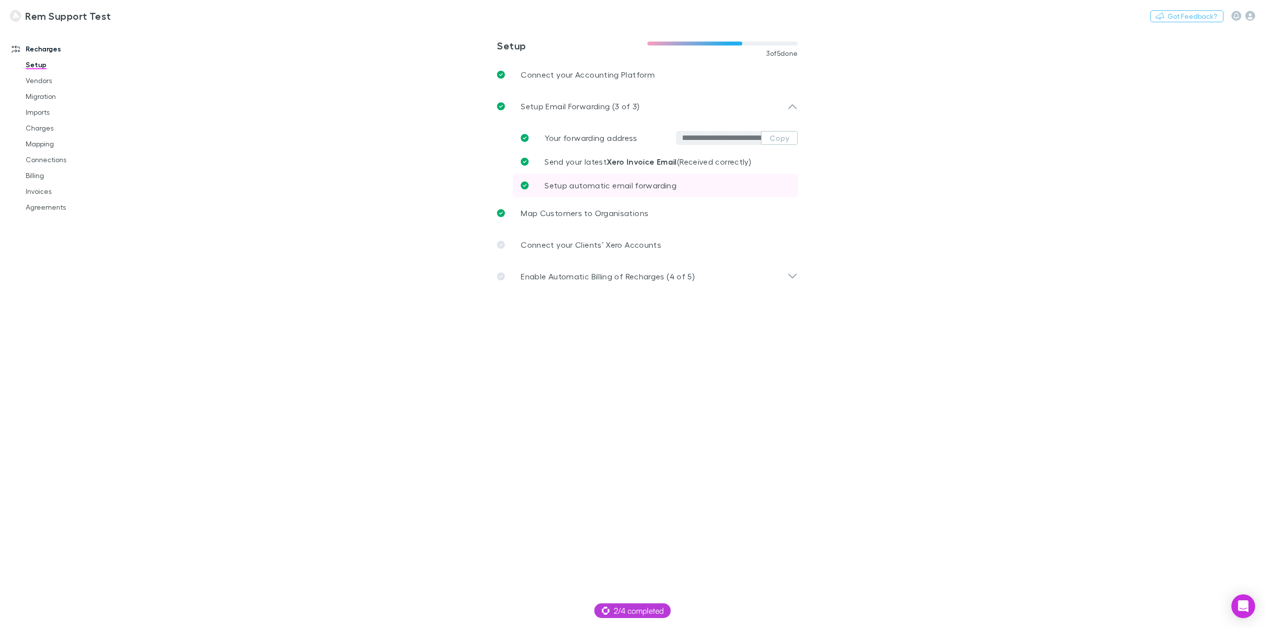
click at [682, 193] on link "Setup automatic email forwarding" at bounding box center [655, 186] width 285 height 24
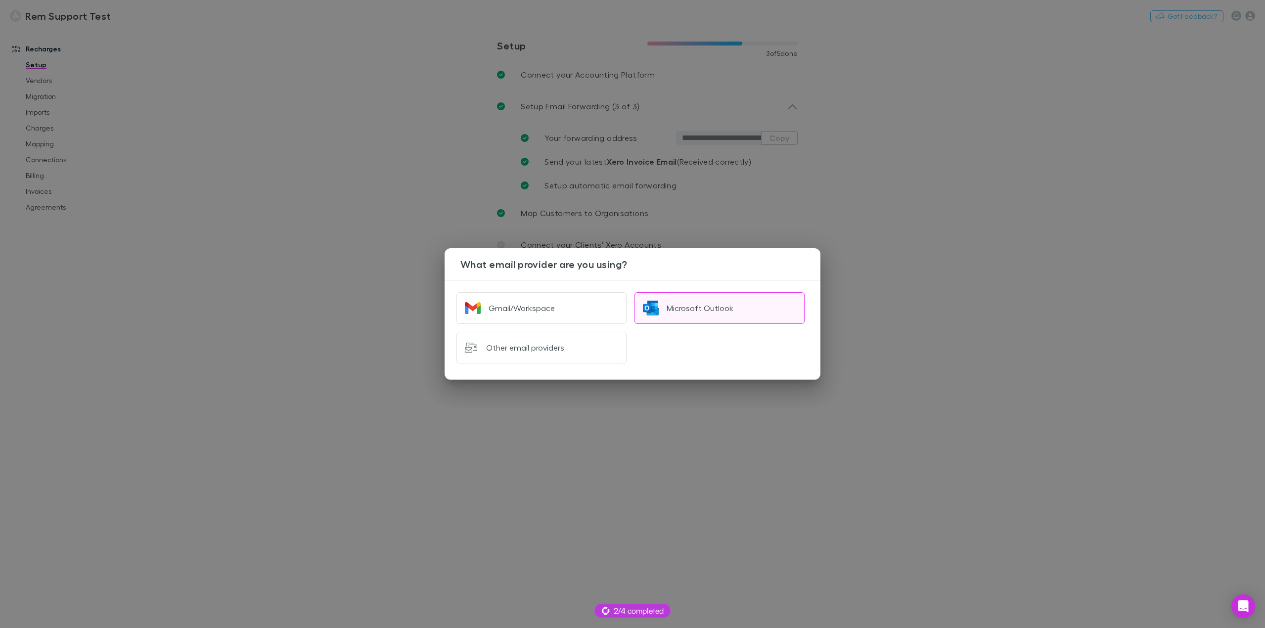
click at [704, 315] on button "Microsoft Outlook" at bounding box center [719, 308] width 170 height 32
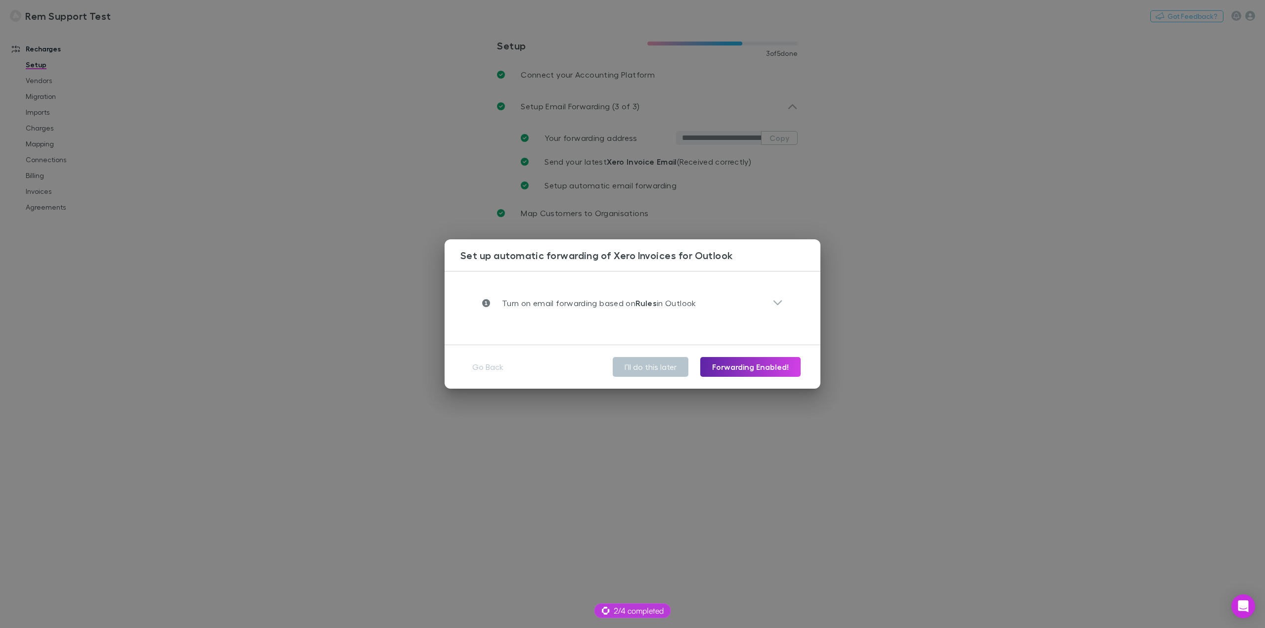
click at [495, 329] on div "**********" at bounding box center [632, 308] width 376 height 74
click at [746, 301] on div "Turn on email forwarding based on Rules in Outlook" at bounding box center [627, 303] width 290 height 12
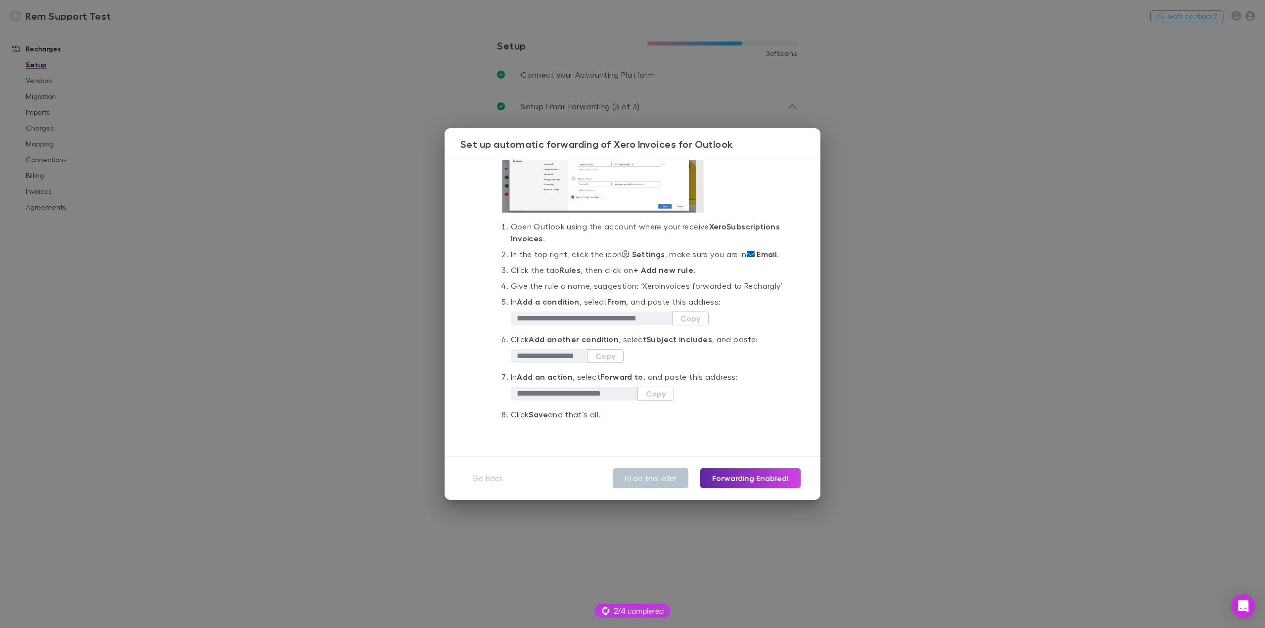
scroll to position [135, 0]
click at [911, 261] on div "**********" at bounding box center [632, 314] width 1265 height 628
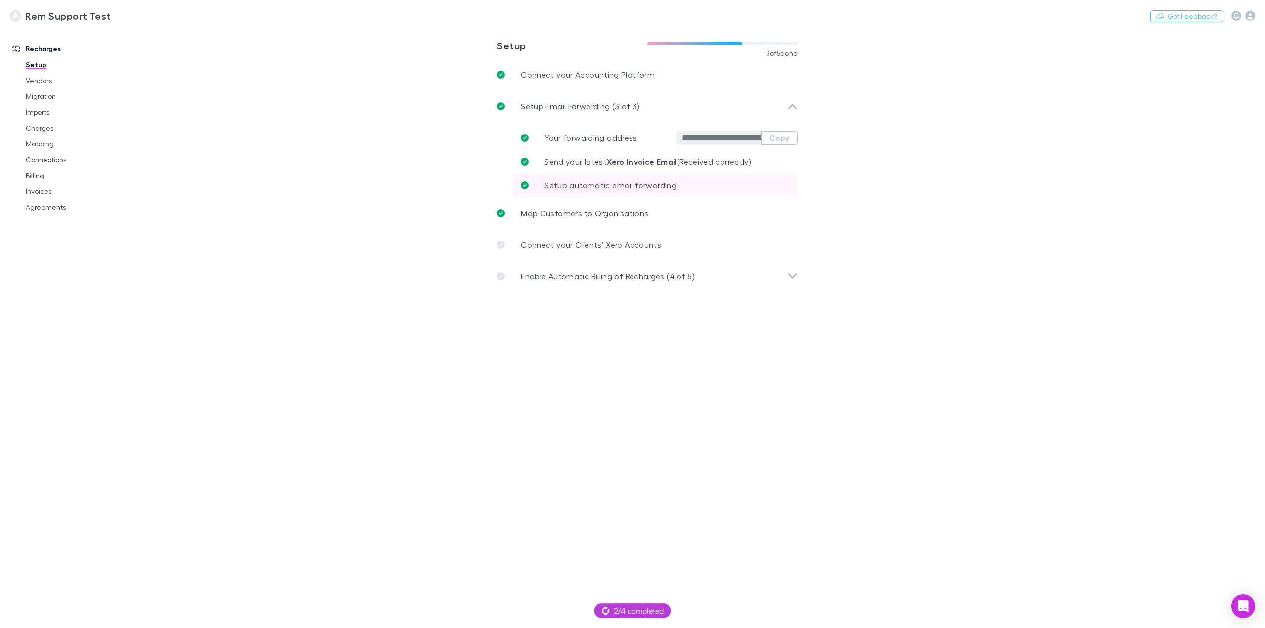
click at [666, 186] on span "Setup automatic email forwarding" at bounding box center [610, 184] width 132 height 9
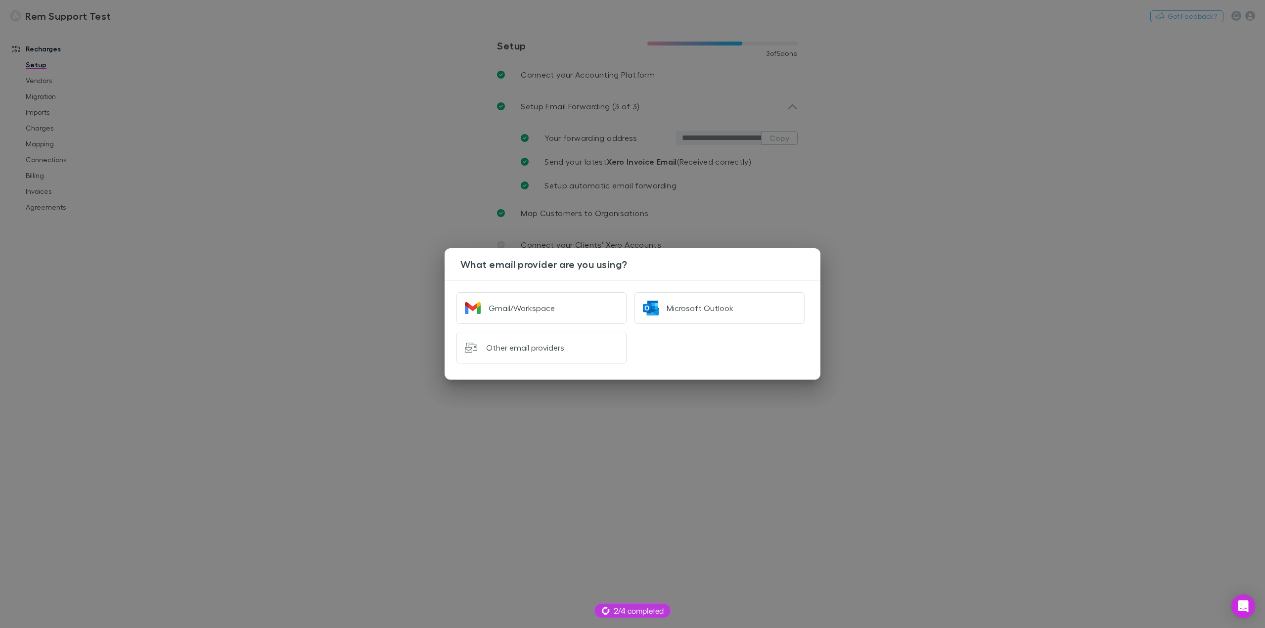
click at [788, 452] on div "What email provider are you using? Gmail/Workspace Microsoft Outlook Other emai…" at bounding box center [632, 314] width 1265 height 628
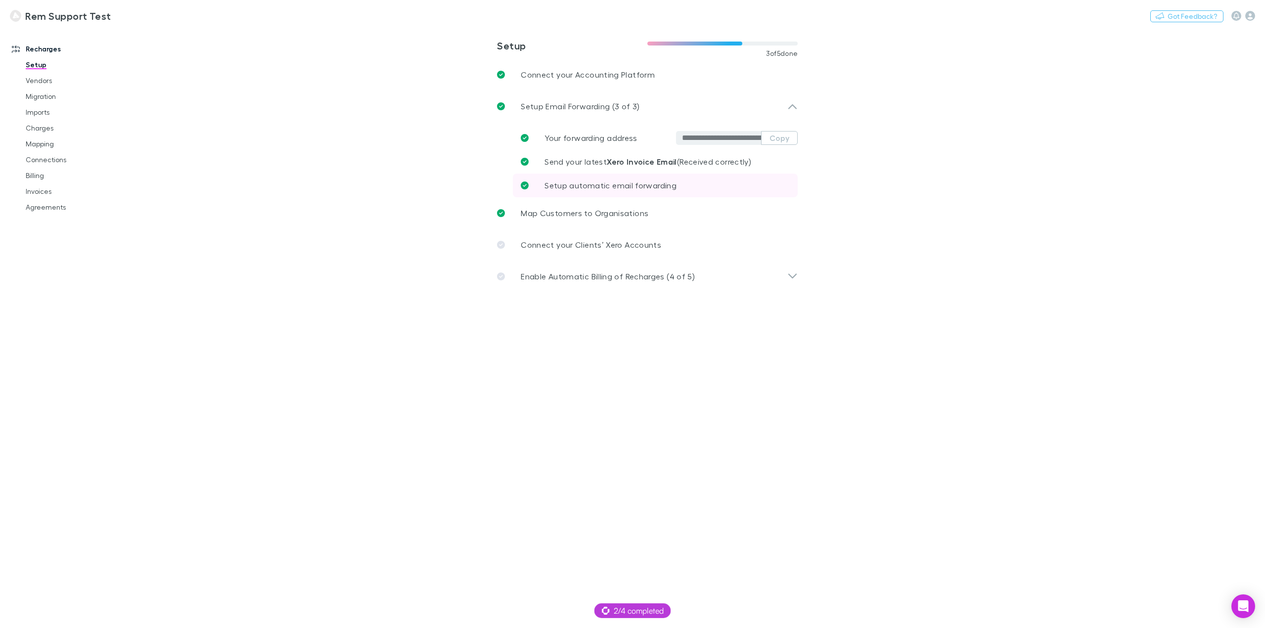
click at [609, 188] on span "Setup automatic email forwarding" at bounding box center [610, 184] width 132 height 9
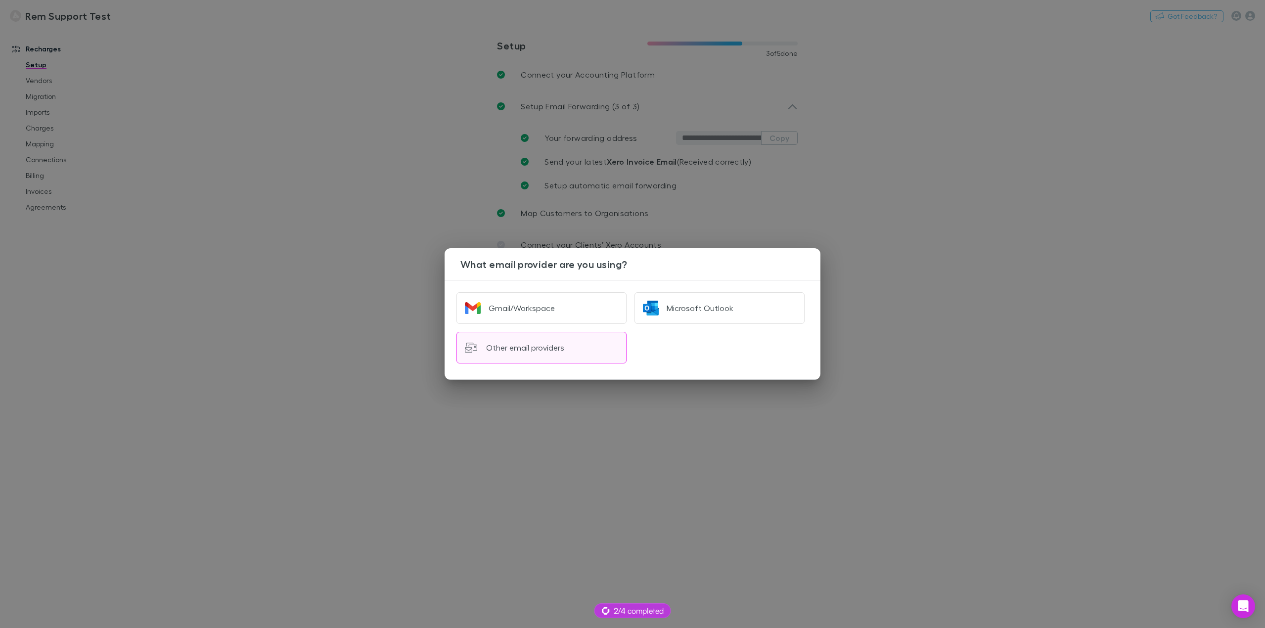
click at [542, 350] on div "Other email providers" at bounding box center [525, 348] width 78 height 10
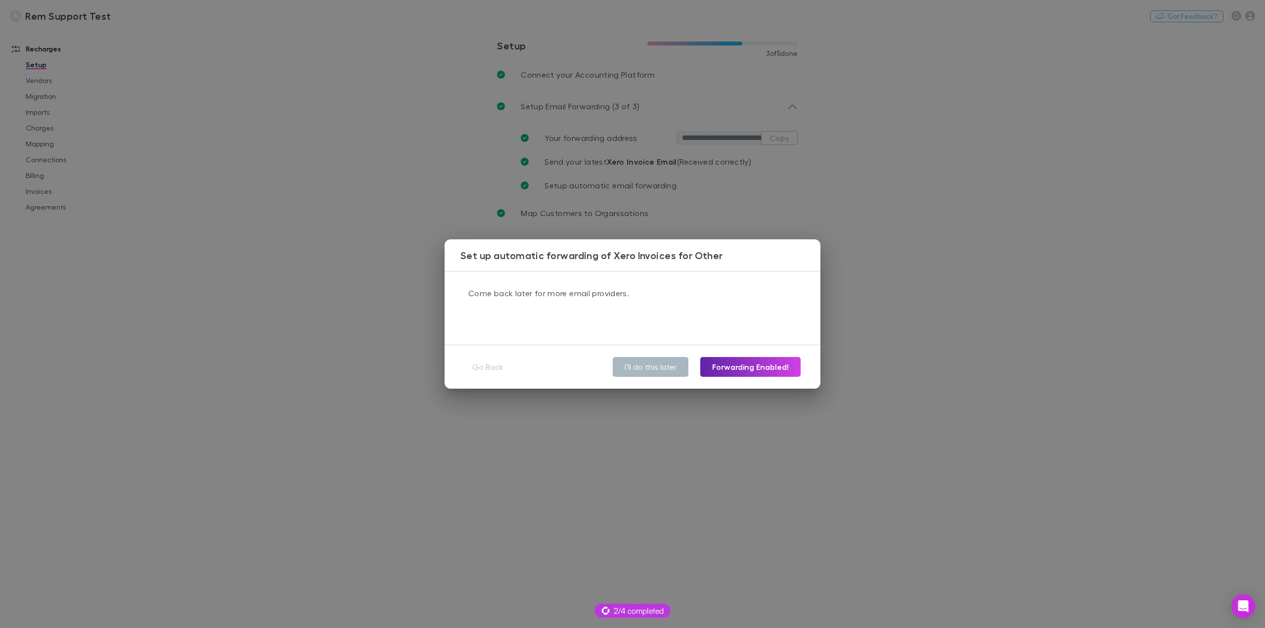
click at [647, 366] on button "I’ll do this later" at bounding box center [651, 367] width 76 height 20
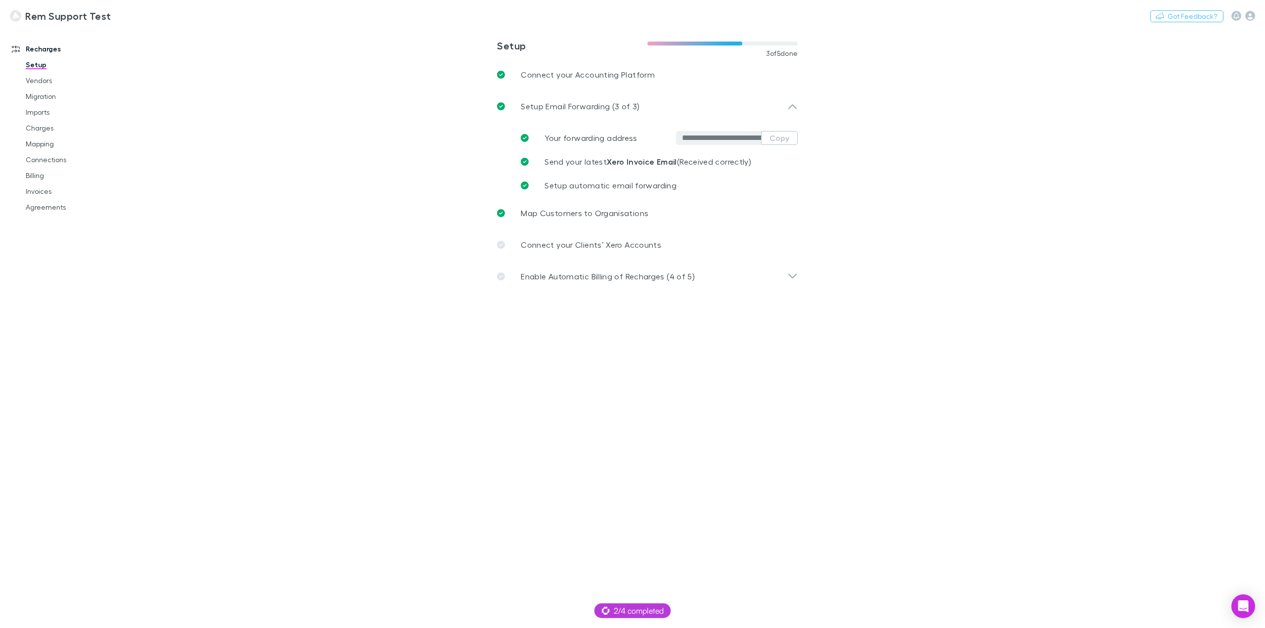
click at [626, 467] on main "**********" at bounding box center [699, 328] width 1132 height 600
click at [637, 612] on span "2/4 completed" at bounding box center [633, 611] width 62 height 12
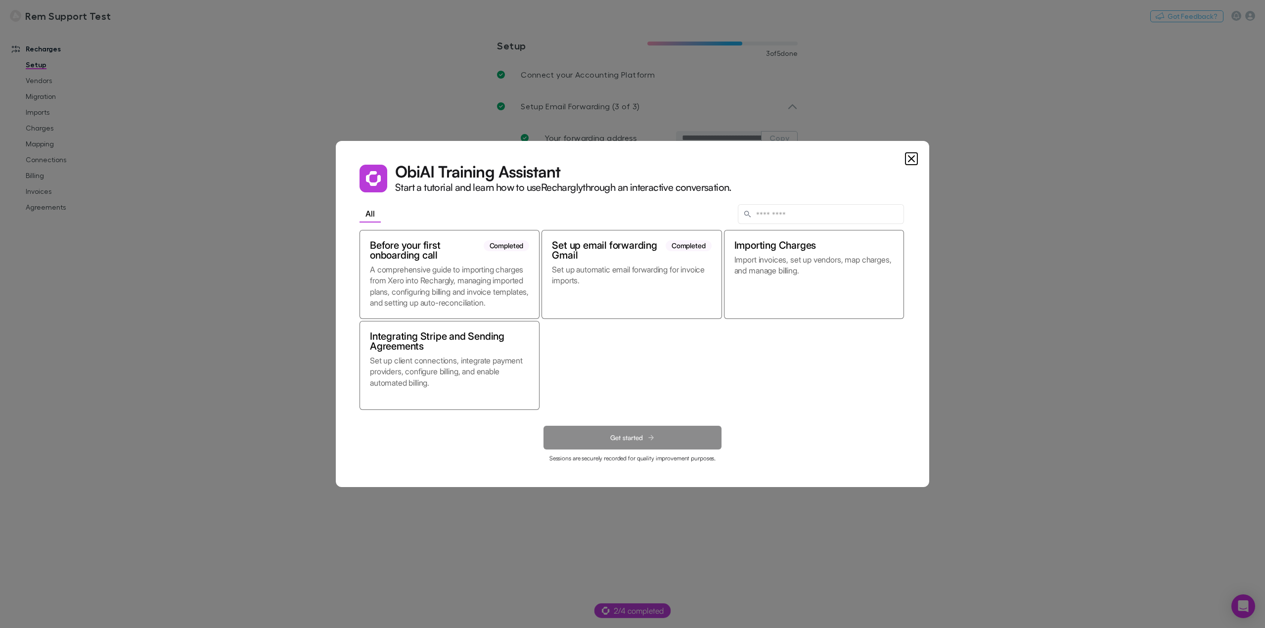
click at [929, 311] on dialog "Obi AI Training Assistant Start a tutorial and learn how to use Rechargly throu…" at bounding box center [632, 314] width 593 height 346
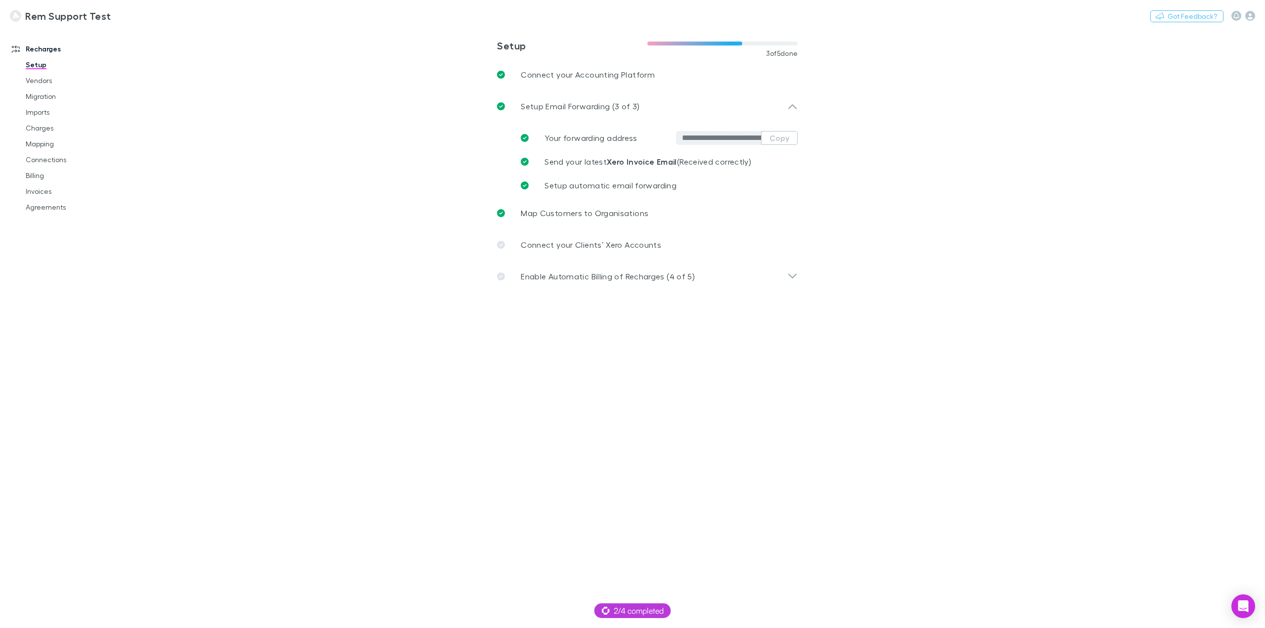
click at [482, 395] on main "**********" at bounding box center [699, 328] width 1132 height 600
click at [872, 342] on main "**********" at bounding box center [699, 328] width 1132 height 600
click at [292, 331] on main "**********" at bounding box center [699, 328] width 1132 height 600
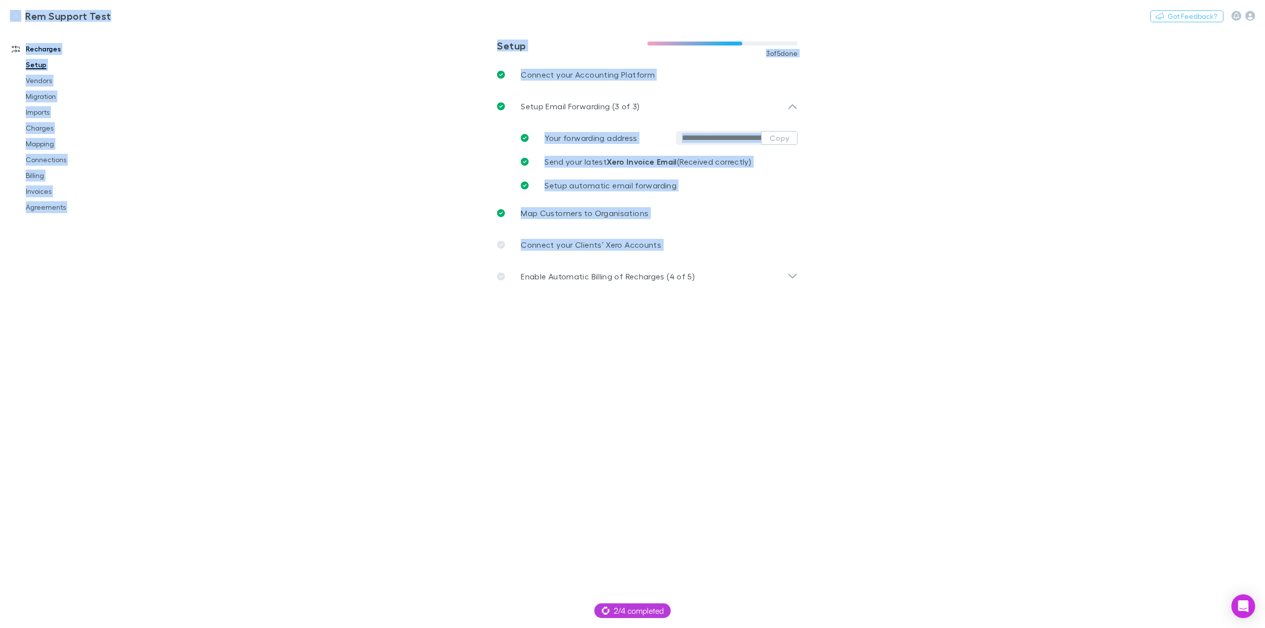
click at [292, 331] on main "**********" at bounding box center [699, 328] width 1132 height 600
click at [1250, 15] on icon "button" at bounding box center [1250, 16] width 10 height 10
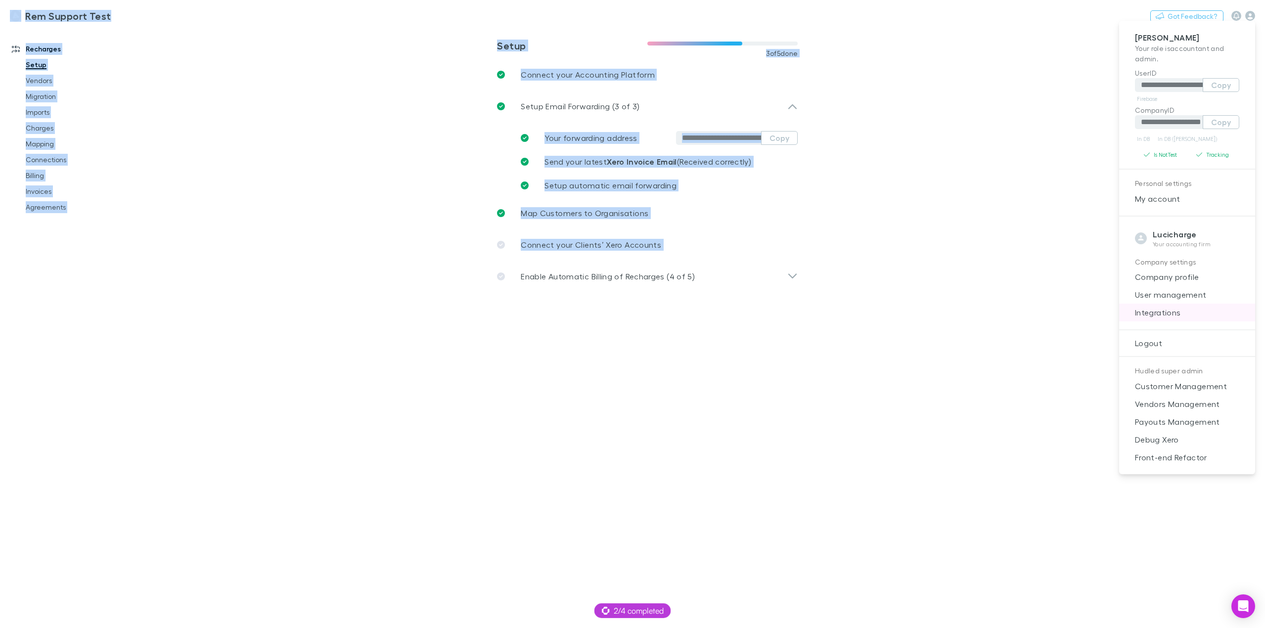
click at [1178, 309] on span "Integrations" at bounding box center [1187, 313] width 120 height 12
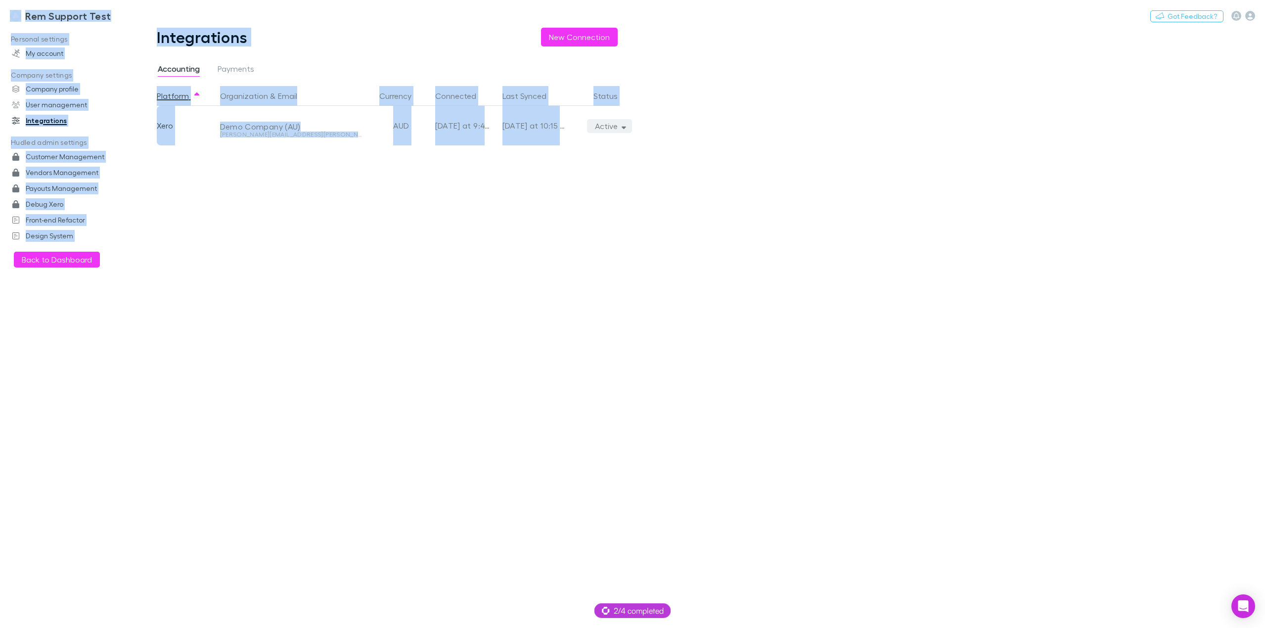
click at [620, 125] on button "Active" at bounding box center [609, 126] width 45 height 14
